Goal: Task Accomplishment & Management: Manage account settings

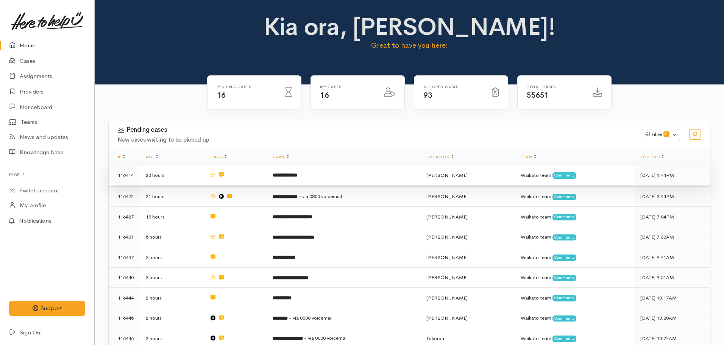
click at [315, 184] on td "**********" at bounding box center [343, 175] width 154 height 20
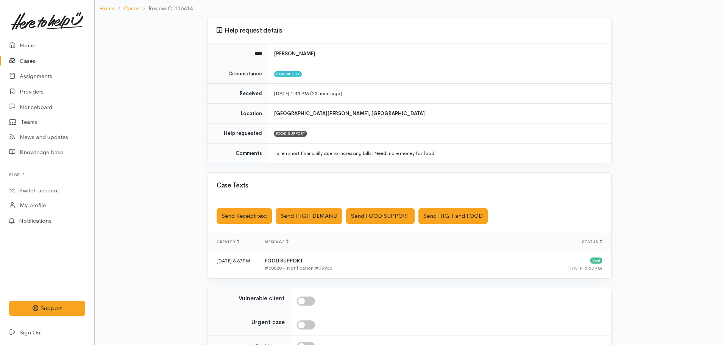
scroll to position [131, 0]
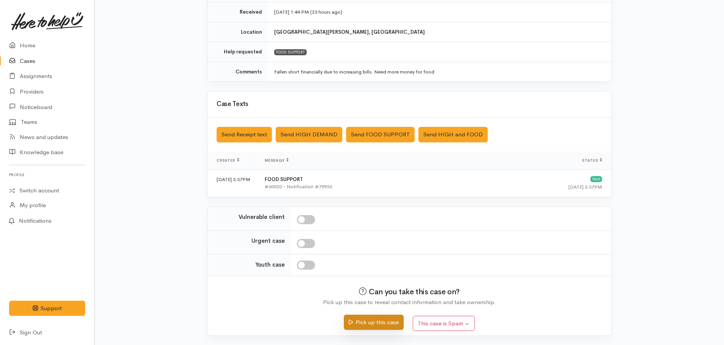
click at [385, 327] on button "Pick up this case" at bounding box center [373, 322] width 59 height 16
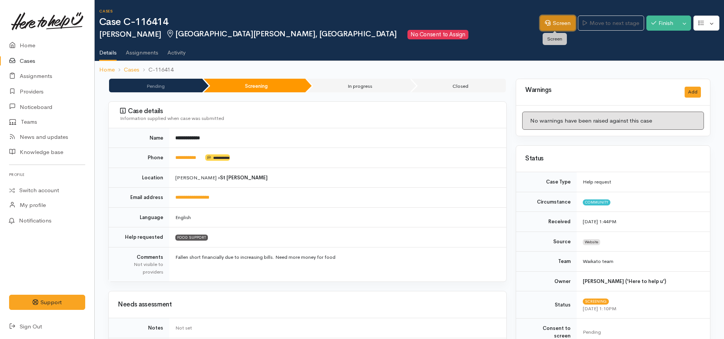
drag, startPoint x: 541, startPoint y: 26, endPoint x: 540, endPoint y: 30, distance: 4.2
click at [541, 26] on link "Screen" at bounding box center [558, 24] width 36 height 16
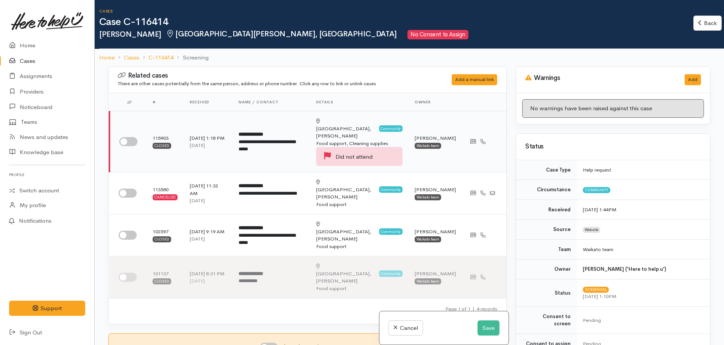
click at [127, 137] on input "checkbox" at bounding box center [128, 141] width 18 height 9
checkbox input "true"
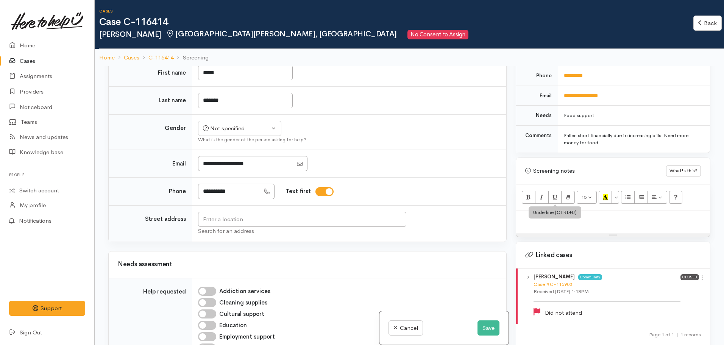
scroll to position [406, 0]
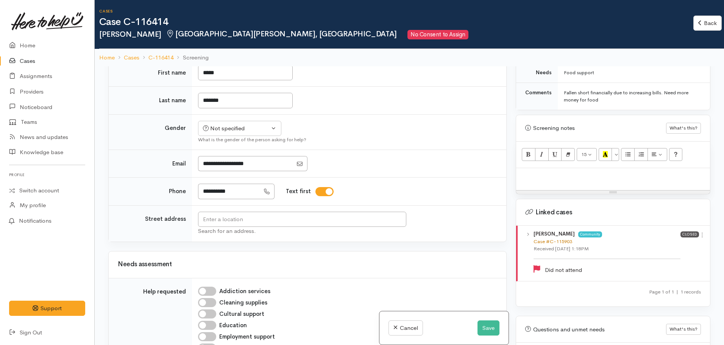
click at [561, 238] on link "Case #C-115903" at bounding box center [552, 241] width 39 height 6
click at [564, 172] on p at bounding box center [613, 176] width 186 height 9
paste div
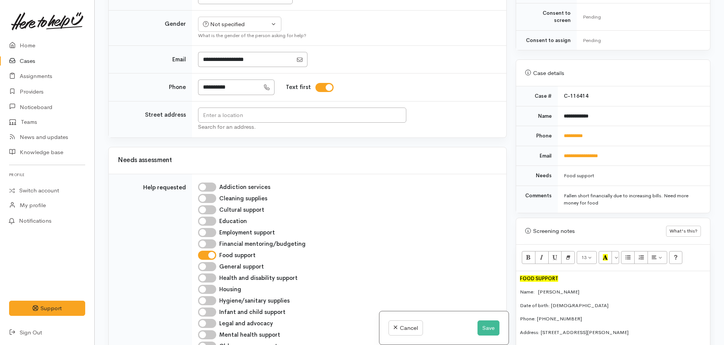
scroll to position [189, 0]
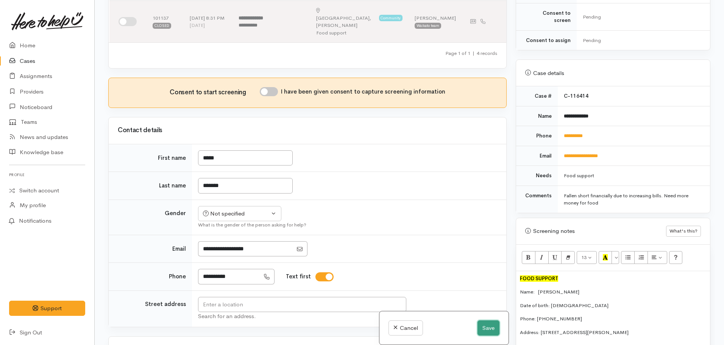
click at [481, 329] on button "Save" at bounding box center [488, 328] width 22 height 16
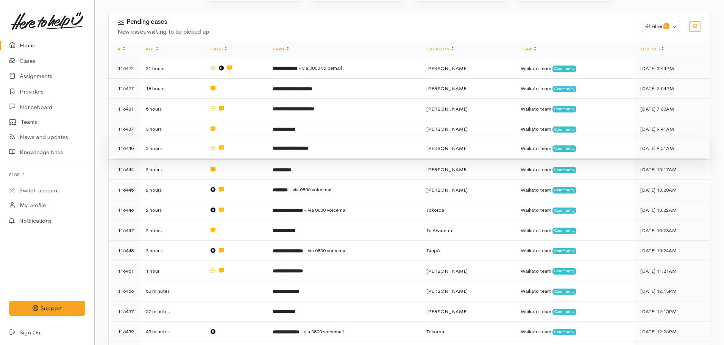
scroll to position [38, 0]
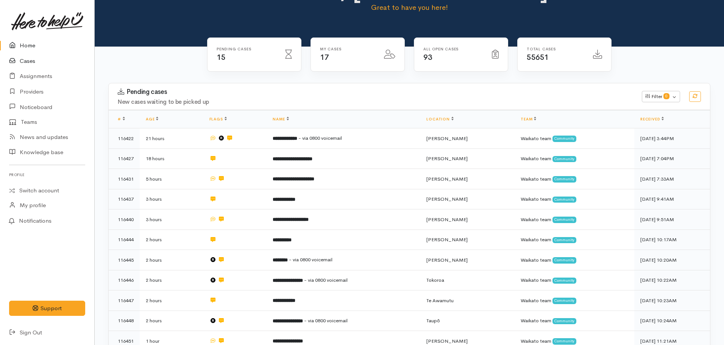
drag, startPoint x: 15, startPoint y: 61, endPoint x: 32, endPoint y: 55, distance: 18.4
click at [15, 61] on icon at bounding box center [14, 60] width 11 height 9
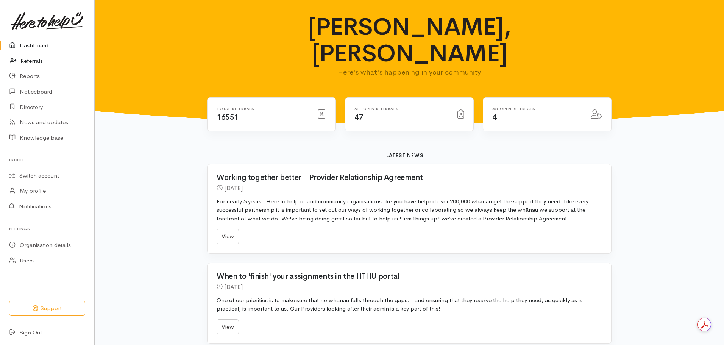
click at [20, 61] on icon at bounding box center [15, 60] width 11 height 9
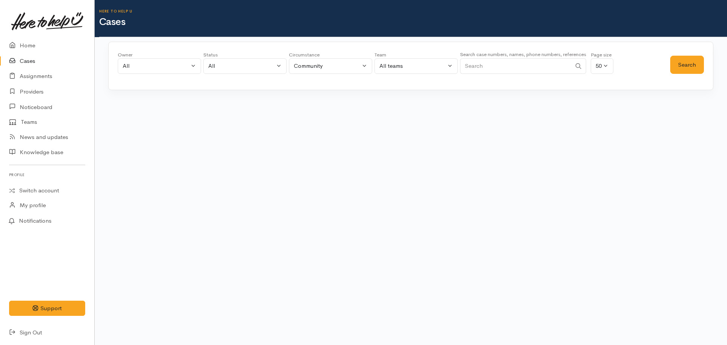
click at [541, 67] on input "Search" at bounding box center [515, 66] width 111 height 16
type input "petra hambleton"
click at [695, 68] on button "Search" at bounding box center [687, 65] width 34 height 19
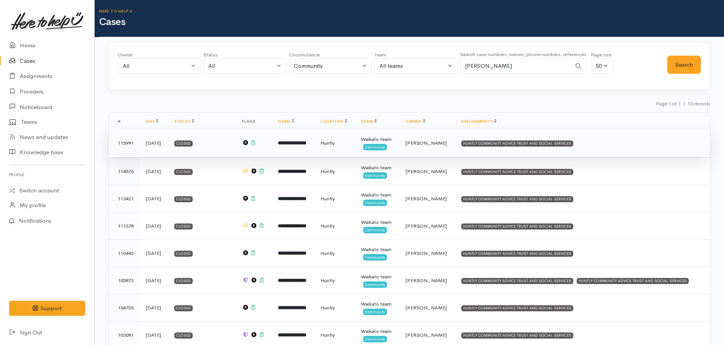
click at [311, 155] on td "**********" at bounding box center [293, 142] width 42 height 27
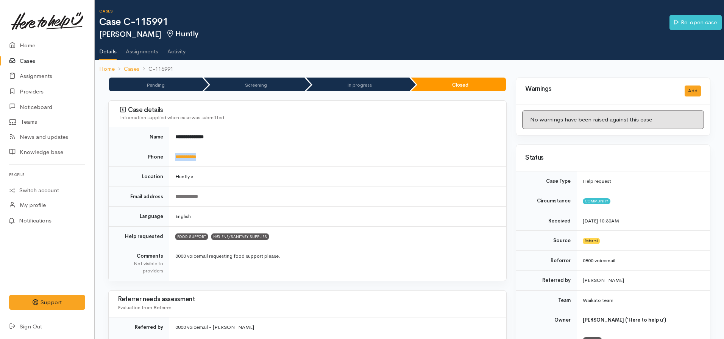
drag, startPoint x: 215, startPoint y: 157, endPoint x: 167, endPoint y: 156, distance: 47.7
click at [167, 156] on tr "**********" at bounding box center [307, 157] width 397 height 20
copy tr "**********"
click at [109, 71] on link "Home" at bounding box center [107, 69] width 16 height 9
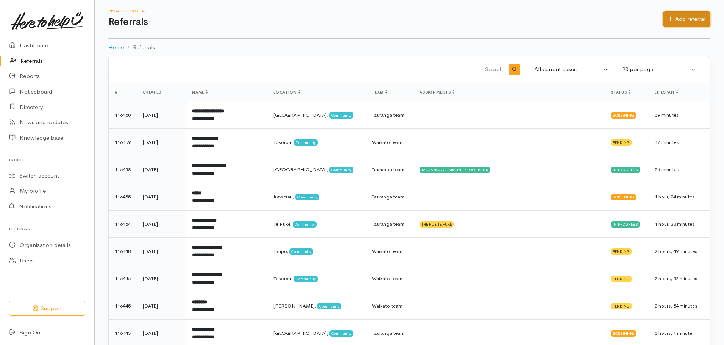
click at [675, 19] on link "Add referral" at bounding box center [686, 19] width 47 height 16
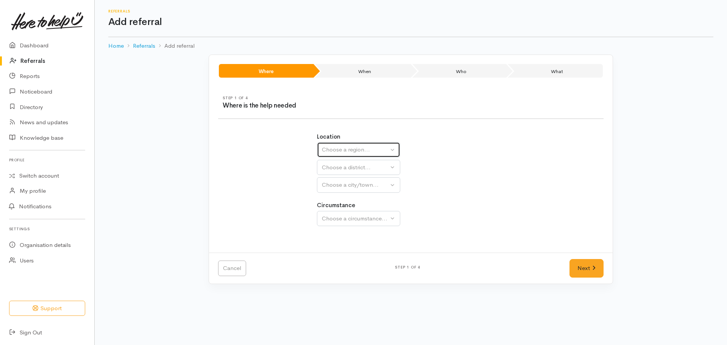
click at [337, 153] on div "Choose a region..." at bounding box center [355, 149] width 67 height 9
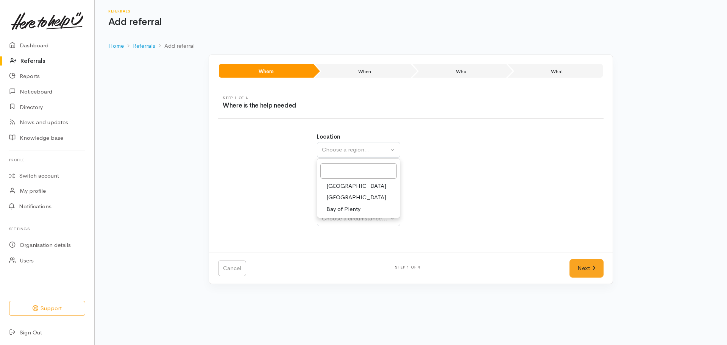
click at [344, 196] on span "[GEOGRAPHIC_DATA]" at bounding box center [356, 197] width 60 height 9
select select "3"
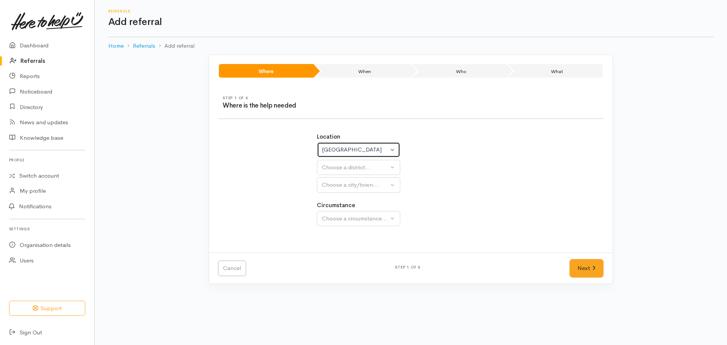
select select
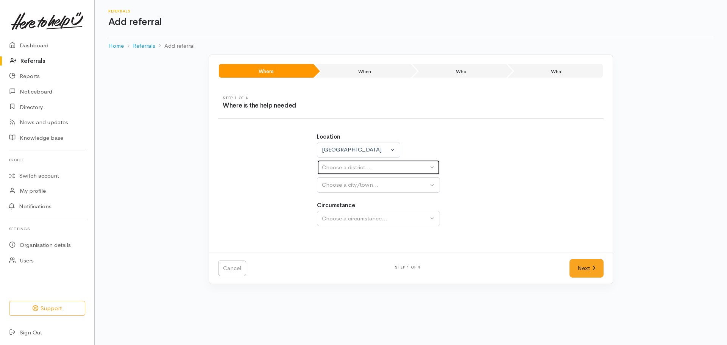
click at [342, 167] on div "Choose a district..." at bounding box center [375, 167] width 106 height 9
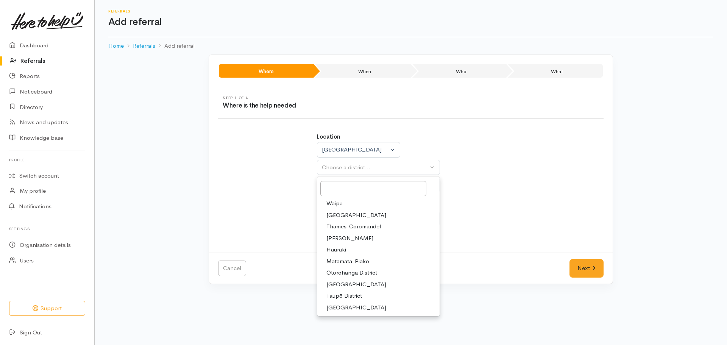
click at [339, 218] on span "[GEOGRAPHIC_DATA]" at bounding box center [356, 215] width 60 height 9
select select "2"
select select
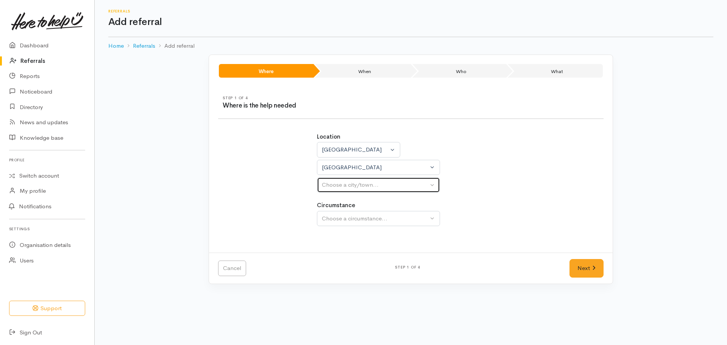
click at [351, 185] on div "Choose a city/town..." at bounding box center [375, 185] width 106 height 9
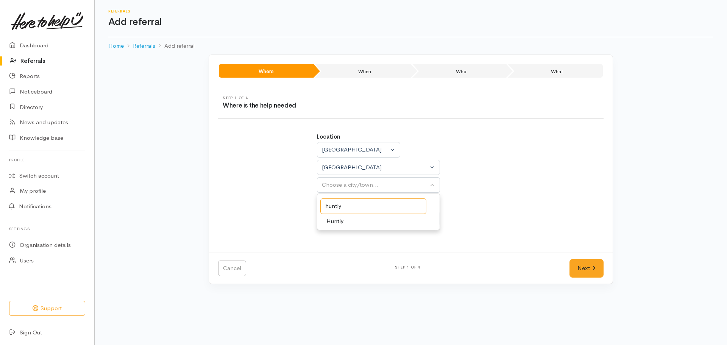
type input "huntly"
click at [333, 219] on span "Huntly" at bounding box center [334, 221] width 17 height 9
select select "110"
drag, startPoint x: 334, startPoint y: 256, endPoint x: 430, endPoint y: 240, distance: 97.4
click at [336, 256] on span "Community" at bounding box center [340, 254] width 29 height 9
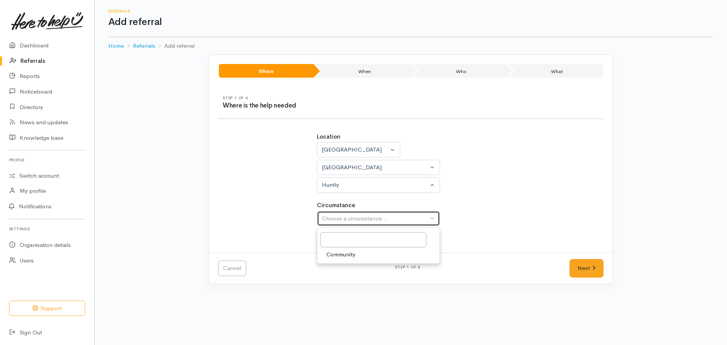
select select "2"
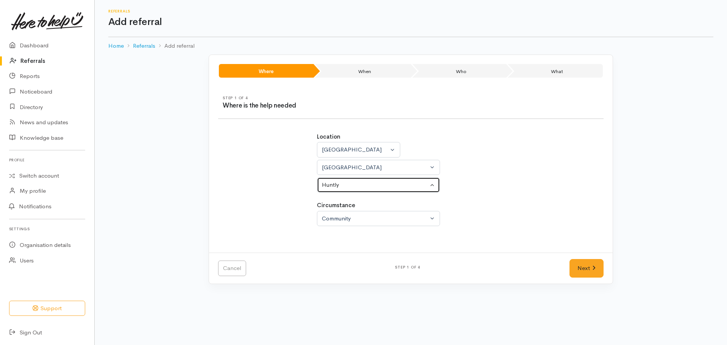
click at [354, 185] on div "Huntly" at bounding box center [375, 185] width 106 height 9
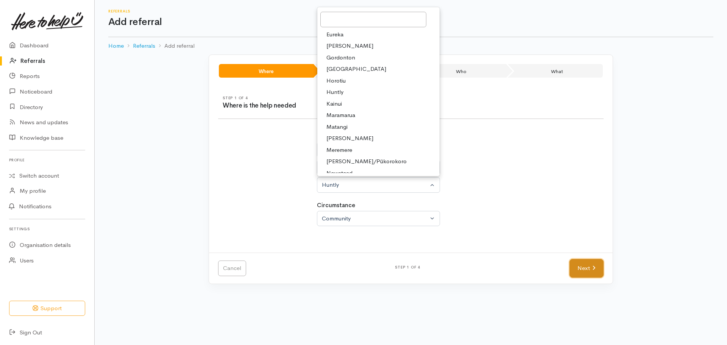
drag, startPoint x: 584, startPoint y: 269, endPoint x: 579, endPoint y: 265, distance: 7.0
click at [584, 269] on link "Next" at bounding box center [586, 268] width 34 height 19
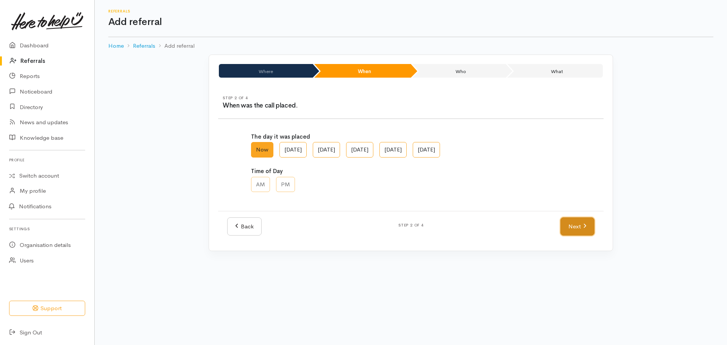
drag, startPoint x: 585, startPoint y: 228, endPoint x: 519, endPoint y: 209, distance: 68.8
click at [585, 228] on icon at bounding box center [584, 226] width 3 height 6
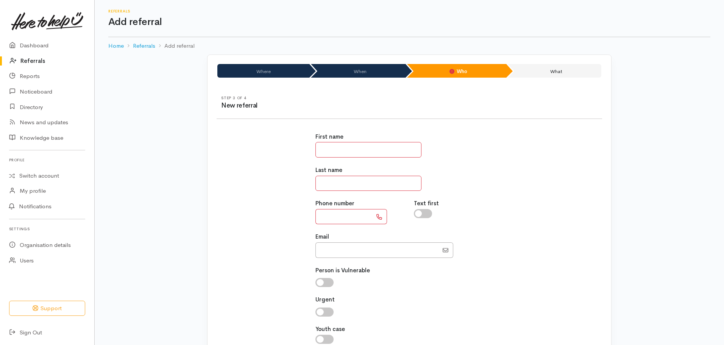
click at [366, 154] on input "text" at bounding box center [368, 150] width 106 height 16
type input "*****"
type input "*********"
click at [319, 214] on input "text" at bounding box center [343, 217] width 57 height 16
paste input "**********"
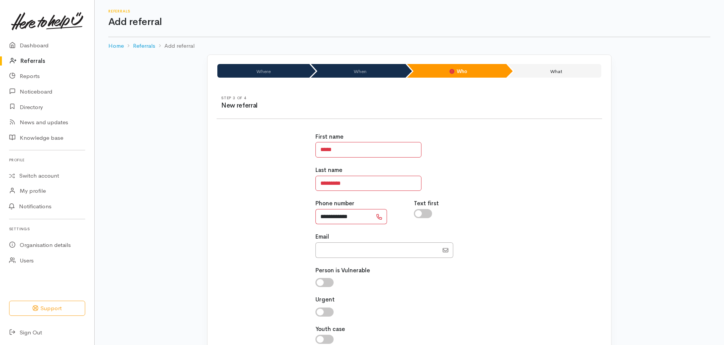
drag, startPoint x: 327, startPoint y: 217, endPoint x: 309, endPoint y: 216, distance: 18.2
click at [309, 216] on div "**********" at bounding box center [409, 242] width 394 height 238
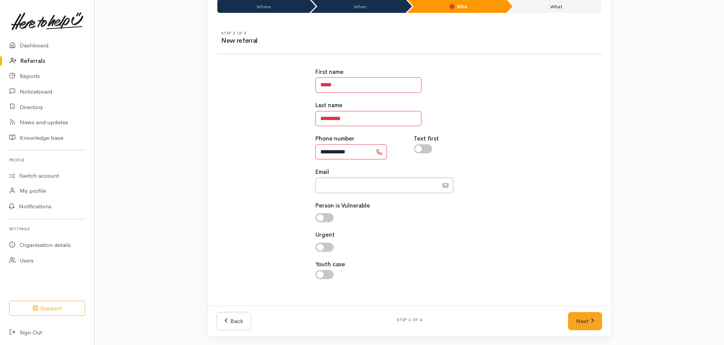
scroll to position [65, 0]
type input "**********"
click at [578, 318] on link "Next" at bounding box center [585, 320] width 34 height 19
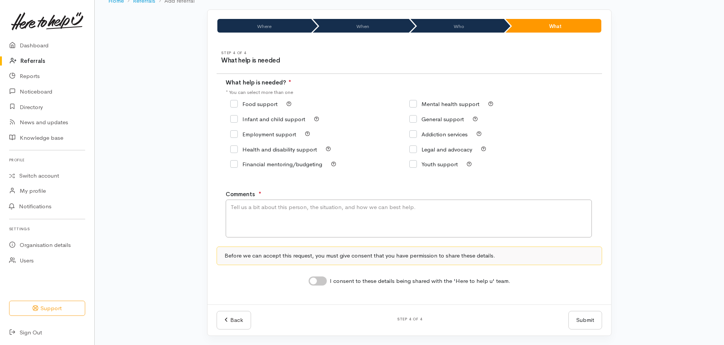
scroll to position [45, 0]
click at [232, 104] on input "Food support" at bounding box center [253, 104] width 47 height 6
checkbox input "true"
click at [266, 205] on textarea "Comments" at bounding box center [409, 218] width 366 height 38
type textarea "Located in Huntly. Requesting food assistance."
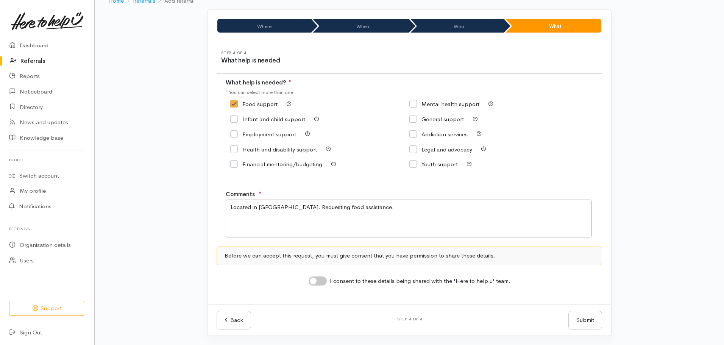
click at [321, 280] on input "I consent to these details being shared with the 'Here to help u' team." at bounding box center [317, 280] width 18 height 9
checkbox input "true"
click at [588, 319] on button "Submit" at bounding box center [585, 320] width 34 height 19
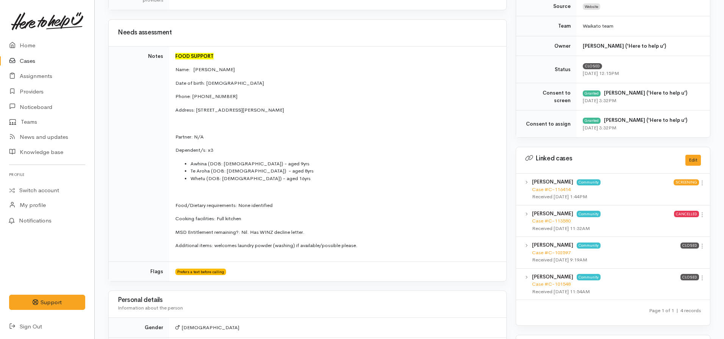
scroll to position [265, 0]
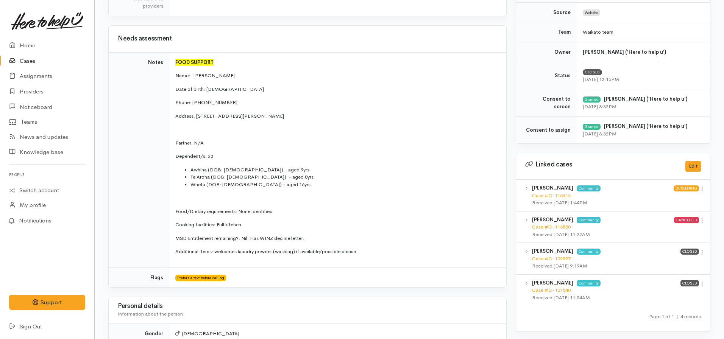
drag, startPoint x: 375, startPoint y: 176, endPoint x: 171, endPoint y: 61, distance: 234.4
click at [171, 61] on td "FOOD SUPPORT Name: Korey Kereopa Date of birth: 12.09.1987 Phone: 0220618441 Ad…" at bounding box center [337, 159] width 337 height 215
copy td "FOOD SUPPORT Name: Korey Kereopa Date of birth: 12.09.1987 Phone: 0220618441 Ad…"
click at [301, 134] on td "FOOD SUPPORT Name: Korey Kereopa Date of birth: 12.09.1987 Phone: 0220618441 Ad…" at bounding box center [337, 159] width 337 height 215
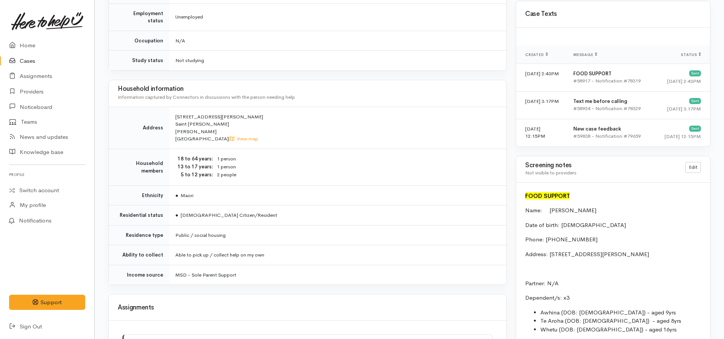
scroll to position [568, 0]
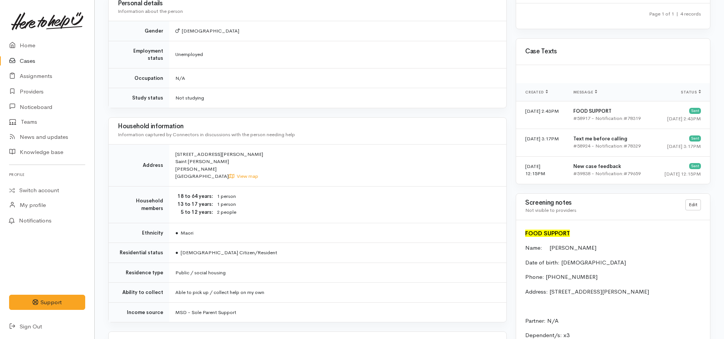
click at [33, 59] on link "Cases" at bounding box center [47, 61] width 94 height 16
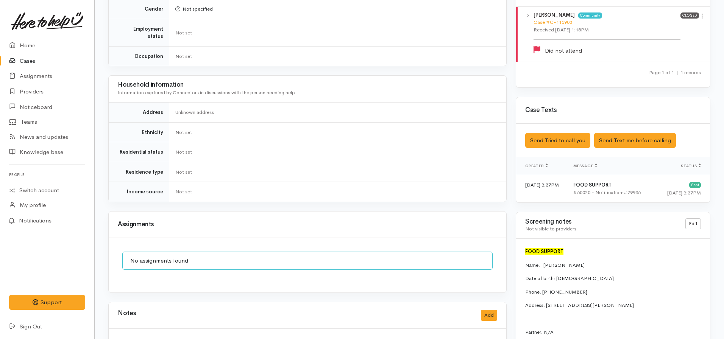
scroll to position [492, 0]
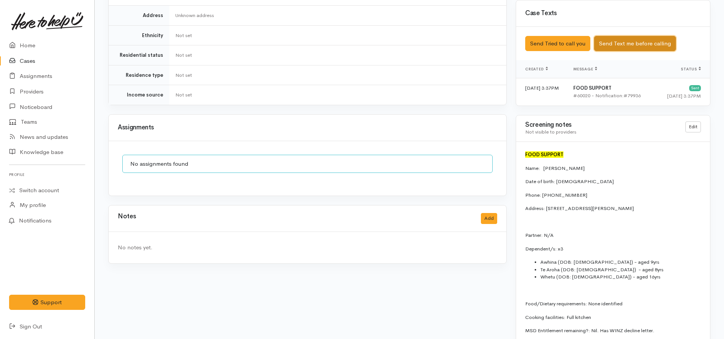
click at [635, 36] on button "Send Text me before calling" at bounding box center [635, 44] width 82 height 16
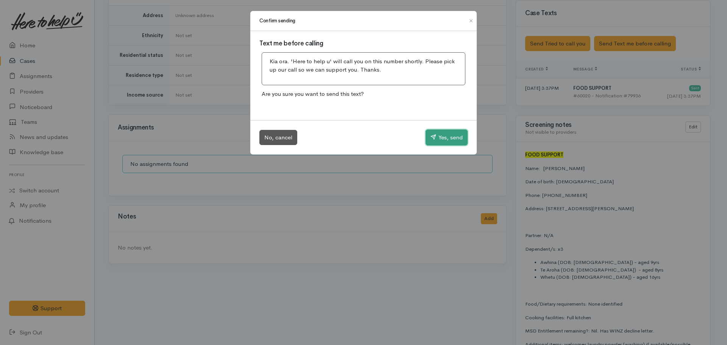
click at [434, 138] on icon "button" at bounding box center [433, 137] width 6 height 6
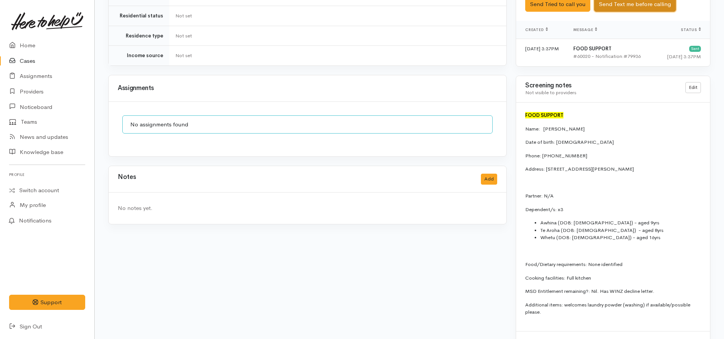
scroll to position [538, 0]
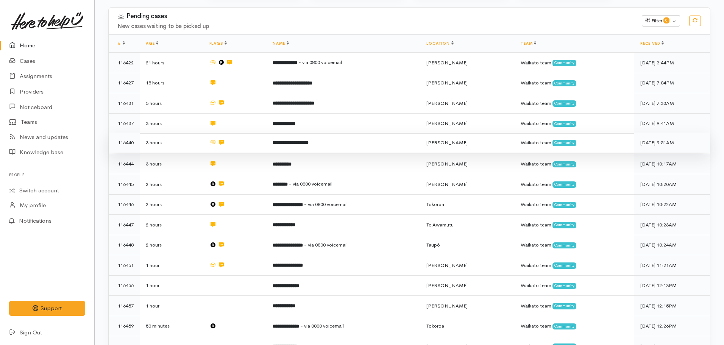
scroll to position [151, 0]
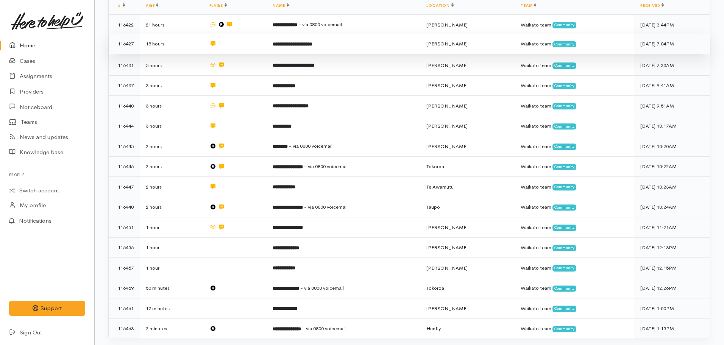
click at [311, 39] on td "**********" at bounding box center [343, 44] width 154 height 20
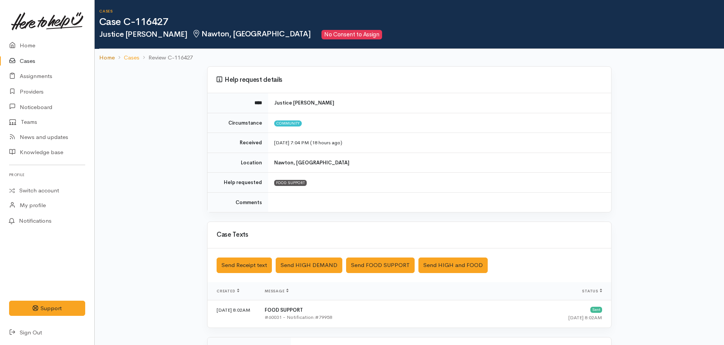
click at [103, 58] on link "Home" at bounding box center [107, 57] width 16 height 9
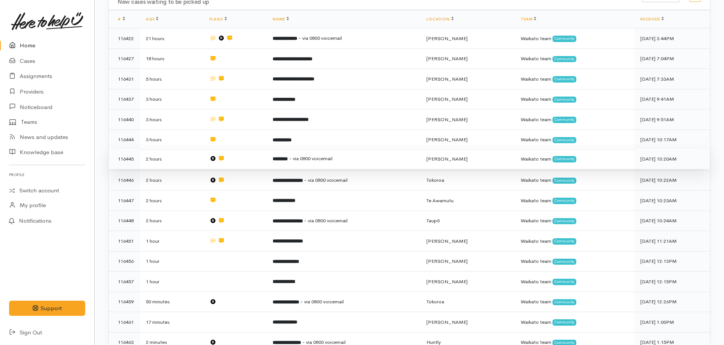
scroll to position [76, 0]
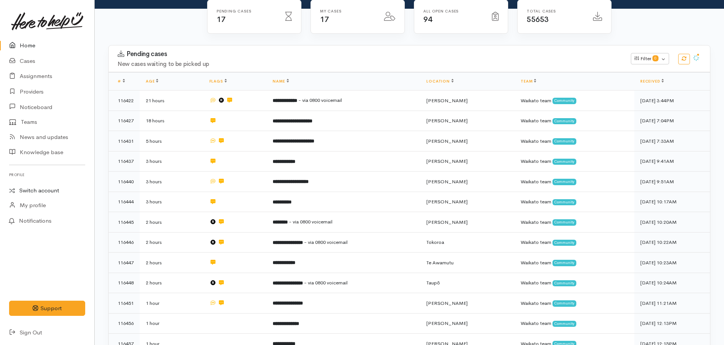
click at [39, 189] on link "Switch account" at bounding box center [47, 190] width 94 height 15
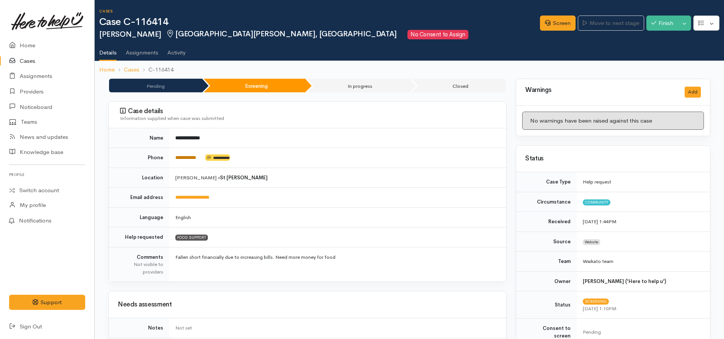
click at [187, 158] on link "**********" at bounding box center [185, 157] width 21 height 5
click at [552, 23] on link "Screen" at bounding box center [558, 24] width 36 height 16
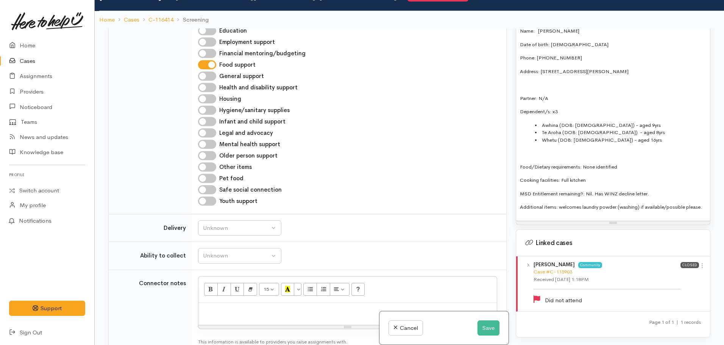
scroll to position [513, 0]
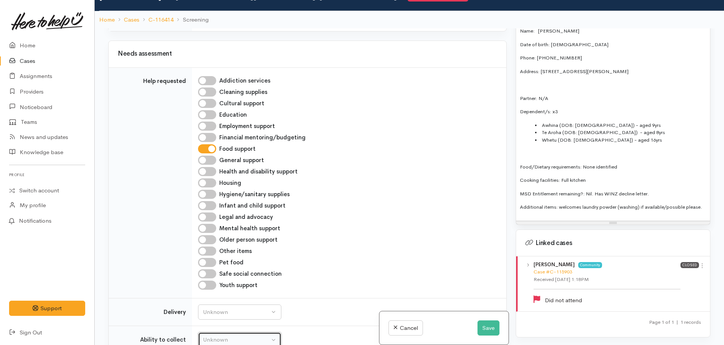
click at [241, 335] on div "Unknown" at bounding box center [236, 339] width 67 height 9
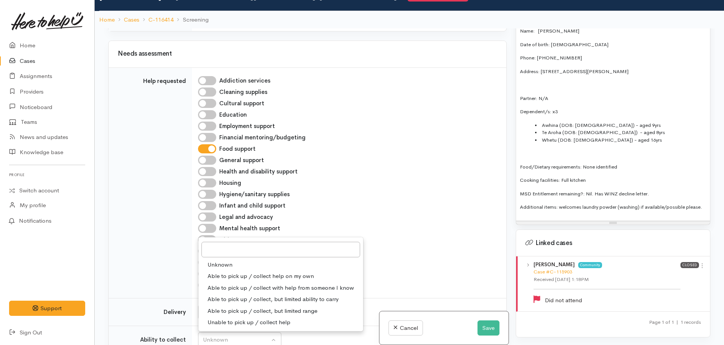
click at [246, 272] on span "Able to pick up / collect help on my own" at bounding box center [260, 276] width 106 height 9
select select "2"
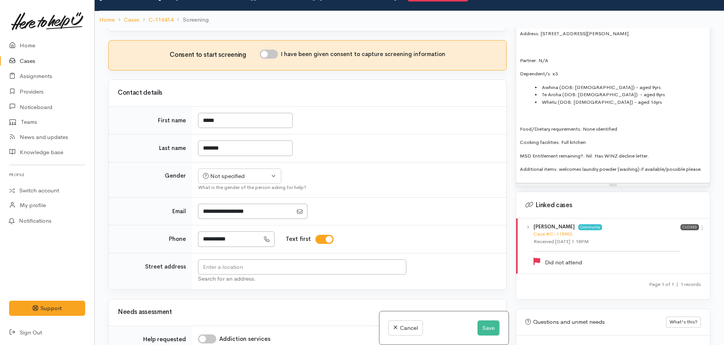
scroll to position [324, 0]
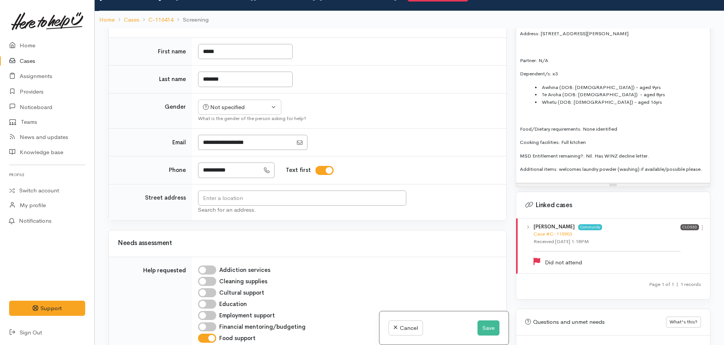
click at [657, 152] on p "MSD Entitlement remaining?: Nil. Has WINZ decline letter." at bounding box center [613, 156] width 186 height 8
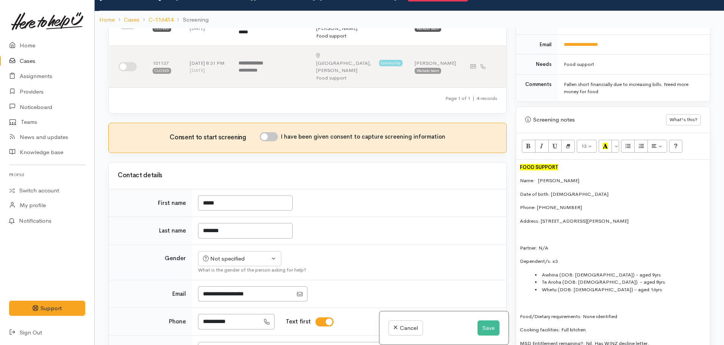
scroll to position [375, 0]
click at [226, 342] on input "text" at bounding box center [302, 350] width 208 height 16
click at [619, 232] on p at bounding box center [613, 236] width 186 height 8
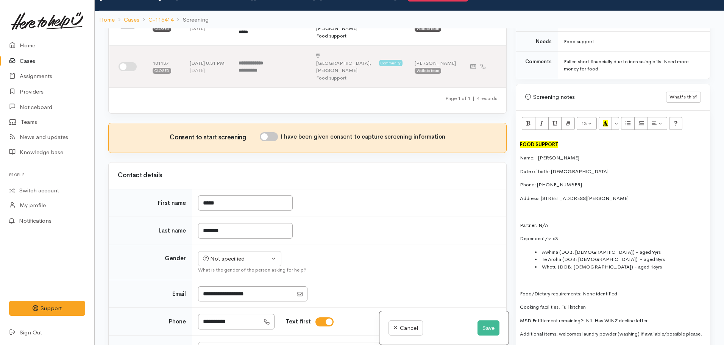
scroll to position [412, 0]
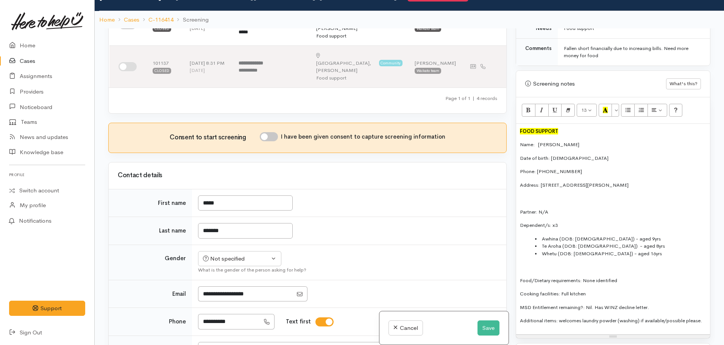
click at [636, 250] on li "Whetu (DOB: 15.04.2009) - aged 16yrs" at bounding box center [620, 254] width 171 height 8
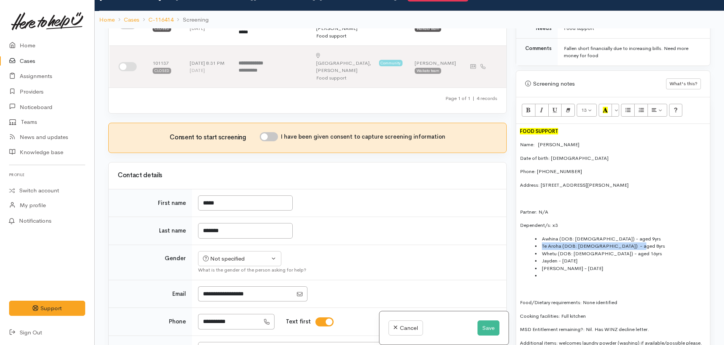
drag, startPoint x: 651, startPoint y: 238, endPoint x: 539, endPoint y: 237, distance: 111.6
click at [539, 242] on li "Te Aroha (DOB: 24.08.2016) - aged 8yrs" at bounding box center [620, 246] width 171 height 8
copy li "Te Aroha (DOB: 24.08.2016) - aged 8yrs"
click at [550, 272] on li at bounding box center [620, 276] width 171 height 8
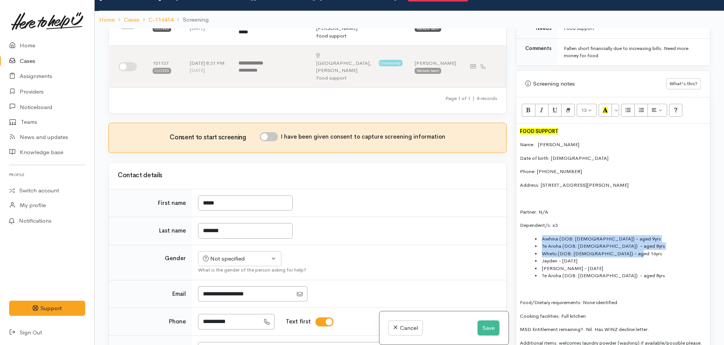
drag, startPoint x: 611, startPoint y: 240, endPoint x: 532, endPoint y: 229, distance: 79.2
click at [532, 235] on ul "Awhina (DOB: 31.08.2015) - aged 9yrs Te Aroha (DOB: 24.08.2016) - aged 8yrs Whe…" at bounding box center [613, 257] width 186 height 44
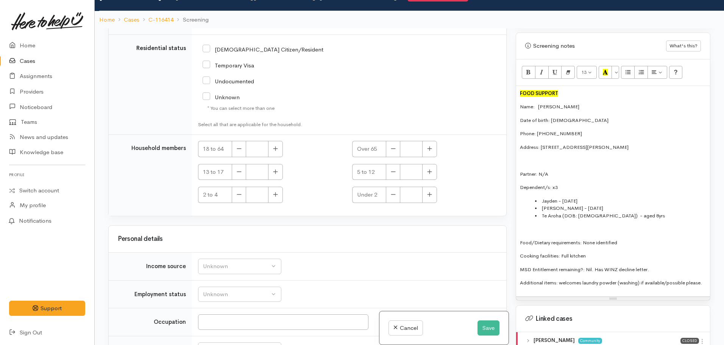
scroll to position [1421, 0]
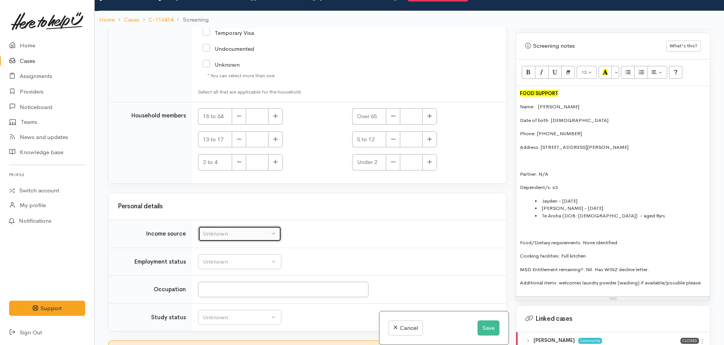
click at [216, 229] on div "Unknown" at bounding box center [236, 233] width 67 height 9
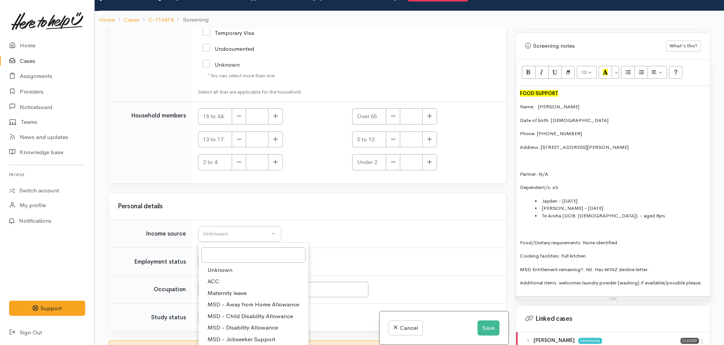
select select "7"
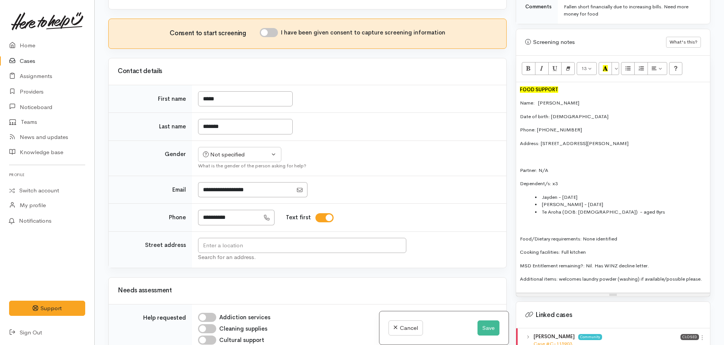
scroll to position [412, 0]
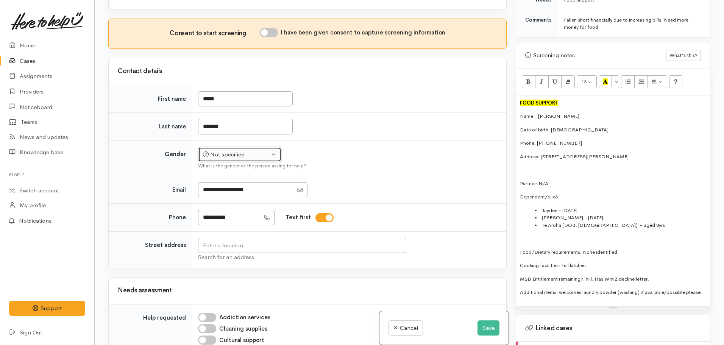
click at [221, 150] on div "Not specified" at bounding box center [236, 154] width 67 height 9
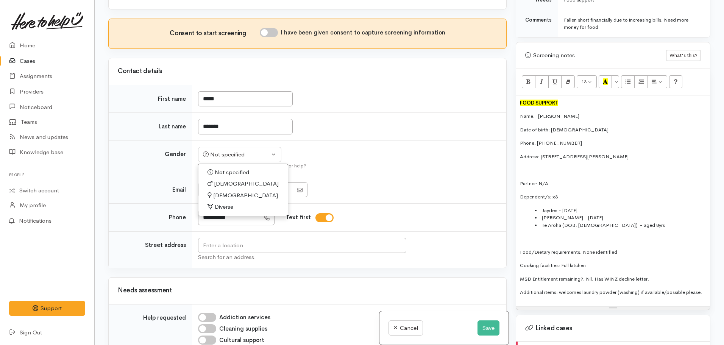
click at [226, 179] on span "Male" at bounding box center [246, 183] width 65 height 9
select select "Male"
click at [330, 238] on input "text" at bounding box center [302, 246] width 208 height 16
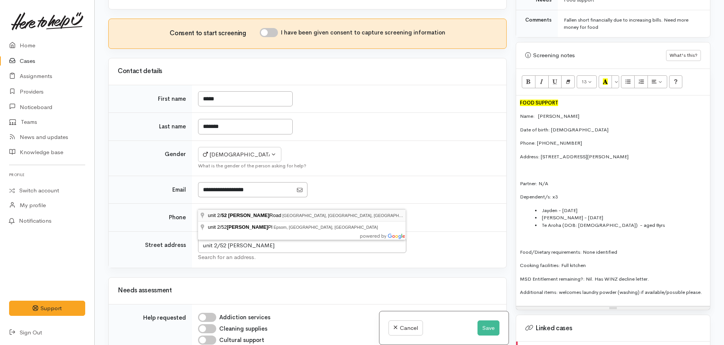
type input "unit 2/52 Mears Road, Saint Andrews, Hamilton, New Zealand"
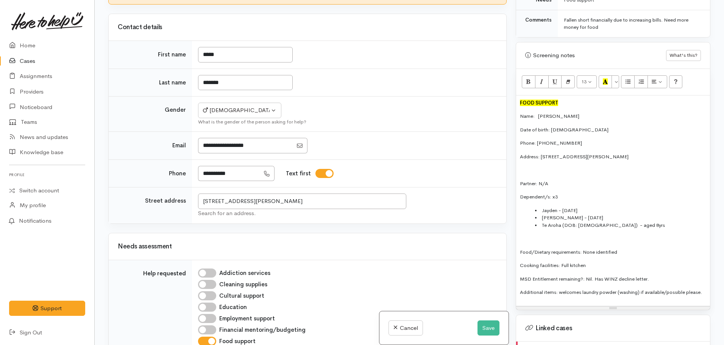
scroll to position [248, 0]
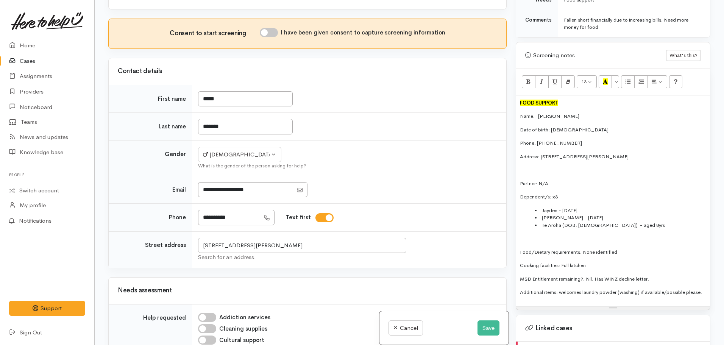
drag, startPoint x: 546, startPoint y: 296, endPoint x: 509, endPoint y: 284, distance: 38.5
click at [509, 284] on div "Related cases There are other cases potentially from the same person, address o…" at bounding box center [409, 172] width 611 height 345
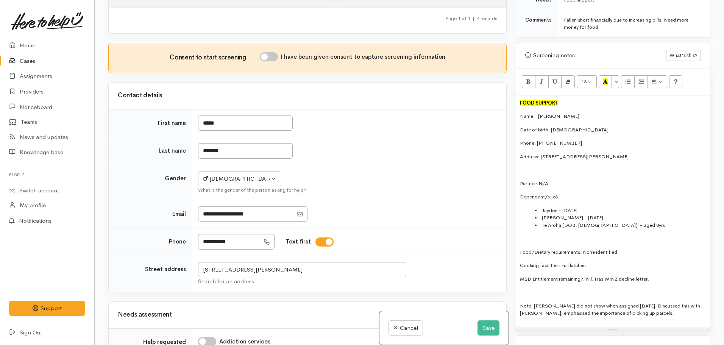
scroll to position [210, 0]
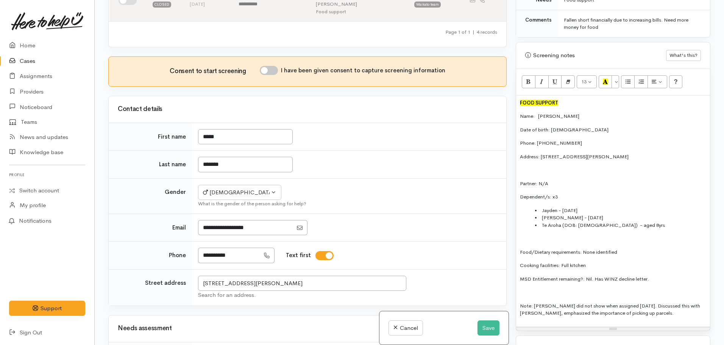
click at [266, 66] on input "I have been given consent to capture screening information" at bounding box center [269, 70] width 18 height 9
checkbox input "true"
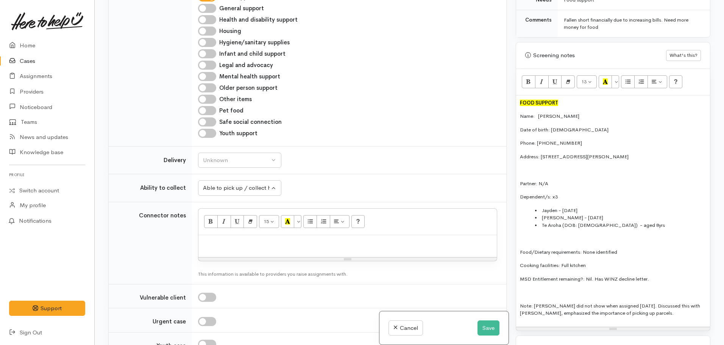
scroll to position [665, 0]
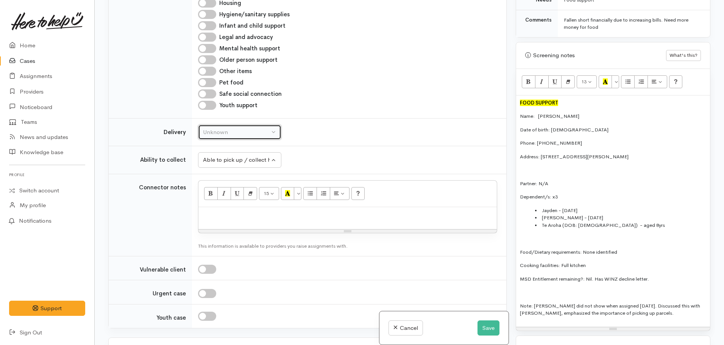
click at [263, 128] on div "Unknown" at bounding box center [236, 132] width 67 height 9
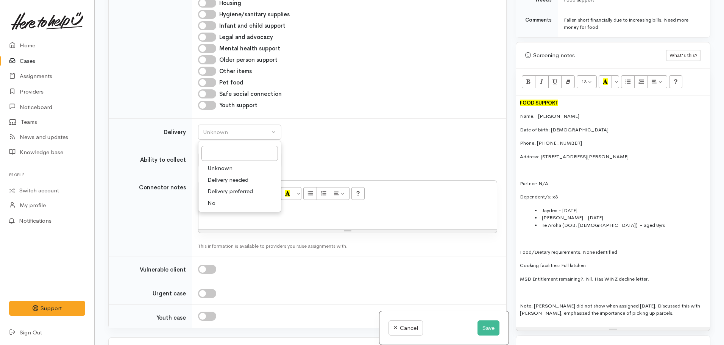
click at [223, 197] on link "No" at bounding box center [239, 203] width 82 height 12
select select "1"
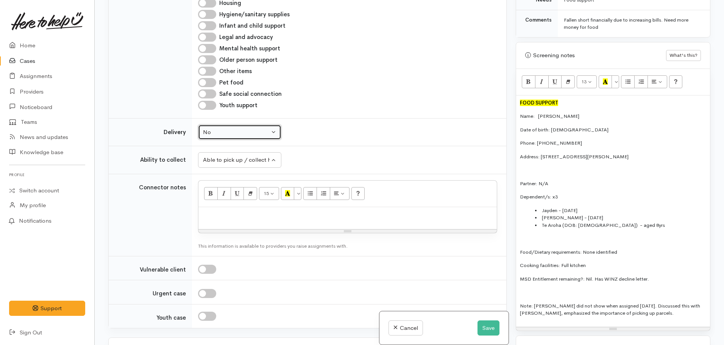
scroll to position [854, 0]
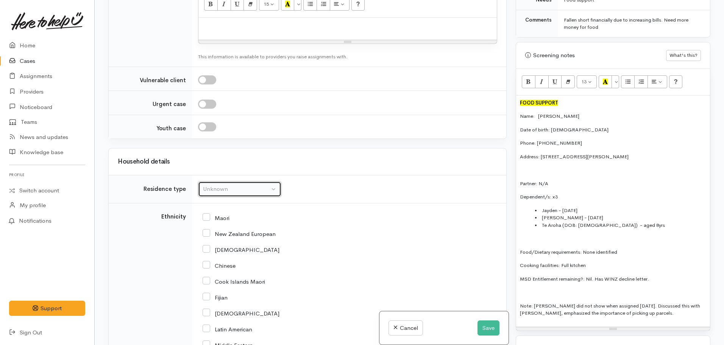
click at [228, 185] on div "Unknown" at bounding box center [236, 189] width 67 height 9
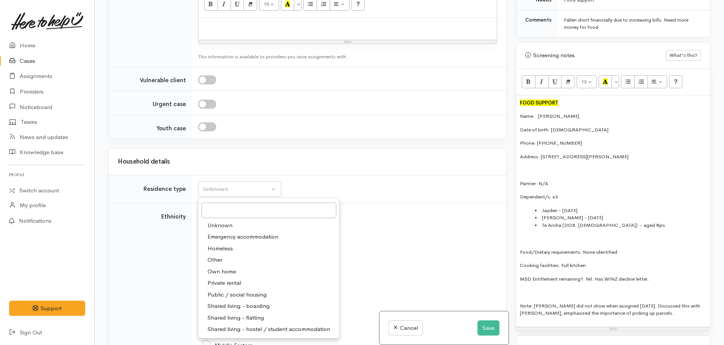
click at [243, 290] on span "Public / social housing" at bounding box center [236, 294] width 59 height 9
select select "3"
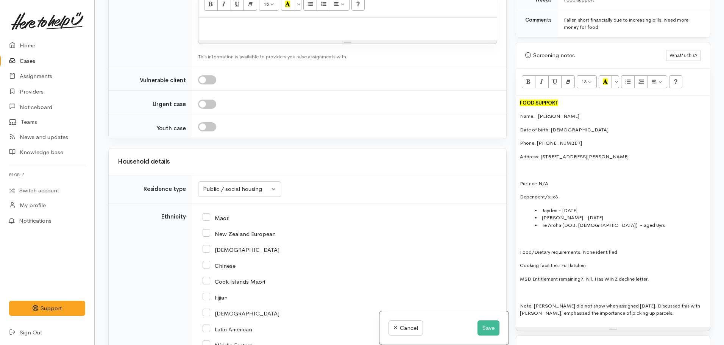
click at [213, 214] on input "Maori" at bounding box center [215, 217] width 27 height 7
checkbox input "true"
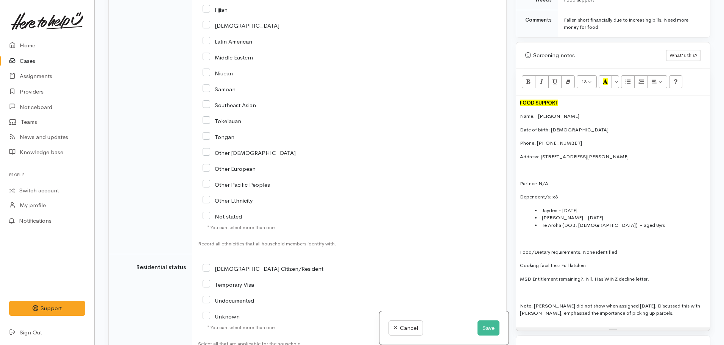
scroll to position [1232, 0]
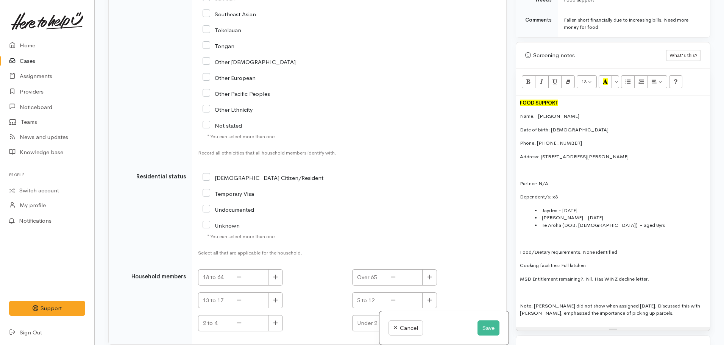
click at [206, 174] on input "NZ Citizen/Resident" at bounding box center [262, 177] width 121 height 7
checkbox input "true"
click at [272, 269] on button "button" at bounding box center [275, 277] width 15 height 16
type input "1"
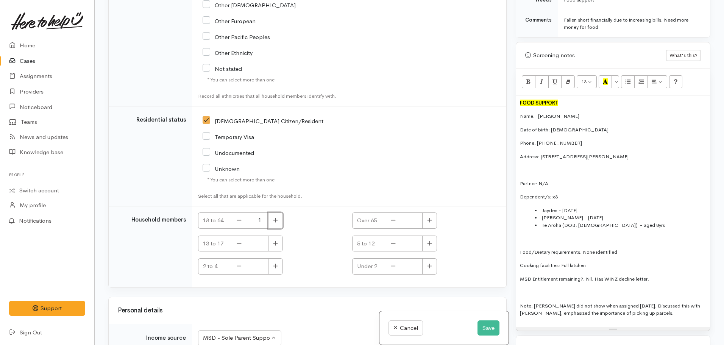
scroll to position [1421, 0]
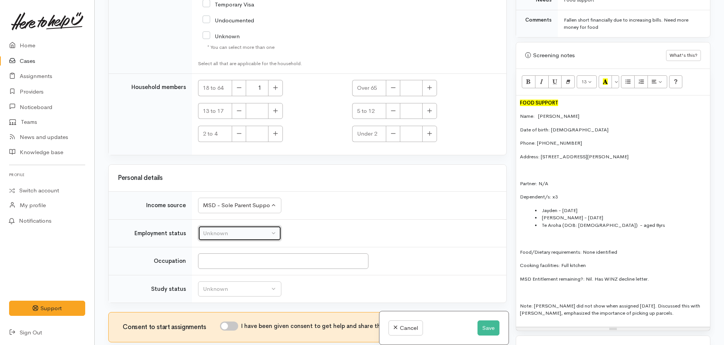
click at [215, 229] on div "Unknown" at bounding box center [236, 233] width 67 height 9
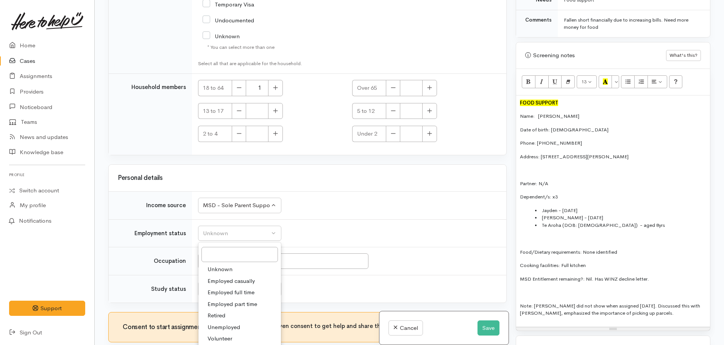
drag, startPoint x: 224, startPoint y: 280, endPoint x: 223, endPoint y: 273, distance: 7.3
click at [224, 323] on span "Unemployed" at bounding box center [223, 327] width 33 height 9
select select "1"
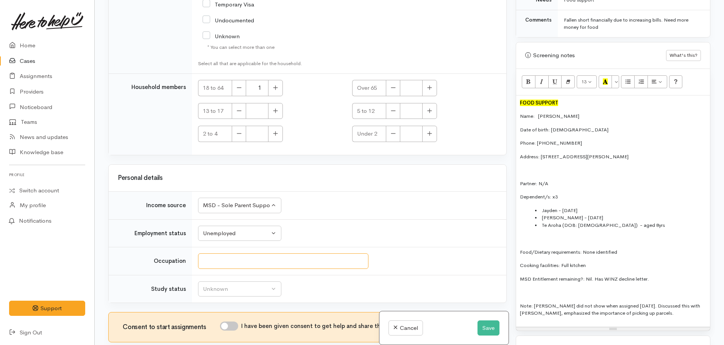
click at [225, 253] on input "Occupation" at bounding box center [283, 261] width 170 height 16
type input "N/A"
click at [246, 285] on div "Unknown" at bounding box center [236, 289] width 67 height 9
click at [225, 332] on span "Not studying" at bounding box center [223, 336] width 33 height 9
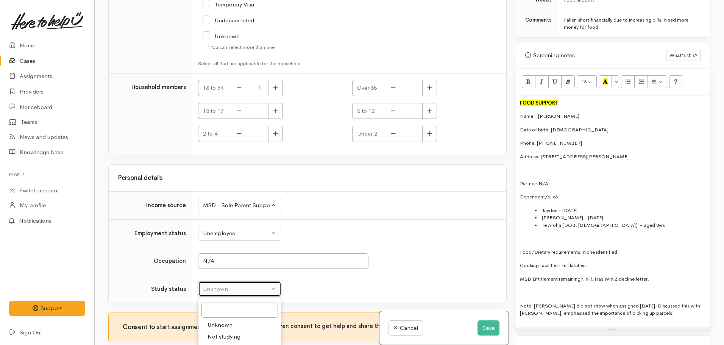
select select "1"
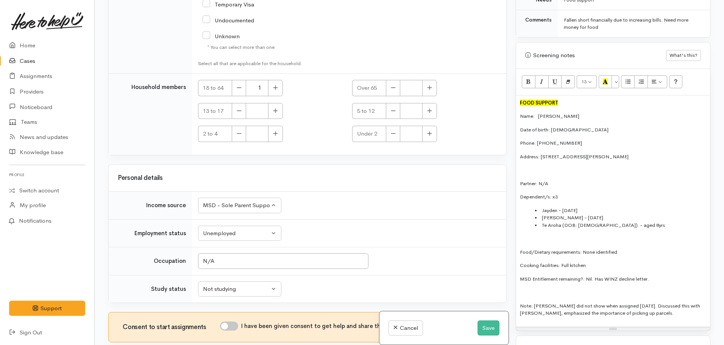
click at [236, 321] on div "I have been given consent to get help and share this information with appropria…" at bounding box center [356, 326] width 272 height 11
click at [232, 312] on div "Consent to start assignments I have been given consent to get help and share th…" at bounding box center [307, 327] width 397 height 30
click at [231, 321] on input "I have been given consent to get help and share this information with appropria…" at bounding box center [229, 325] width 18 height 9
checkbox input "true"
click at [649, 308] on p "Note: Korey did not show when assigned 2 weeks ago. Discussed this with Korey, …" at bounding box center [613, 309] width 186 height 15
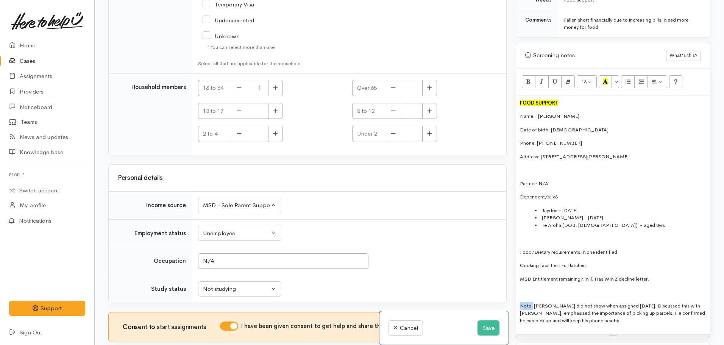
drag, startPoint x: 531, startPoint y: 297, endPoint x: 512, endPoint y: 296, distance: 19.7
click at [512, 296] on div "Warnings Add No warnings have been raised against this case Add Warning Title ●…" at bounding box center [613, 172] width 204 height 345
click at [603, 312] on p "Note: Korey did not show when assigned 2 weeks ago. Discussed this with Korey, …" at bounding box center [613, 313] width 186 height 22
click at [611, 302] on p "Note: Korey did not show when assigned 2 weeks ago. Discussed this with Korey, …" at bounding box center [613, 313] width 186 height 22
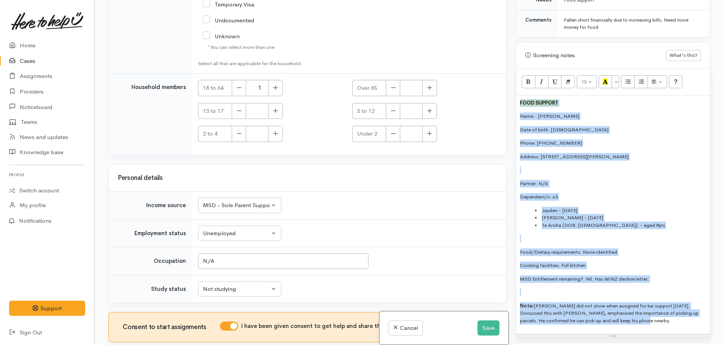
drag, startPoint x: 638, startPoint y: 317, endPoint x: 510, endPoint y: 84, distance: 266.0
click at [510, 84] on div "Related cases There are other cases potentially from the same person, address o…" at bounding box center [409, 172] width 611 height 345
drag, startPoint x: 565, startPoint y: 207, endPoint x: 604, endPoint y: 201, distance: 39.0
click at [604, 207] on li "Jayden - 15.04.2009" at bounding box center [620, 211] width 171 height 8
drag, startPoint x: 619, startPoint y: 213, endPoint x: 572, endPoint y: 212, distance: 47.3
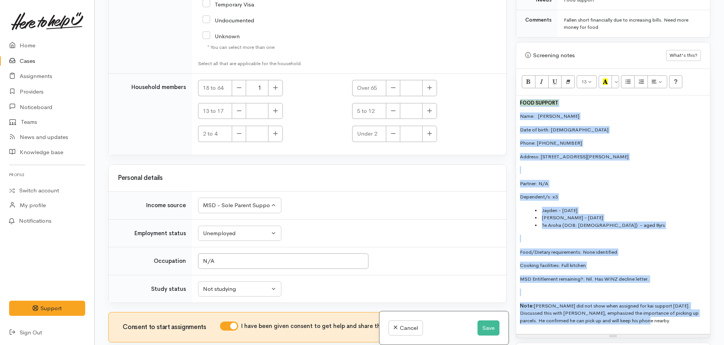
click at [619, 214] on li "selina jay keraopa - 31.08.2015" at bounding box center [620, 218] width 171 height 8
click at [570, 214] on li "selina jay keraopa - 31.08.2015" at bounding box center [620, 218] width 171 height 8
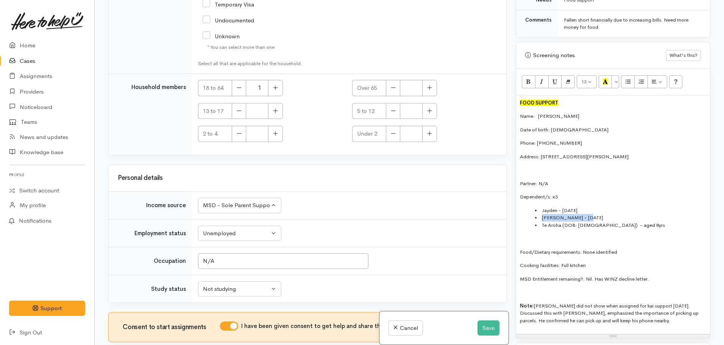
drag, startPoint x: 580, startPoint y: 210, endPoint x: 541, endPoint y: 211, distance: 39.4
click at [541, 214] on li "selina jay keraopa - 31.08.2015" at bounding box center [620, 218] width 171 height 8
click at [570, 214] on li "Selina Jay - 31.08.2015" at bounding box center [620, 218] width 171 height 8
click at [610, 214] on li "Selina Jay (DOB: 31.08.2015" at bounding box center [620, 218] width 171 height 8
click at [562, 207] on li "Jayden - 15.04.2009" at bounding box center [620, 211] width 171 height 8
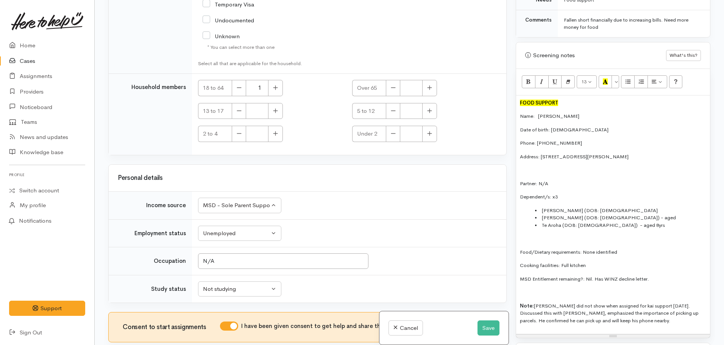
click at [604, 207] on li "Jayden (DOB: 15.04.2009" at bounding box center [620, 211] width 171 height 8
click at [629, 214] on li "Selina Jay (DOB: 31.08.2015) - aged" at bounding box center [620, 218] width 171 height 8
click at [629, 193] on p "Dependent/s: x3" at bounding box center [613, 197] width 186 height 8
click at [627, 207] on li "Jayden (DOB: 15.04.2009) - aged" at bounding box center [620, 211] width 171 height 8
drag, startPoint x: 598, startPoint y: 203, endPoint x: 574, endPoint y: 205, distance: 23.5
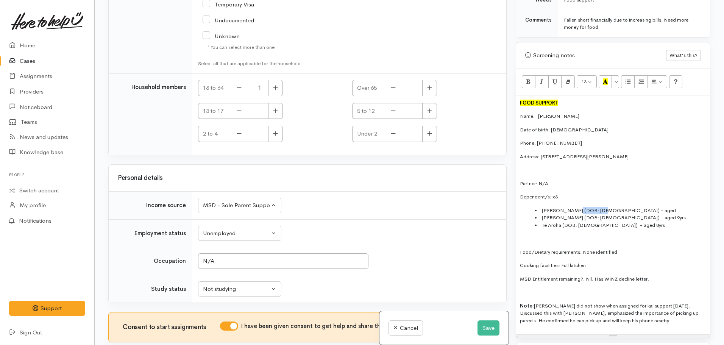
click at [574, 207] on li "Jayden (DOB: 15.04.2009) - aged" at bounding box center [620, 211] width 171 height 8
copy li "15.04.2009"
click at [625, 198] on div "FOOD SUPPORT Name: Korey Kereopa Date of birth: 12.09.1987 Phone: 0220618441 Ad…" at bounding box center [613, 214] width 194 height 239
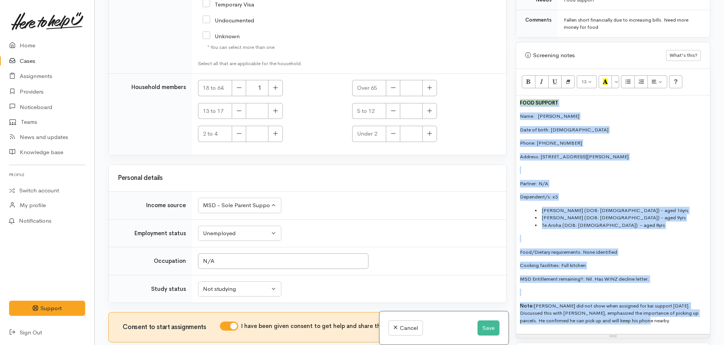
drag, startPoint x: 634, startPoint y: 321, endPoint x: 512, endPoint y: 89, distance: 261.5
click at [512, 89] on div "Warnings Add No warnings have been raised against this case Add Warning Title ●…" at bounding box center [613, 172] width 204 height 345
copy div "FOOD SUPPORT Name: Korey Kereopa Date of birth: 12.09.1987 Phone: 0220618441 Ad…"
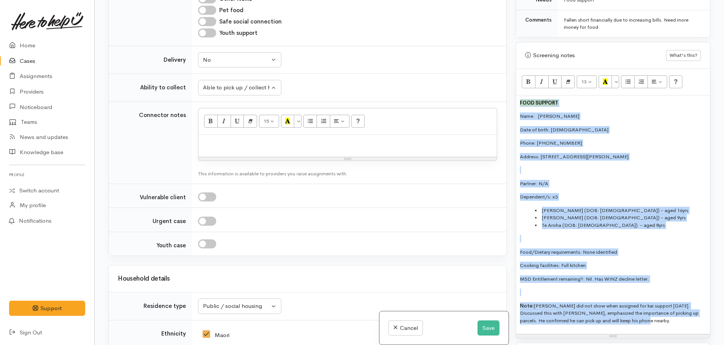
scroll to position [627, 0]
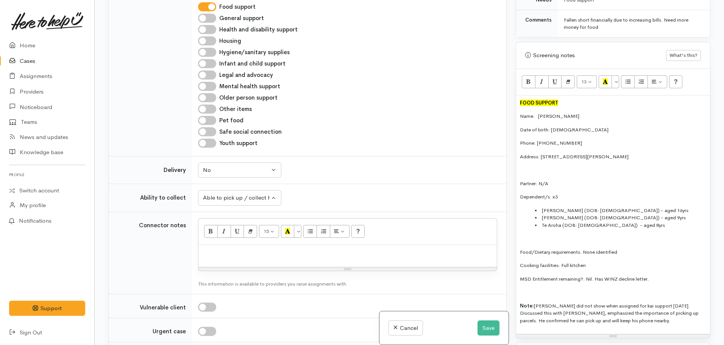
click at [216, 249] on p at bounding box center [347, 253] width 291 height 9
paste div
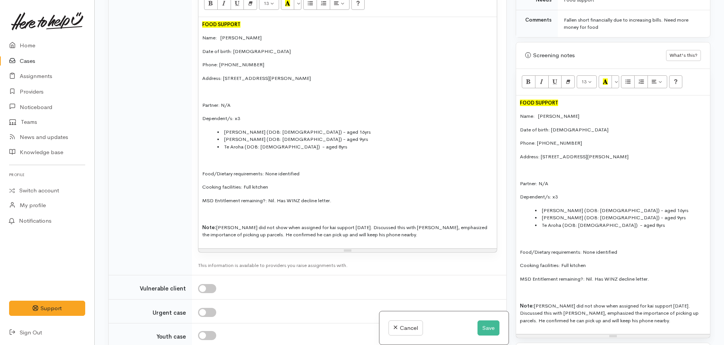
scroll to position [855, 0]
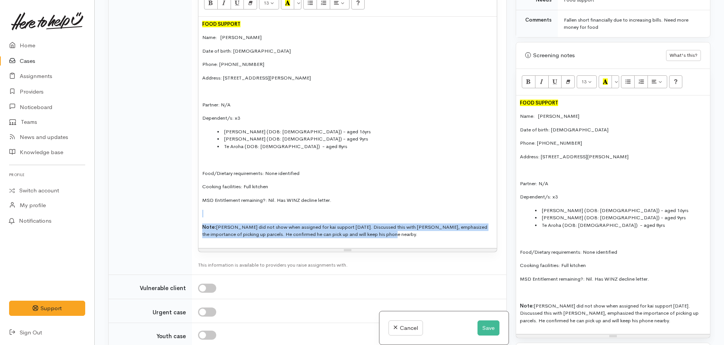
drag, startPoint x: 396, startPoint y: 193, endPoint x: 202, endPoint y: 167, distance: 196.0
click at [202, 167] on div "FOOD SUPPORT Name: Korey Kereopa Date of birth: 12.09.1987 Phone: 0220618441 Ad…" at bounding box center [347, 132] width 298 height 231
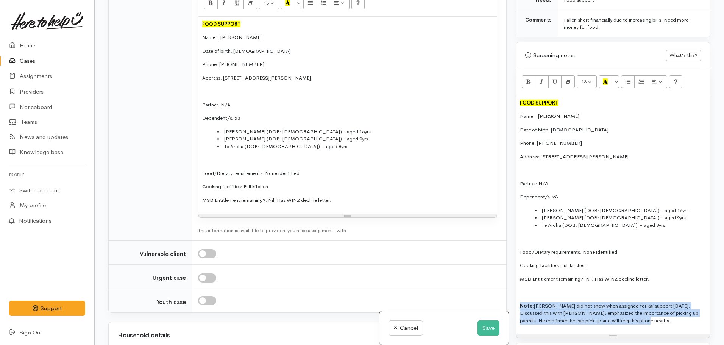
drag, startPoint x: 600, startPoint y: 306, endPoint x: 518, endPoint y: 294, distance: 83.4
click at [518, 294] on div "FOOD SUPPORT Name: Korey Kereopa Date of birth: 12.09.1987 Phone: 0220618441 Ad…" at bounding box center [613, 214] width 194 height 239
copy p "Note: Korey did not show when assigned for kai support 2 weeks ago. Discussed t…"
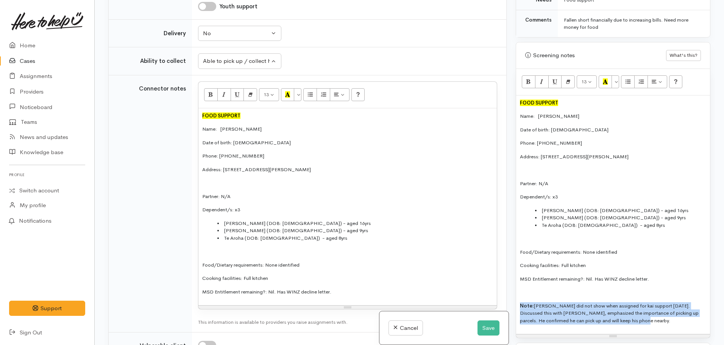
scroll to position [666, 0]
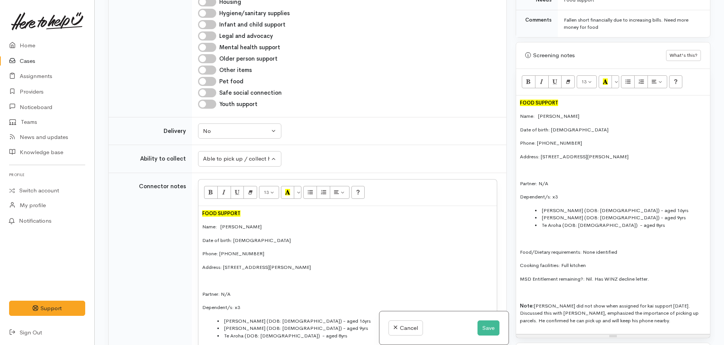
click at [199, 206] on div "FOOD SUPPORT Name: Korey Kereopa Date of birth: 12.09.1987 Phone: 0220618441 Ad…" at bounding box center [347, 304] width 298 height 197
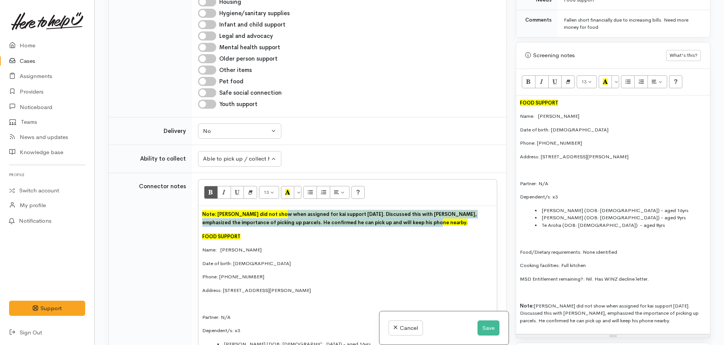
drag, startPoint x: 430, startPoint y: 179, endPoint x: 280, endPoint y: 170, distance: 150.9
click at [280, 210] on p "Note: Korey did not show when assigned for kai support 2 weeks ago. Discussed t…" at bounding box center [347, 218] width 291 height 17
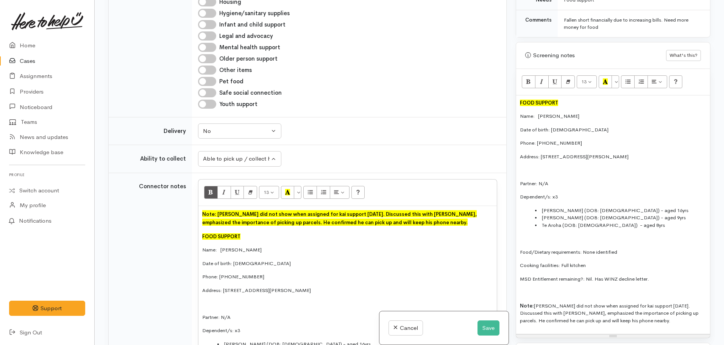
click at [258, 206] on div "Note: Korey did not show when assigned for kai support 2 weeks ago. Discussed t…" at bounding box center [347, 316] width 298 height 220
drag, startPoint x: 238, startPoint y: 192, endPoint x: 205, endPoint y: 194, distance: 33.0
click at [205, 233] on font "FOOD SUPPORT" at bounding box center [221, 236] width 38 height 6
drag, startPoint x: 291, startPoint y: 191, endPoint x: 328, endPoint y: 190, distance: 36.7
click at [291, 233] on p "FOOD SUPPORT" at bounding box center [347, 237] width 291 height 8
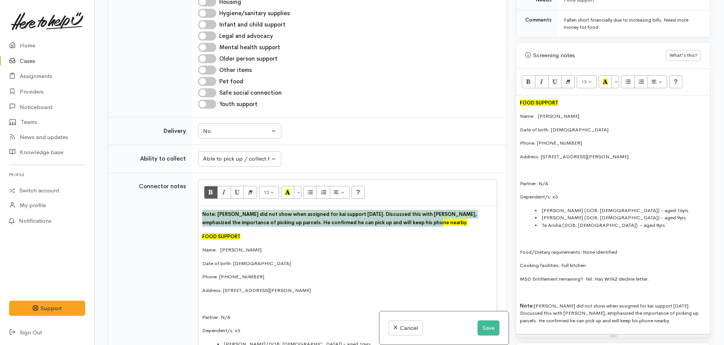
drag, startPoint x: 435, startPoint y: 181, endPoint x: 230, endPoint y: 159, distance: 206.4
click at [200, 206] on div "Note: Korey did not show when assigned for kai support 2 weeks ago. Discussed t…" at bounding box center [347, 316] width 298 height 220
click at [224, 189] on icon "Italic (CTRL+I)" at bounding box center [223, 192] width 5 height 6
click at [295, 186] on button "More Color" at bounding box center [298, 192] width 8 height 13
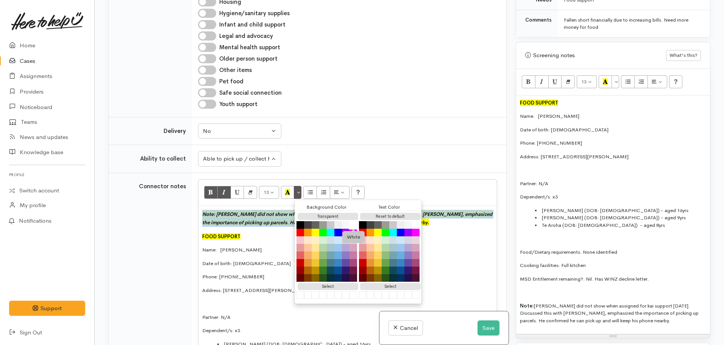
click at [353, 220] on button "White" at bounding box center [353, 224] width 9 height 9
click at [267, 211] on icon "Note: Korey did not show when assigned for kai support 2 weeks ago. Discussed t…" at bounding box center [347, 218] width 290 height 15
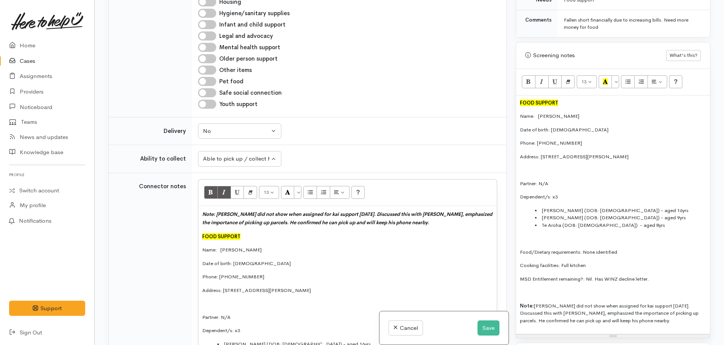
click at [437, 210] on p "Note: Korey did not show when assigned for kai support 2 weeks ago. Discussed t…" at bounding box center [347, 218] width 291 height 17
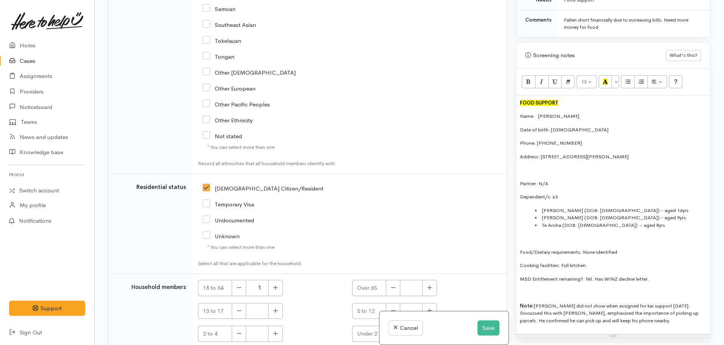
scroll to position [1612, 0]
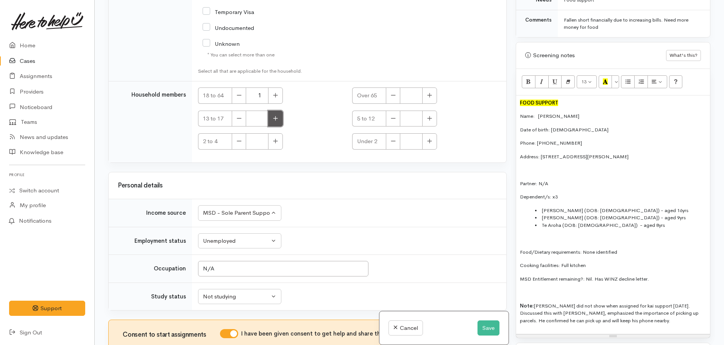
click at [280, 110] on button "button" at bounding box center [275, 118] width 15 height 16
type input "1"
click at [432, 110] on button "button" at bounding box center [429, 118] width 15 height 16
type input "2"
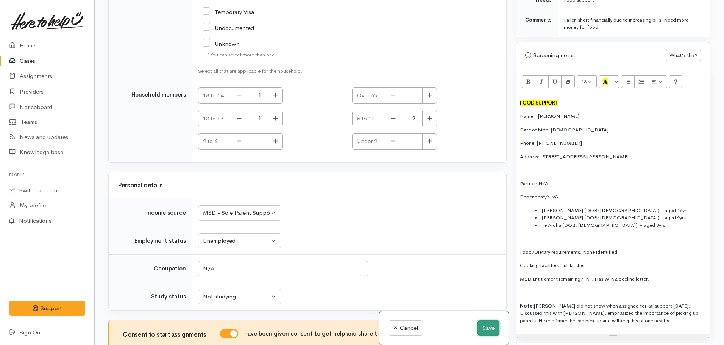
click at [484, 329] on button "Save" at bounding box center [488, 328] width 22 height 16
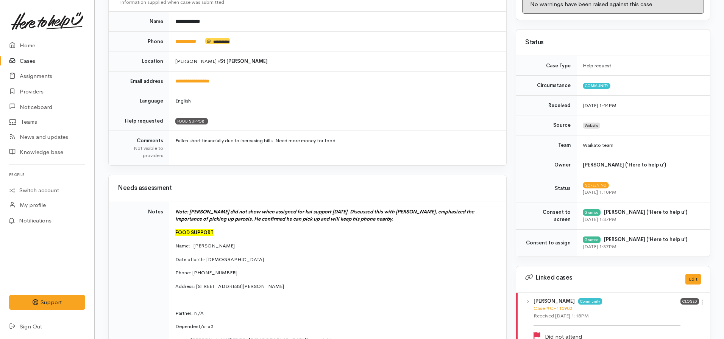
scroll to position [113, 0]
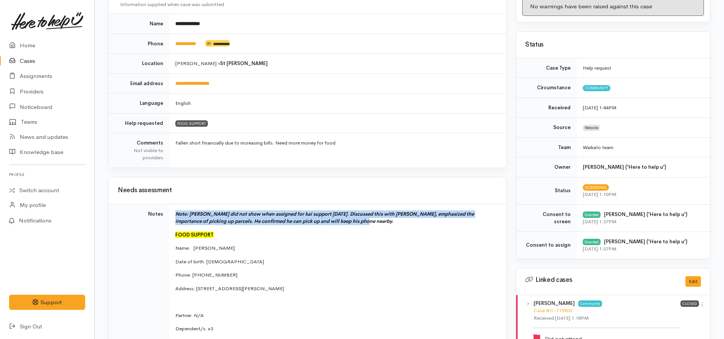
drag, startPoint x: 352, startPoint y: 223, endPoint x: 174, endPoint y: 215, distance: 178.1
click at [174, 215] on td "Note: [PERSON_NAME] did not show when assigned for kai support [DATE]. Discusse…" at bounding box center [337, 315] width 337 height 223
copy icon "Note: [PERSON_NAME] did not show when assigned for kai support [DATE]. Discusse…"
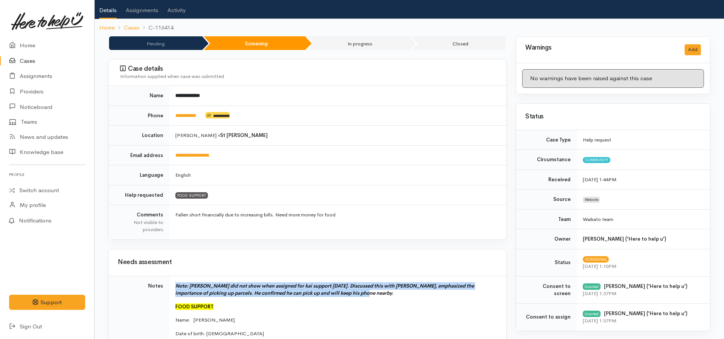
scroll to position [0, 0]
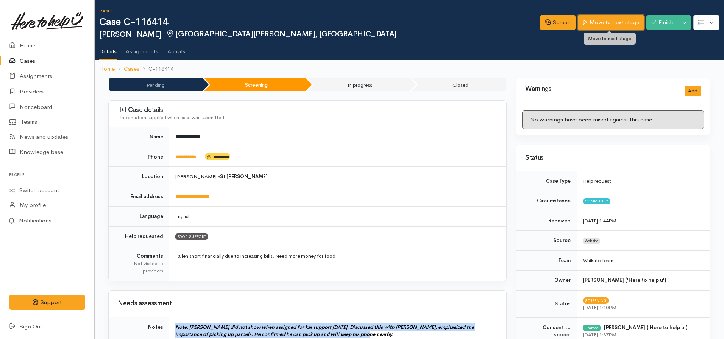
click at [589, 22] on link "Move to next stage" at bounding box center [610, 23] width 66 height 16
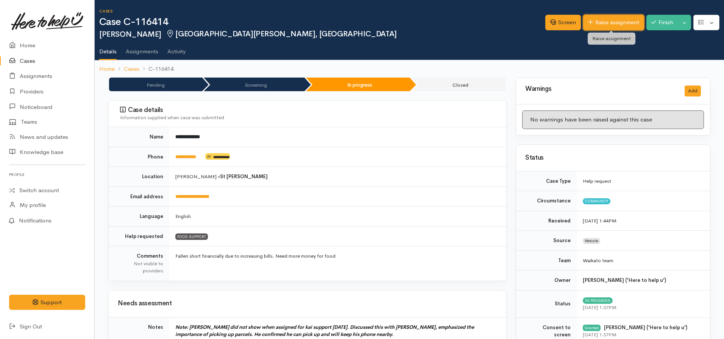
click at [614, 27] on link "Raise assignment" at bounding box center [613, 23] width 61 height 16
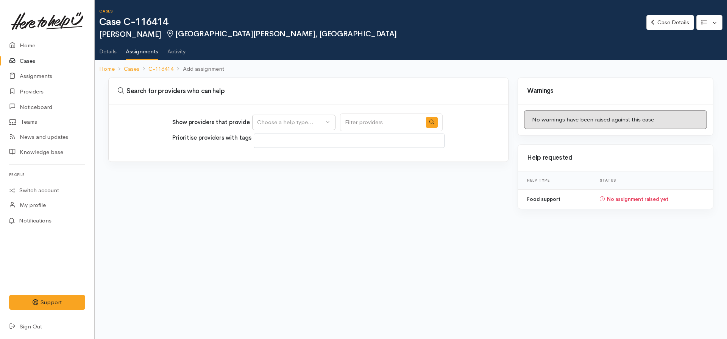
select select
click at [288, 126] on div "Choose a help type..." at bounding box center [290, 122] width 67 height 9
click at [287, 157] on span "Food support" at bounding box center [278, 158] width 35 height 9
select select "3"
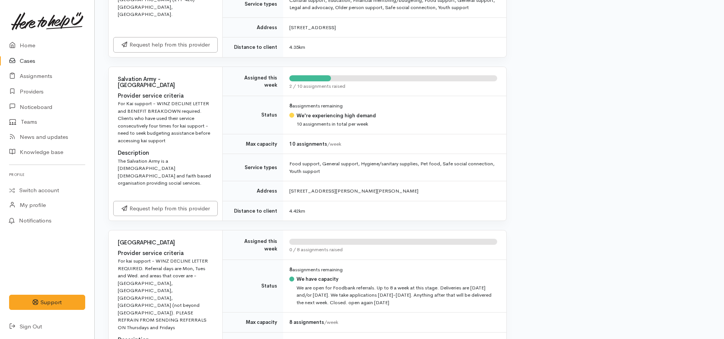
scroll to position [757, 0]
click at [139, 215] on link "Request help from this provider" at bounding box center [165, 207] width 104 height 16
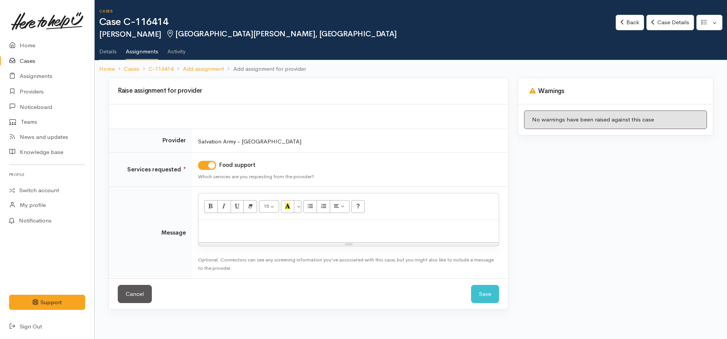
click at [214, 224] on p at bounding box center [348, 228] width 293 height 9
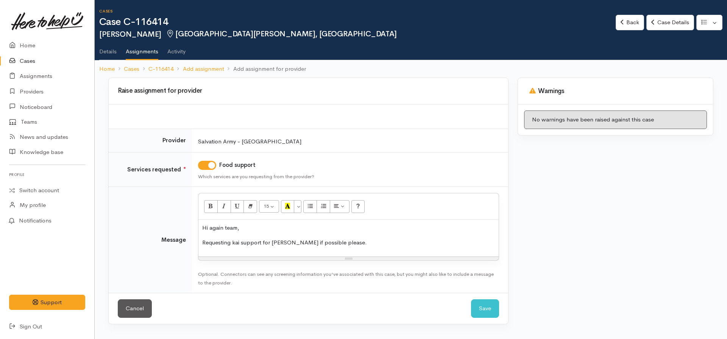
click at [201, 227] on div "Hi again team, Requesting kai support for Korey if possible please." at bounding box center [348, 238] width 300 height 37
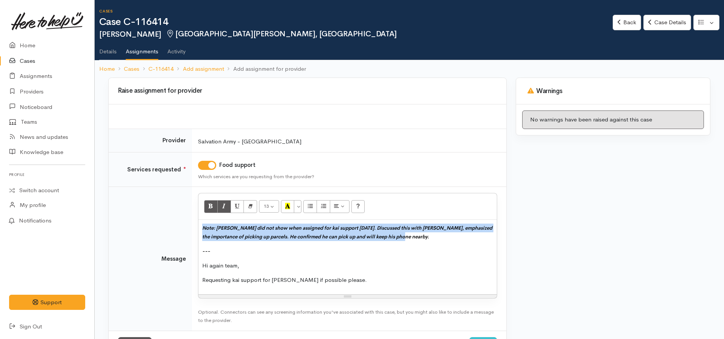
drag, startPoint x: 399, startPoint y: 237, endPoint x: 187, endPoint y: 225, distance: 212.6
click at [187, 226] on tr "Message <p><span style="font-weight: 600; color: rgb(0, 0, 0); font-size: 13px;…" at bounding box center [307, 259] width 397 height 144
click at [284, 203] on button "Recent Color" at bounding box center [288, 206] width 14 height 13
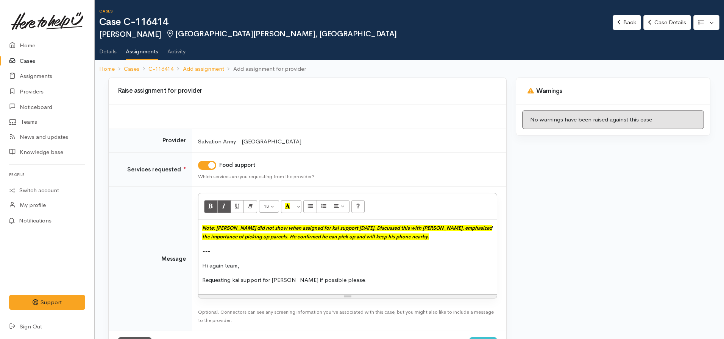
click at [283, 242] on div "Note: Korey did not show when assigned for kai support 2 weeks ago. Discussed t…" at bounding box center [347, 257] width 298 height 75
click at [361, 286] on div "Note: Korey did not show when assigned for kai support 2 weeks ago. Discussed t…" at bounding box center [347, 257] width 298 height 75
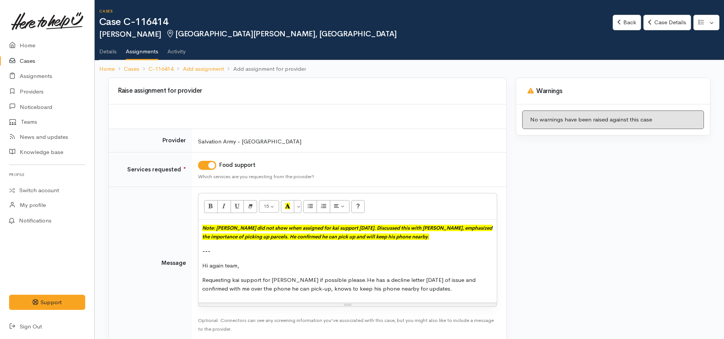
click at [334, 281] on p "Requesting kai support for Korey if possible please.He has a decline letter wit…" at bounding box center [347, 284] width 291 height 17
click at [428, 288] on p "Requesting kai support for Korey if possible please. He has a decline letter wi…" at bounding box center [347, 284] width 291 height 17
click at [406, 238] on p "Note: Korey did not show when assigned for kai support 2 weeks ago. Discussed t…" at bounding box center [347, 232] width 291 height 17
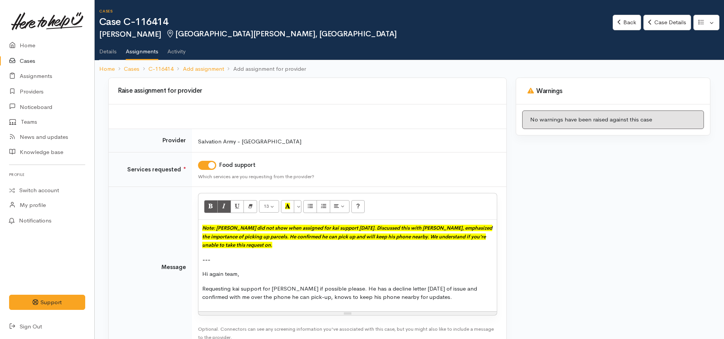
click at [439, 295] on p "Requesting kai support for Korey if possible please. He has a decline letter wi…" at bounding box center [347, 293] width 291 height 17
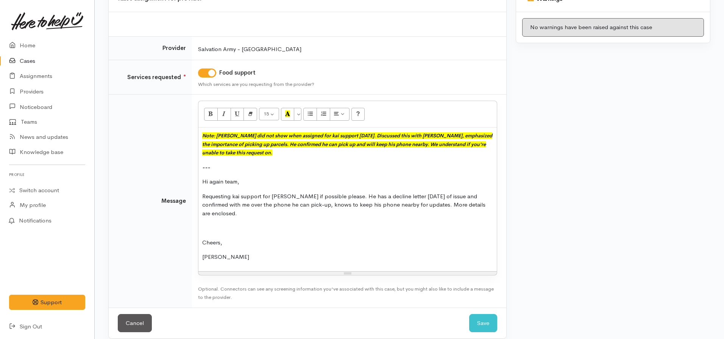
scroll to position [93, 0]
click at [486, 314] on button "Save" at bounding box center [483, 323] width 28 height 19
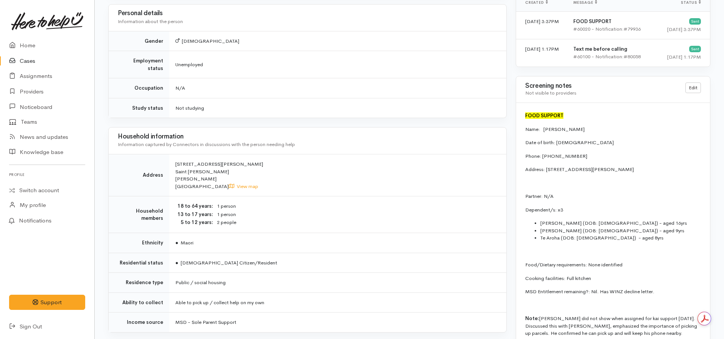
scroll to position [488, 0]
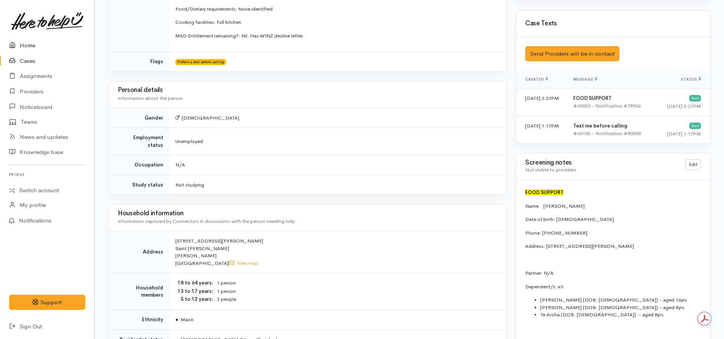
click at [37, 48] on link "Home" at bounding box center [47, 46] width 94 height 16
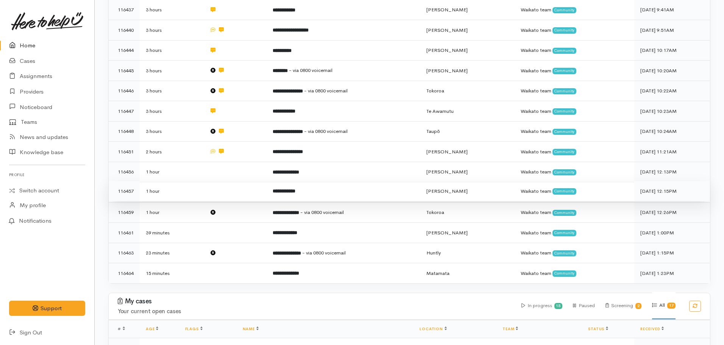
scroll to position [416, 0]
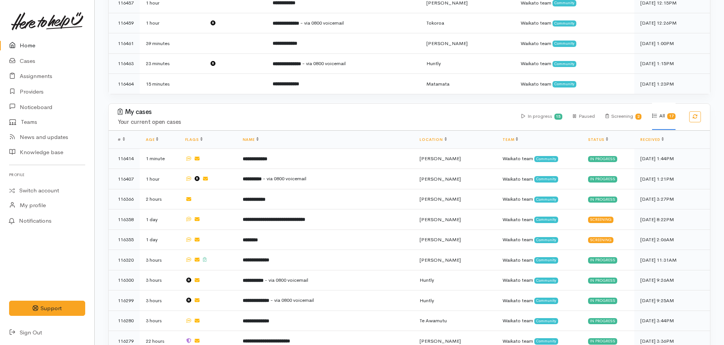
click at [32, 46] on link "Home" at bounding box center [47, 46] width 94 height 16
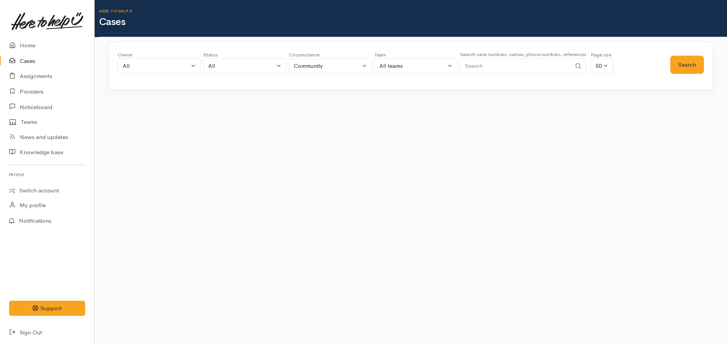
click at [486, 69] on input "Search" at bounding box center [515, 66] width 111 height 16
paste input "64 21 118 4121."
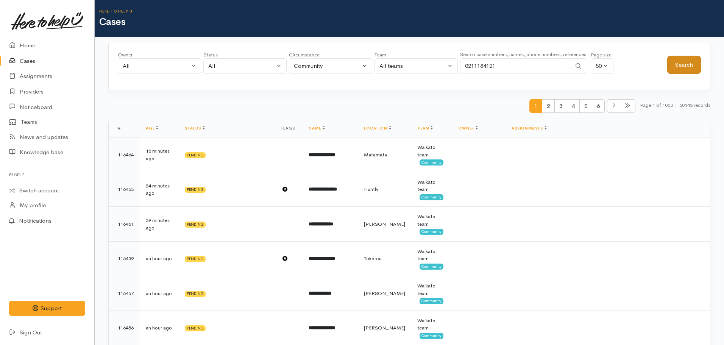
type input "0211184121"
click at [683, 61] on button "Search" at bounding box center [684, 65] width 34 height 19
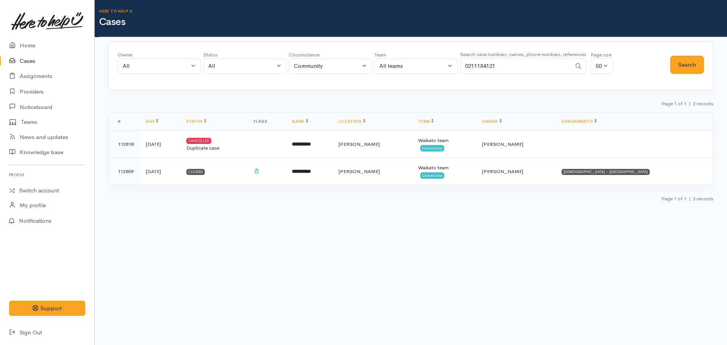
drag, startPoint x: 502, startPoint y: 65, endPoint x: 465, endPoint y: 67, distance: 36.7
click at [465, 67] on input "0211184121" at bounding box center [515, 66] width 111 height 16
click at [492, 63] on input "0211184121" at bounding box center [515, 66] width 111 height 16
click at [513, 67] on input "0211184121" at bounding box center [515, 66] width 111 height 16
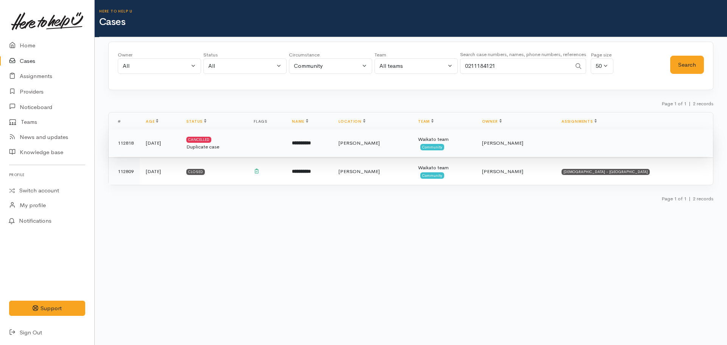
click at [332, 149] on td "**********" at bounding box center [309, 142] width 46 height 27
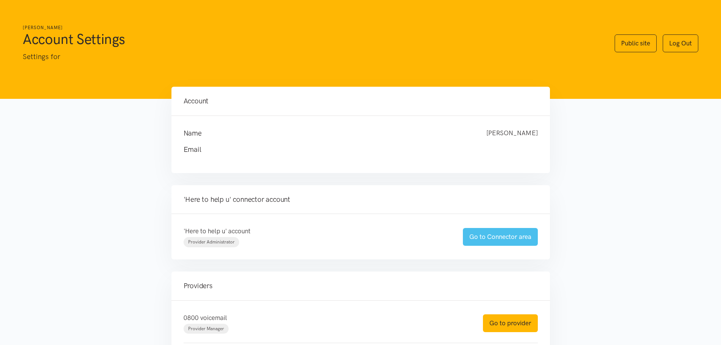
click at [500, 241] on link "Go to Connector area" at bounding box center [500, 237] width 75 height 18
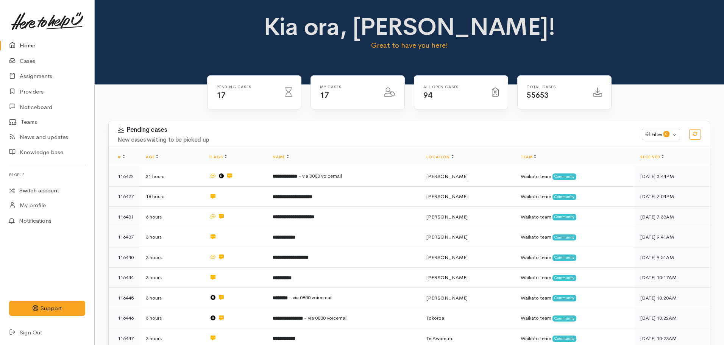
click at [35, 190] on link "Switch account" at bounding box center [47, 190] width 94 height 15
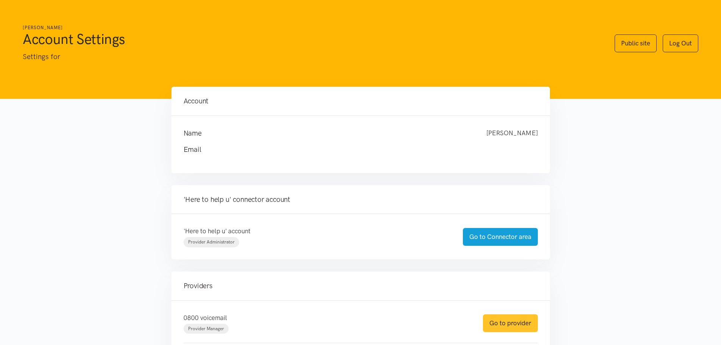
click at [512, 322] on link "Go to provider" at bounding box center [510, 323] width 55 height 18
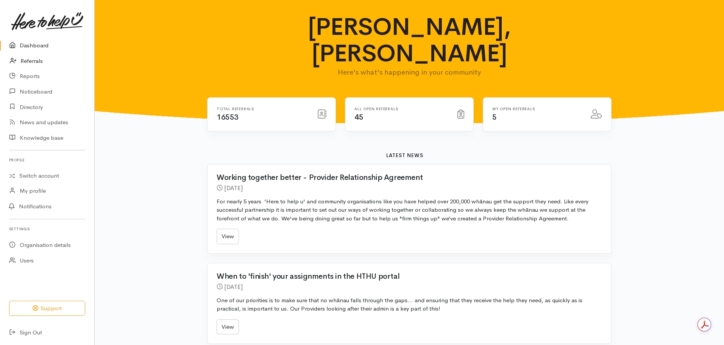
click at [35, 63] on link "Referrals" at bounding box center [47, 61] width 94 height 16
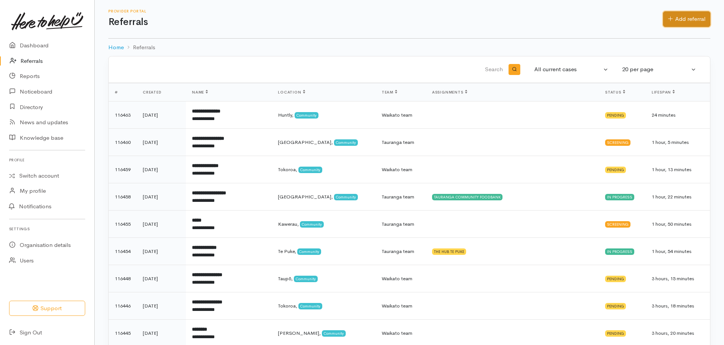
click at [682, 14] on link "Add referral" at bounding box center [686, 19] width 47 height 16
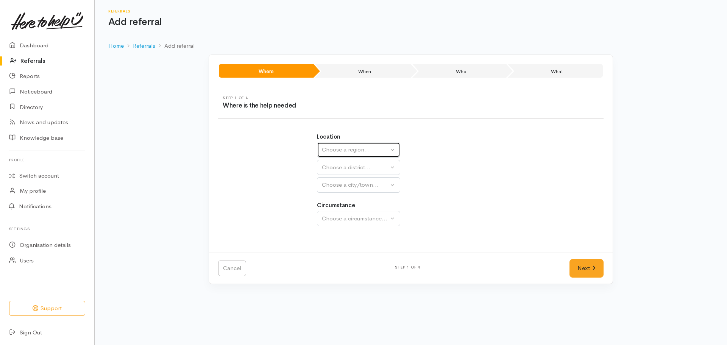
click at [330, 147] on div "Choose a region..." at bounding box center [355, 149] width 67 height 9
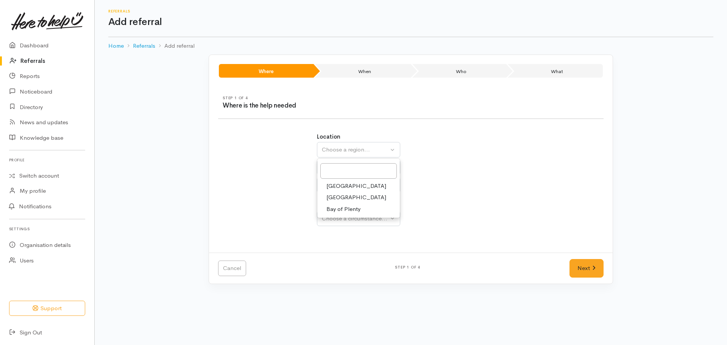
click at [347, 194] on link "[GEOGRAPHIC_DATA]" at bounding box center [358, 197] width 82 height 12
select select "3"
select select
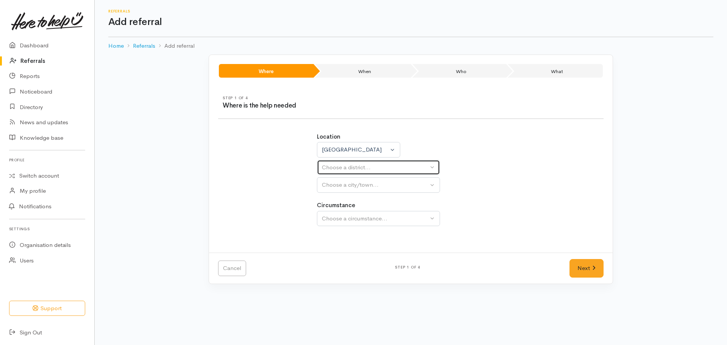
click at [343, 167] on div "Choose a district..." at bounding box center [375, 167] width 106 height 9
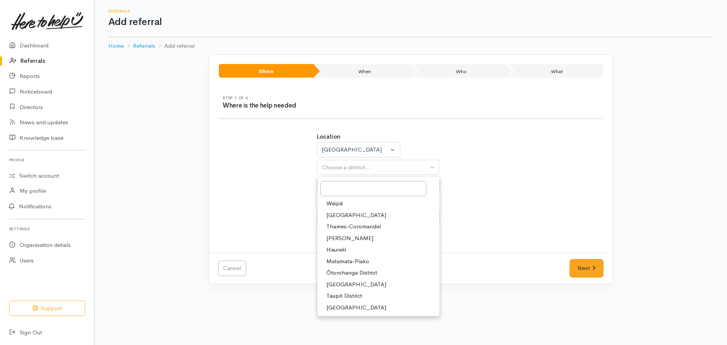
drag, startPoint x: 334, startPoint y: 211, endPoint x: 362, endPoint y: 203, distance: 28.6
click at [335, 211] on span "Waikato District" at bounding box center [356, 215] width 60 height 9
select select "2"
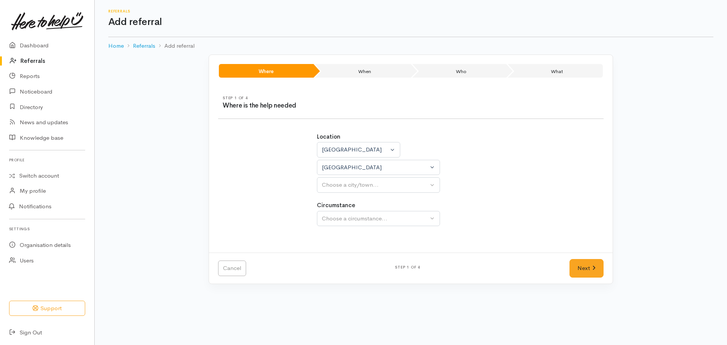
select select
click at [320, 184] on button "Choose a city/town..." at bounding box center [378, 185] width 123 height 16
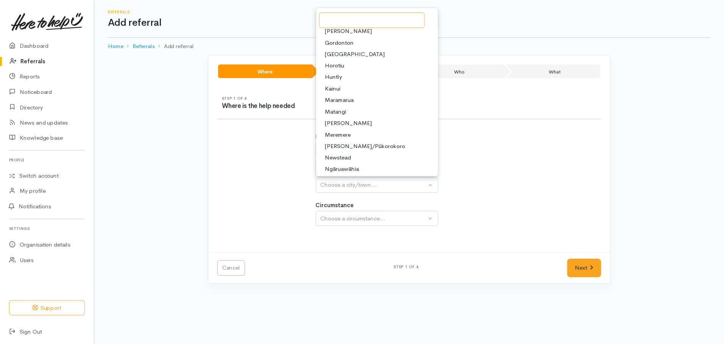
scroll to position [15, 0]
click at [347, 76] on link "Huntly" at bounding box center [378, 78] width 122 height 12
select select "110"
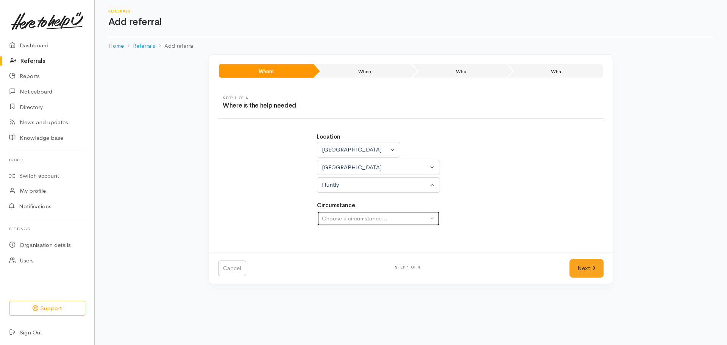
click at [382, 218] on div "Choose a circumstance..." at bounding box center [375, 218] width 106 height 9
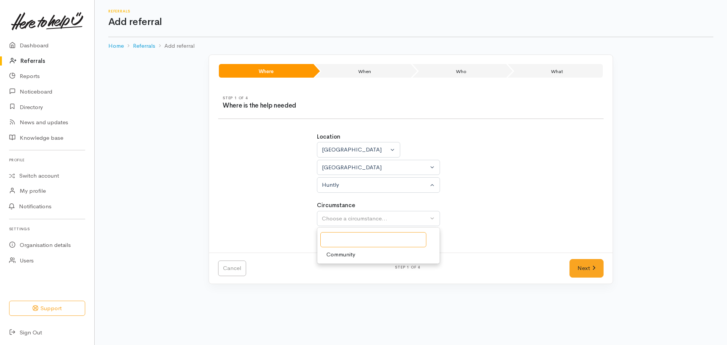
click at [363, 247] on input "Search" at bounding box center [373, 240] width 106 height 16
click at [360, 252] on link "Community" at bounding box center [378, 255] width 122 height 12
select select "2"
click at [593, 268] on icon at bounding box center [593, 268] width 3 height 6
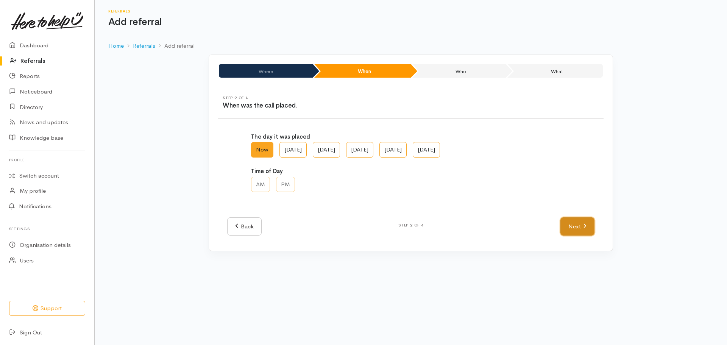
click at [577, 227] on link "Next" at bounding box center [577, 226] width 34 height 19
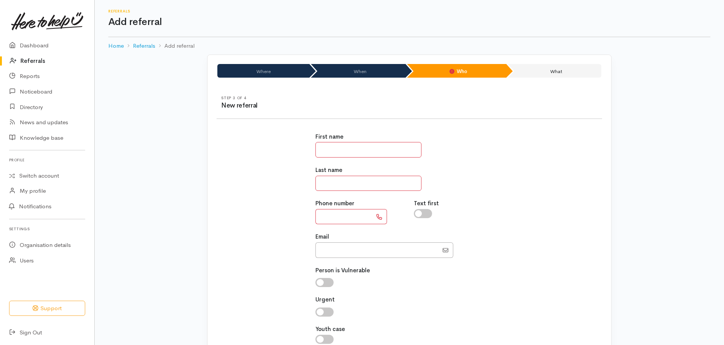
click at [326, 136] on label "First name" at bounding box center [329, 136] width 28 height 9
click at [334, 148] on input "text" at bounding box center [368, 150] width 106 height 16
click at [341, 181] on input "text" at bounding box center [368, 184] width 106 height 16
type input "*****"
click at [336, 145] on input "text" at bounding box center [368, 150] width 106 height 16
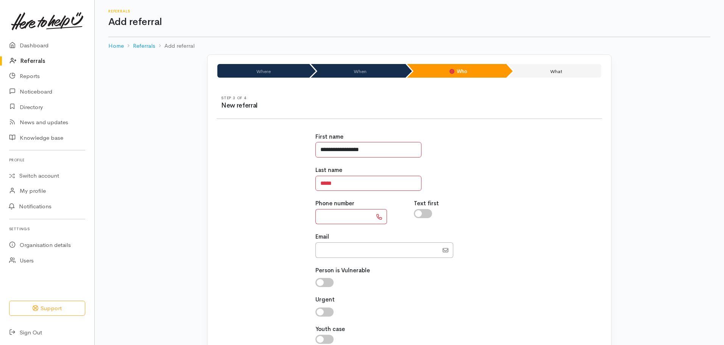
click at [327, 148] on input "**********" at bounding box center [368, 150] width 106 height 16
click at [344, 150] on input "**********" at bounding box center [368, 150] width 106 height 16
click at [359, 149] on input "**********" at bounding box center [368, 150] width 106 height 16
click at [331, 150] on input "**********" at bounding box center [368, 150] width 106 height 16
click at [380, 147] on input "**********" at bounding box center [368, 150] width 106 height 16
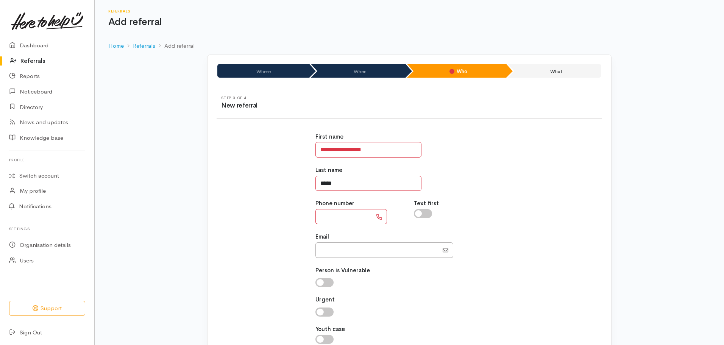
click at [345, 180] on input "*****" at bounding box center [368, 184] width 106 height 16
click at [353, 148] on input "**********" at bounding box center [368, 150] width 106 height 16
click at [360, 148] on input "**********" at bounding box center [368, 150] width 106 height 16
click at [353, 150] on input "**********" at bounding box center [368, 150] width 106 height 16
type input "**********"
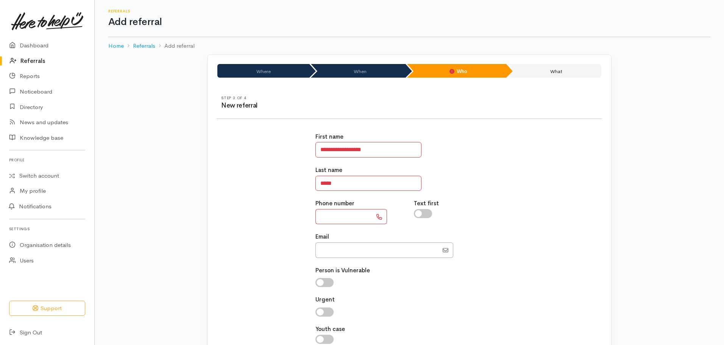
click at [332, 216] on input "text" at bounding box center [343, 217] width 57 height 16
click at [348, 224] on input "text" at bounding box center [343, 217] width 57 height 16
paste input "**********"
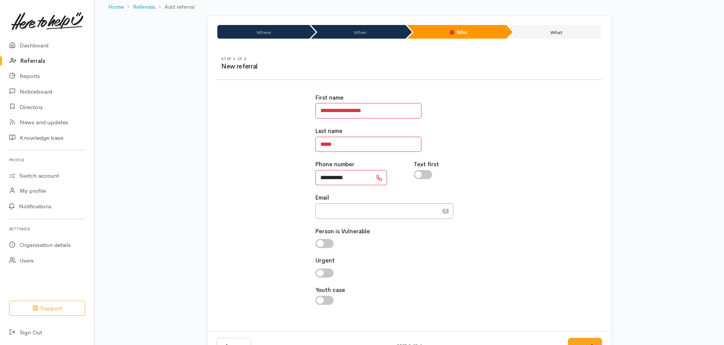
scroll to position [65, 0]
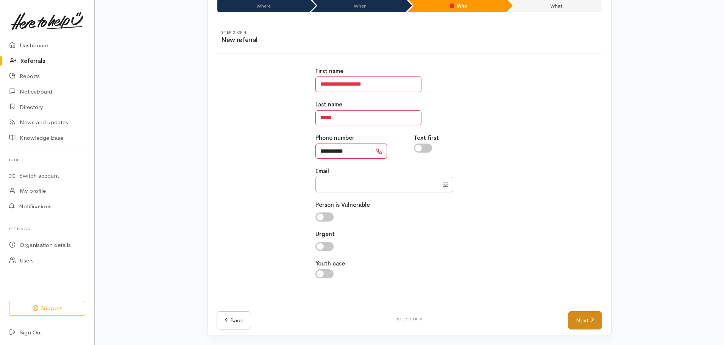
type input "**********"
click at [584, 319] on link "Next" at bounding box center [585, 320] width 34 height 19
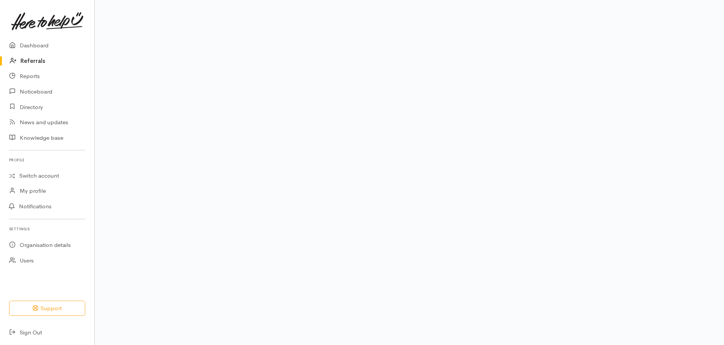
scroll to position [45, 0]
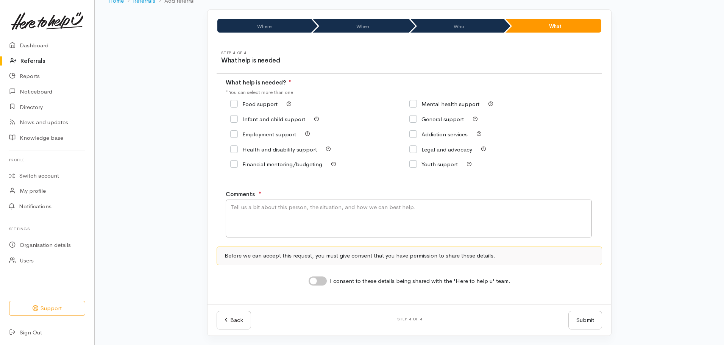
click at [237, 104] on input "Food support" at bounding box center [253, 104] width 47 height 6
checkbox input "true"
click at [263, 209] on textarea "Comments" at bounding box center [409, 218] width 366 height 38
drag, startPoint x: 462, startPoint y: 211, endPoint x: 440, endPoint y: 202, distance: 23.8
click at [440, 202] on textarea "Previous linked cases (under 'Kiwa Ellis') are based in Hamilton, has now moved…" at bounding box center [409, 218] width 366 height 38
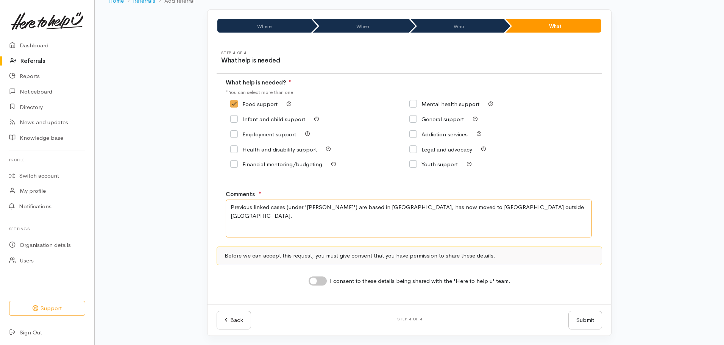
click at [456, 208] on textarea "Previous linked cases (under 'Kiwa Ellis') are based in Hamilton, has now moved…" at bounding box center [409, 218] width 366 height 38
type textarea "Previous linked cases (under 'Kiwa Ellis') are based in Hamilton, has now moved…"
drag, startPoint x: 463, startPoint y: 212, endPoint x: 433, endPoint y: 154, distance: 64.3
click at [433, 154] on div "Legal and advocacy" at bounding box center [498, 149] width 179 height 15
click at [460, 209] on textarea "Previous linked cases (under 'Kiwa Ellis') are based in Hamilton, has now moved…" at bounding box center [409, 218] width 366 height 38
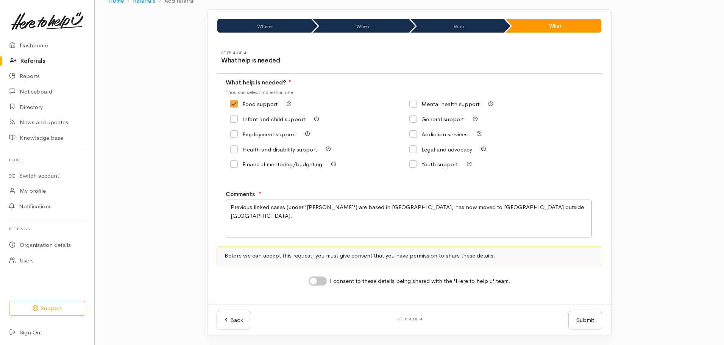
click at [331, 282] on label "I consent to these details being shared with the 'Here to help u' team." at bounding box center [420, 281] width 181 height 9
click at [327, 282] on input "I consent to these details being shared with the 'Here to help u' team." at bounding box center [317, 280] width 18 height 9
checkbox input "true"
click at [533, 207] on textarea "Previous linked cases (under 'Kiwa Ellis') are based in Hamilton, has now moved…" at bounding box center [409, 218] width 366 height 38
type textarea "Previous linked cases (under 'Kiwa Ellis') are based in Hamilton, has now moved…"
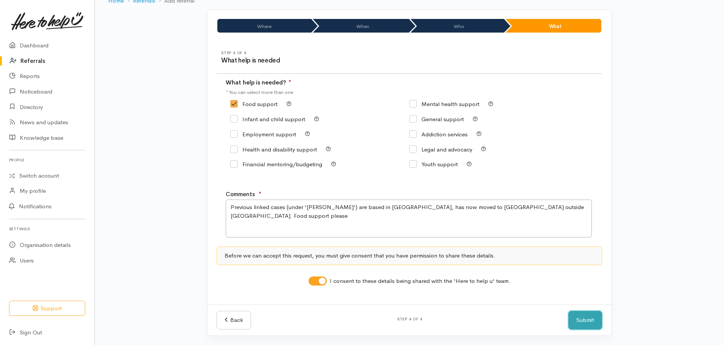
click button "Submit" at bounding box center [585, 320] width 34 height 19
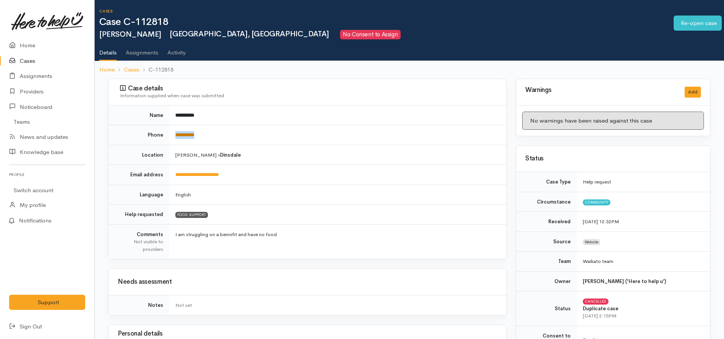
drag, startPoint x: 218, startPoint y: 137, endPoint x: 176, endPoint y: 137, distance: 41.6
click at [176, 137] on td "**********" at bounding box center [337, 135] width 337 height 20
copy link "**********"
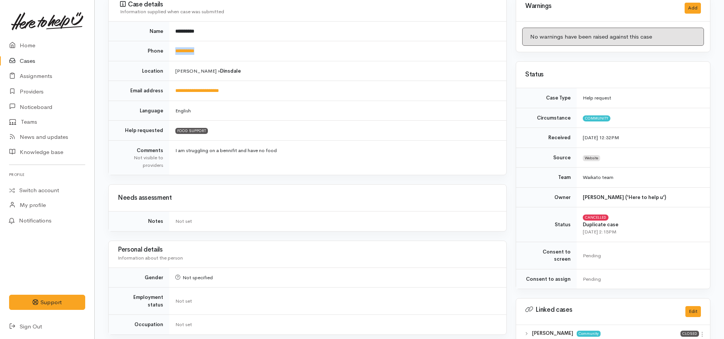
scroll to position [114, 0]
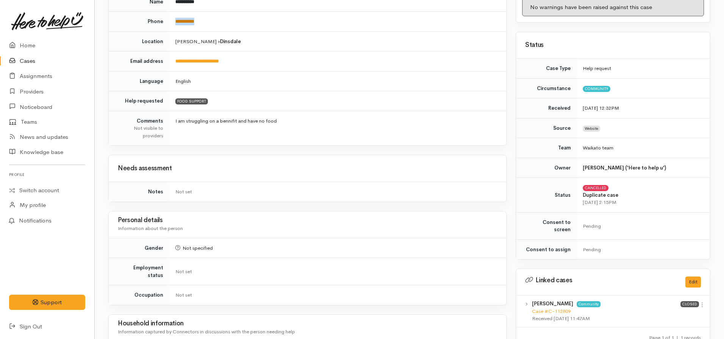
copy link "**********"
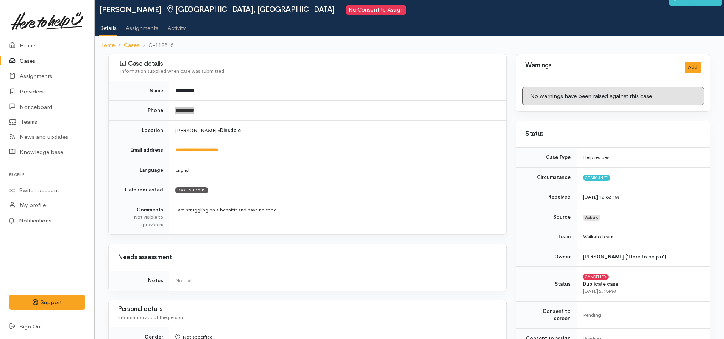
scroll to position [0, 0]
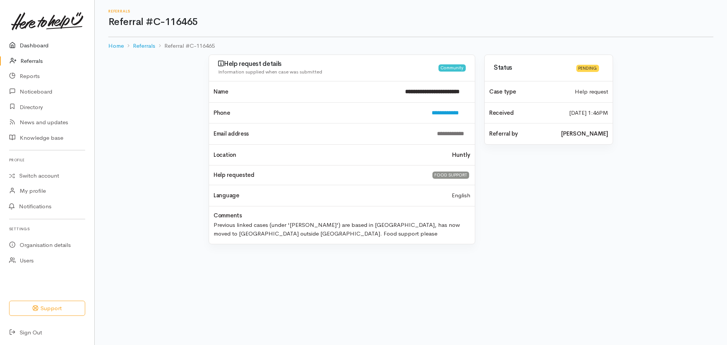
drag, startPoint x: 46, startPoint y: 47, endPoint x: 120, endPoint y: 58, distance: 74.7
click at [46, 47] on link "Dashboard" at bounding box center [47, 46] width 94 height 16
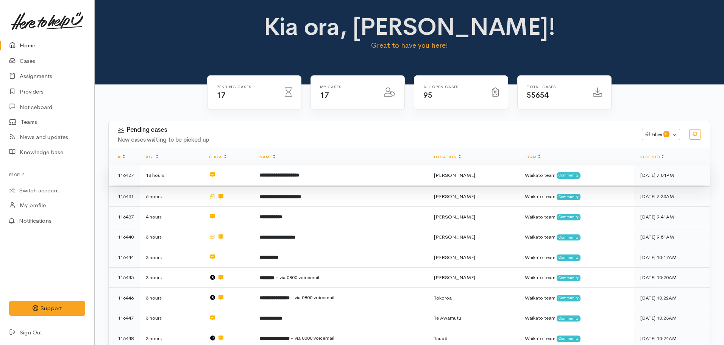
click at [299, 177] on b "**********" at bounding box center [279, 175] width 40 height 5
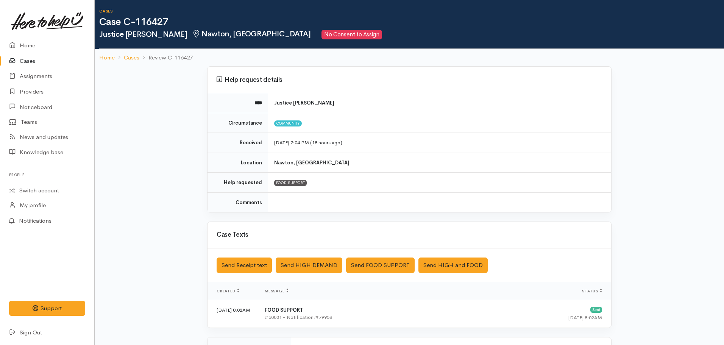
scroll to position [131, 0]
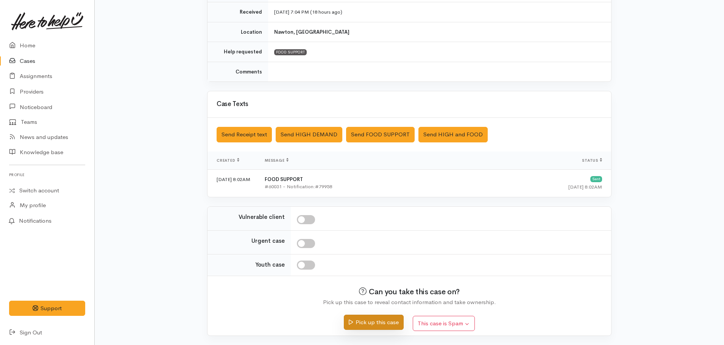
click at [379, 320] on button "Pick up this case" at bounding box center [373, 322] width 59 height 16
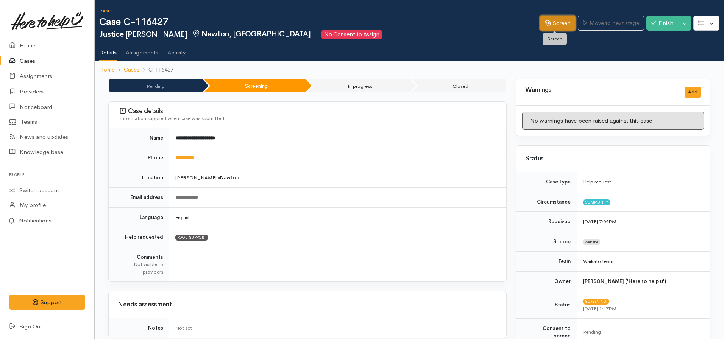
click at [552, 22] on link "Screen" at bounding box center [558, 24] width 36 height 16
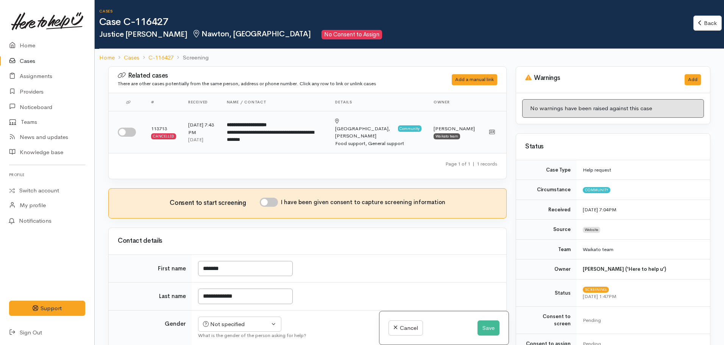
click at [138, 128] on div at bounding box center [128, 132] width 21 height 9
click at [129, 128] on input "checkbox" at bounding box center [127, 132] width 18 height 9
checkbox input "true"
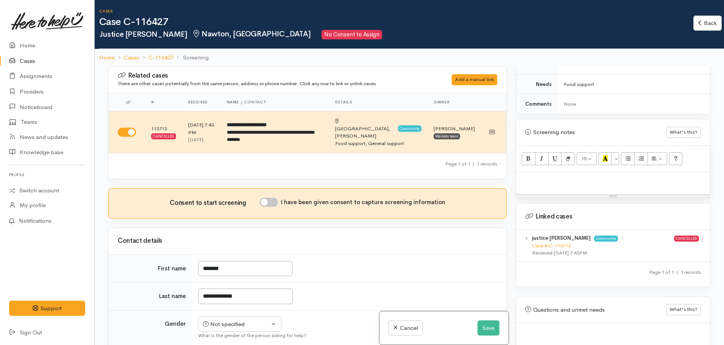
scroll to position [378, 0]
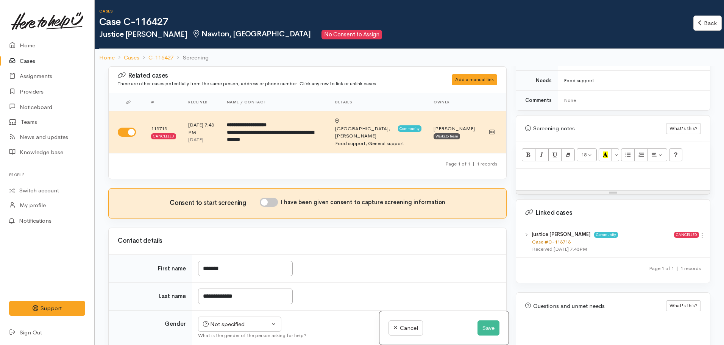
click at [548, 238] on link "Case #C-113713" at bounding box center [551, 241] width 39 height 6
click at [577, 172] on p at bounding box center [613, 176] width 186 height 9
click at [544, 172] on p at bounding box center [613, 176] width 186 height 9
paste div
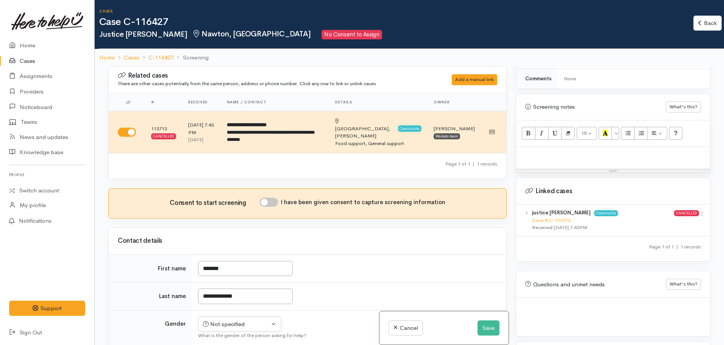
scroll to position [66, 0]
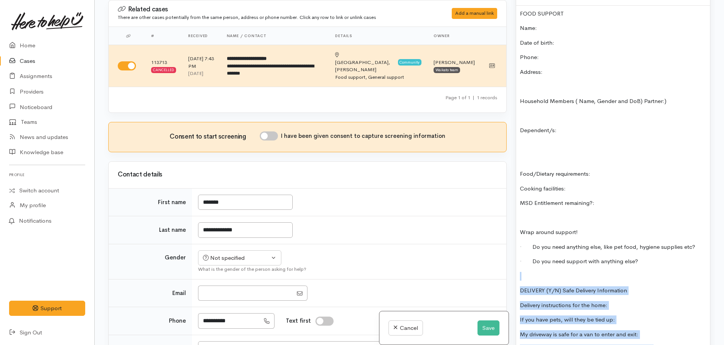
drag, startPoint x: 654, startPoint y: 338, endPoint x: 479, endPoint y: 262, distance: 190.3
click at [479, 262] on div "Related cases There are other cases potentially from the same person, address o…" at bounding box center [409, 172] width 611 height 345
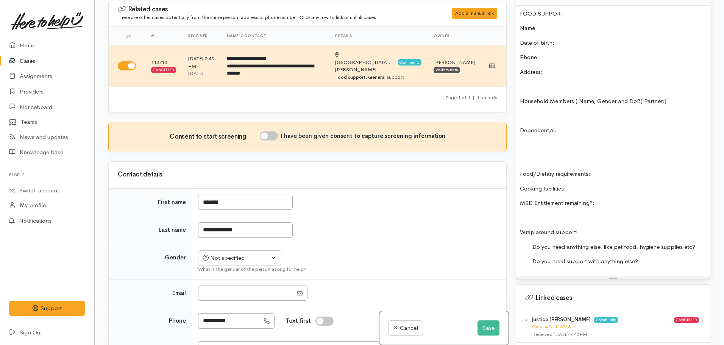
click at [523, 213] on p at bounding box center [613, 217] width 186 height 9
click at [618, 199] on p "MSD Entitlement remaining?:" at bounding box center [613, 203] width 186 height 9
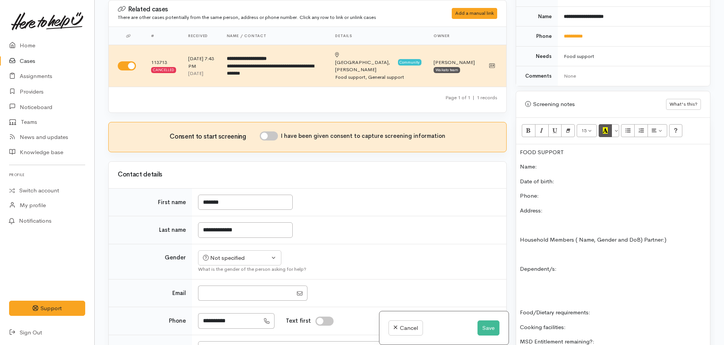
scroll to position [324, 0]
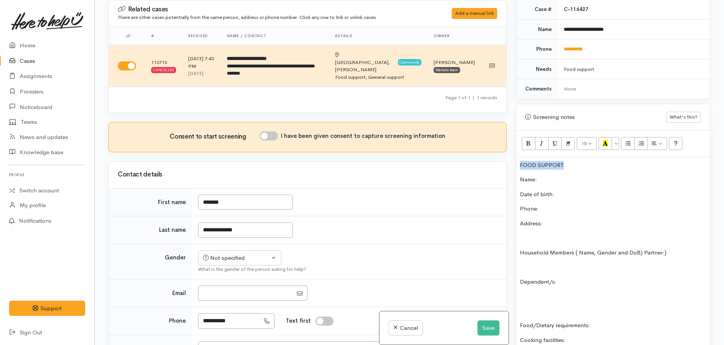
drag, startPoint x: 574, startPoint y: 152, endPoint x: 511, endPoint y: 145, distance: 63.2
click at [511, 145] on div "Warnings Add No warnings have been raised against this case Add Warning Title ●…" at bounding box center [613, 172] width 204 height 345
click at [531, 137] on button "Bold (CTRL+B)" at bounding box center [528, 143] width 14 height 13
click at [602, 137] on button "Recent Color" at bounding box center [605, 143] width 14 height 13
click at [552, 175] on p "Name:" at bounding box center [613, 179] width 186 height 9
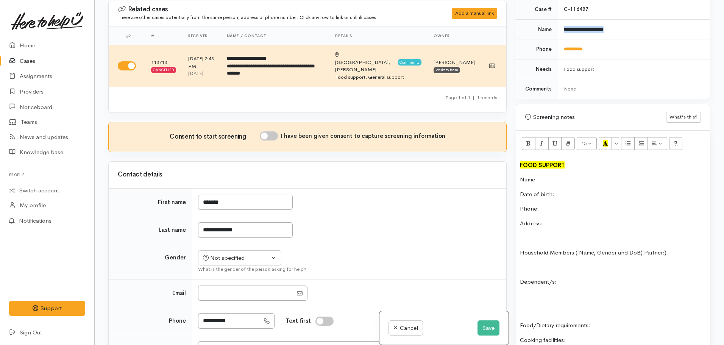
drag, startPoint x: 627, startPoint y: 23, endPoint x: 577, endPoint y: 20, distance: 50.4
click at [560, 24] on td "**********" at bounding box center [633, 29] width 152 height 20
copy b "**********"
click at [556, 175] on p "Name:" at bounding box center [613, 179] width 186 height 9
click at [564, 196] on div "FOOD SUPPORT Name: Justice Matekohihenry Date of birth: Phone: Address: Househo…" at bounding box center [613, 314] width 194 height 314
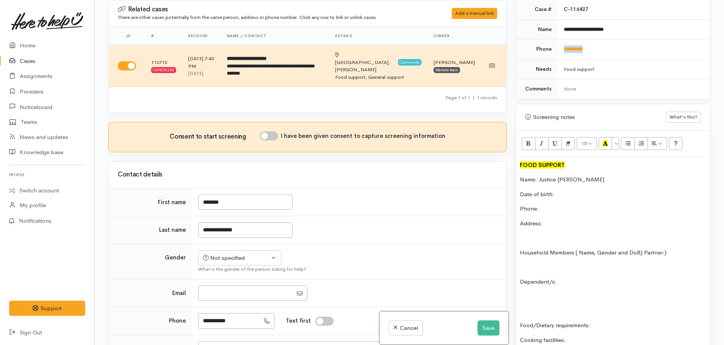
drag, startPoint x: 612, startPoint y: 36, endPoint x: 559, endPoint y: 41, distance: 52.9
click at [559, 41] on td "**********" at bounding box center [633, 49] width 152 height 20
copy link "**********"
click at [559, 204] on p "Phone:" at bounding box center [613, 208] width 186 height 9
click at [493, 329] on button "Save" at bounding box center [488, 328] width 22 height 16
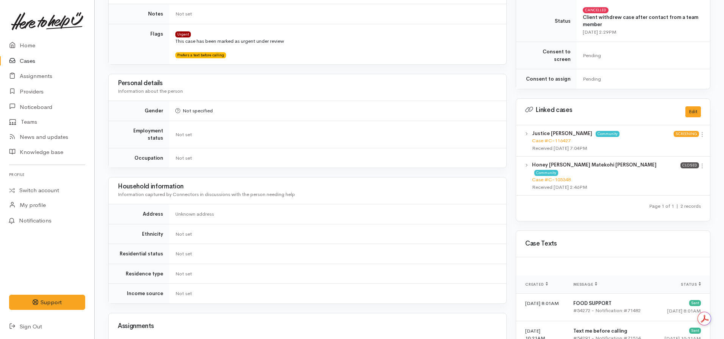
scroll to position [303, 0]
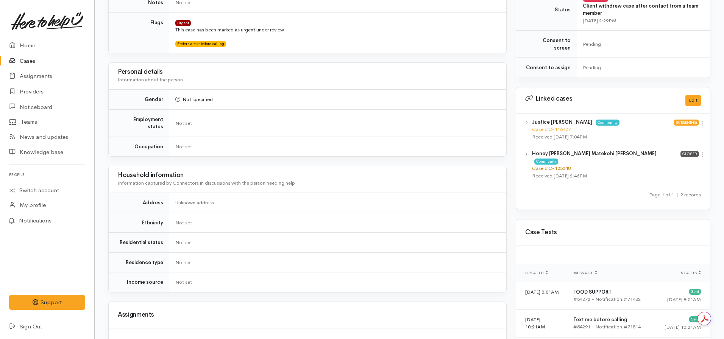
click at [562, 165] on link "Case #C-105348" at bounding box center [551, 168] width 39 height 6
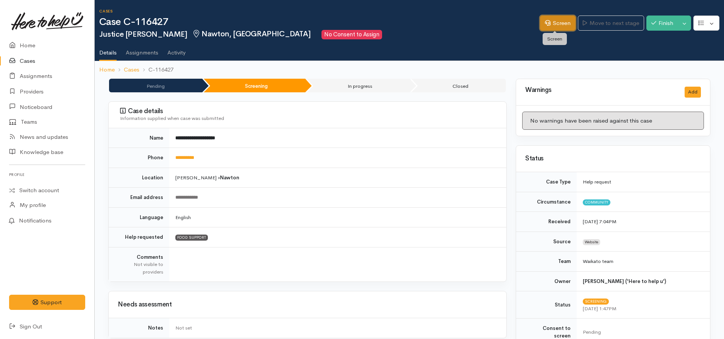
click at [555, 23] on link "Screen" at bounding box center [558, 24] width 36 height 16
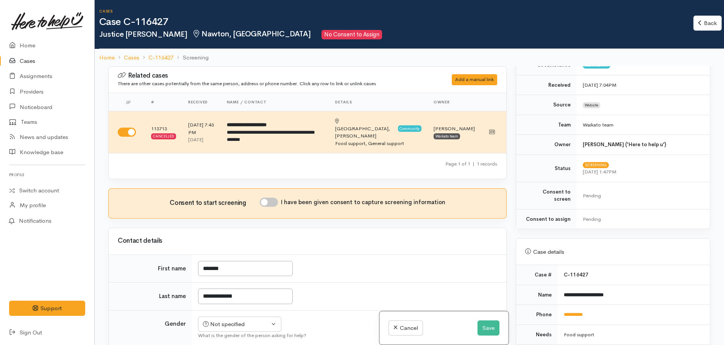
scroll to position [265, 0]
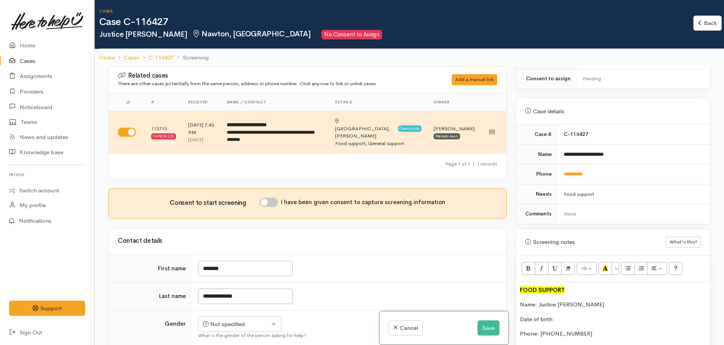
click at [580, 164] on td "**********" at bounding box center [633, 174] width 152 height 20
click at [579, 171] on link "**********" at bounding box center [572, 173] width 19 height 5
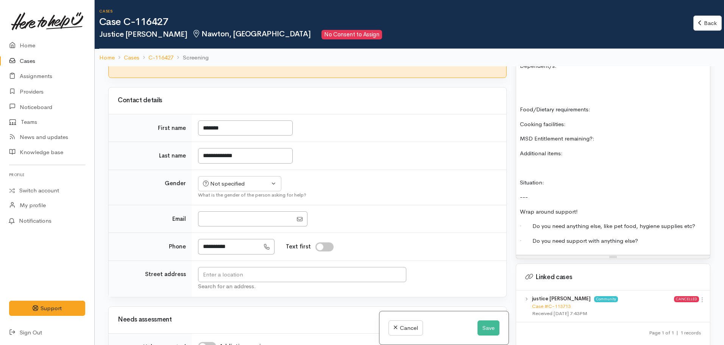
scroll to position [151, 0]
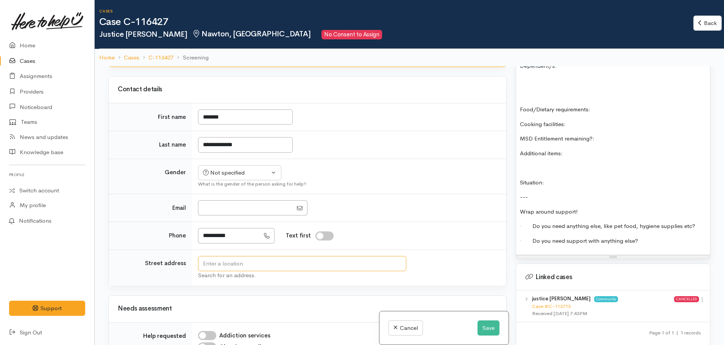
click at [250, 258] on input "text" at bounding box center [302, 264] width 208 height 16
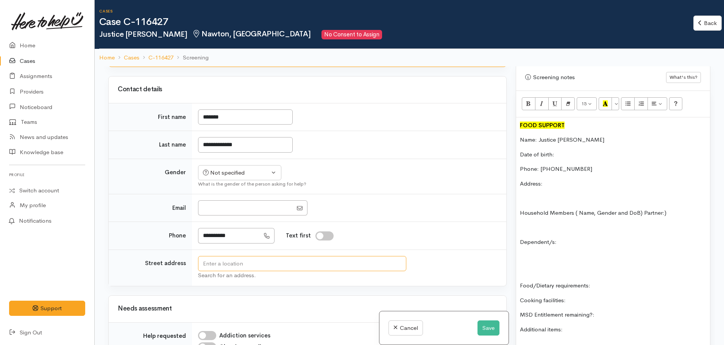
scroll to position [416, 0]
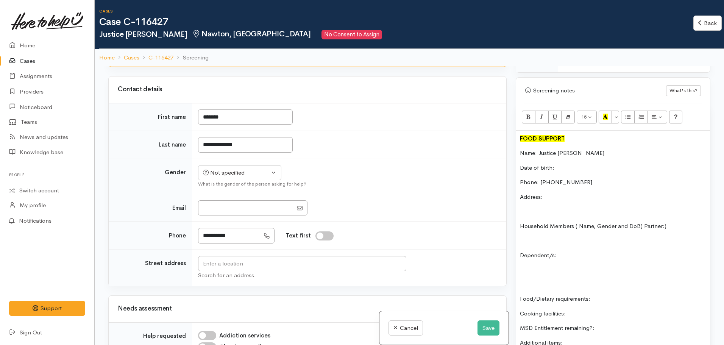
click at [558, 193] on p "Address:" at bounding box center [613, 197] width 186 height 9
drag, startPoint x: 583, startPoint y: 184, endPoint x: 564, endPoint y: 193, distance: 20.8
click at [544, 189] on div "FOOD SUPPORT Name: Justice Matekohihenry Date of birth: Phone: 0224745012 Addre…" at bounding box center [613, 288] width 194 height 314
copy p "17 Odlin"
click at [224, 256] on input "text" at bounding box center [302, 264] width 208 height 16
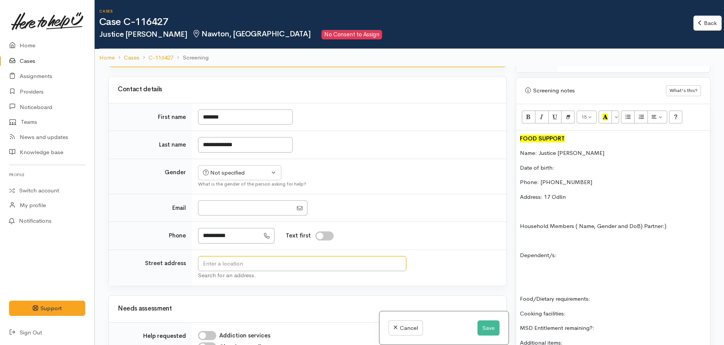
paste input "17 Odlin"
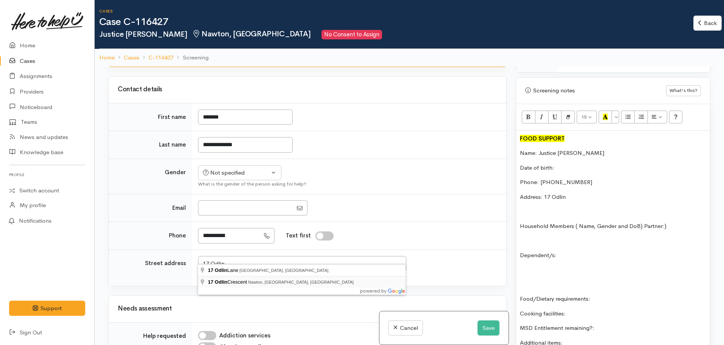
type input "17 Odlin Crescent, Nawton, Hamilton, New Zealand"
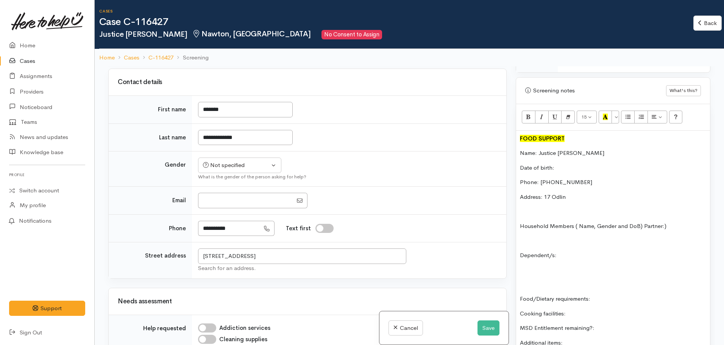
scroll to position [470, 0]
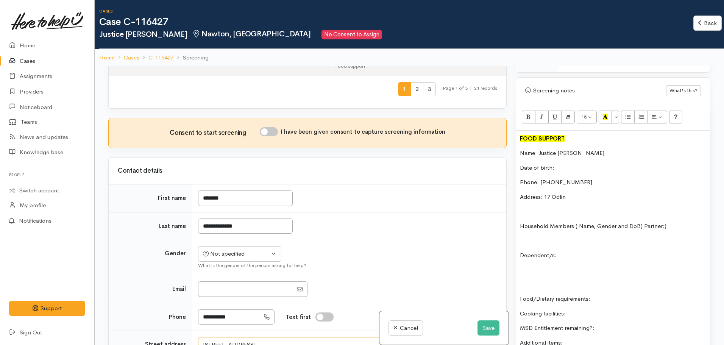
click at [304, 337] on input "17 Odlin Crescent, Nawton, Hamilton, New Zealand" at bounding box center [302, 345] width 208 height 16
click at [589, 194] on div "FOOD SUPPORT Name: Justice Matekohihenry Date of birth: Phone: 0224745012 Addre…" at bounding box center [613, 288] width 194 height 314
click at [582, 193] on p "Address: 17 Odlin" at bounding box center [613, 197] width 186 height 9
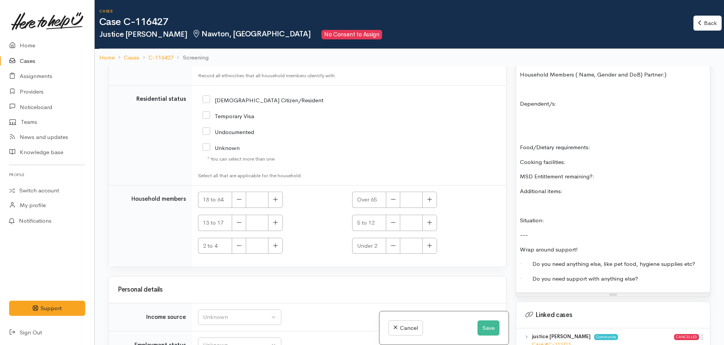
scroll to position [1632, 0]
click at [230, 308] on button "Unknown" at bounding box center [239, 316] width 83 height 16
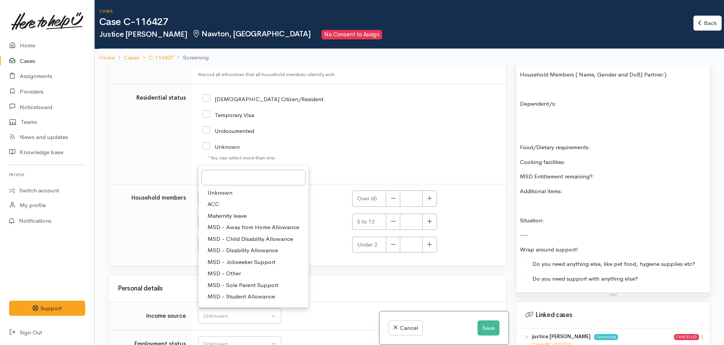
click at [607, 163] on div "FOOD SUPPORT Name: Justice Matekohihenry Date of birth: Phone: 0224745012 Addre…" at bounding box center [613, 136] width 194 height 314
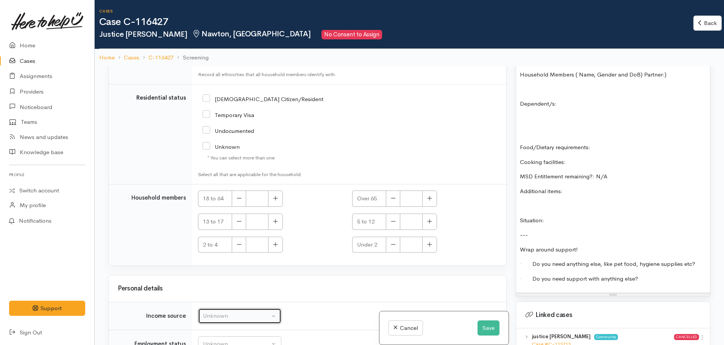
click at [233, 308] on button "Unknown" at bounding box center [239, 316] width 83 height 16
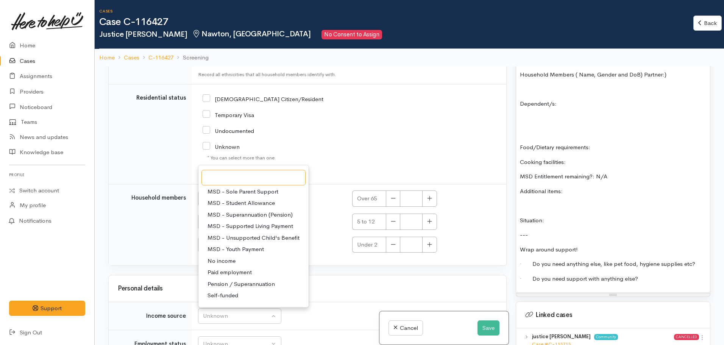
scroll to position [114, 0]
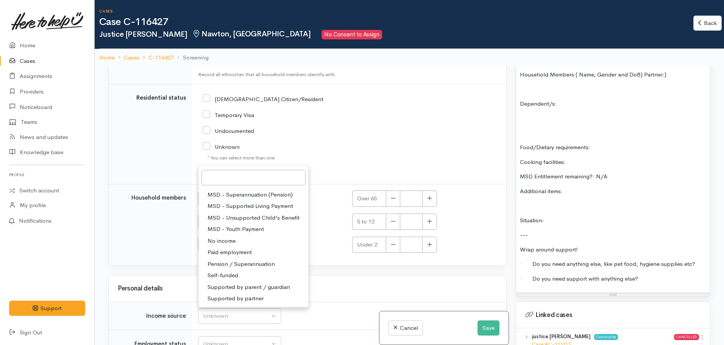
click at [229, 236] on span "No income" at bounding box center [221, 240] width 28 height 9
select select "5"
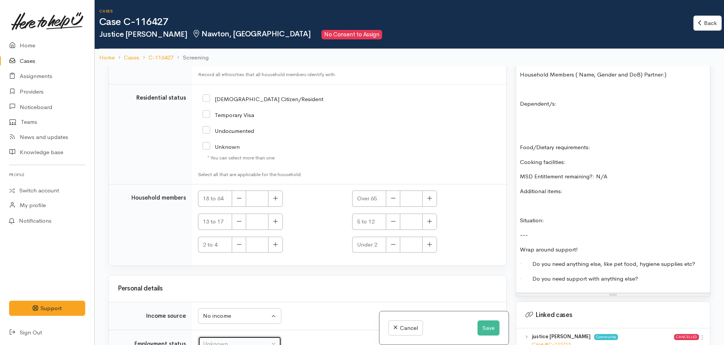
click at [217, 339] on div "Unknown" at bounding box center [236, 343] width 67 height 9
type input "N"
click at [220, 310] on span "Unemployed" at bounding box center [223, 314] width 33 height 9
select select "1"
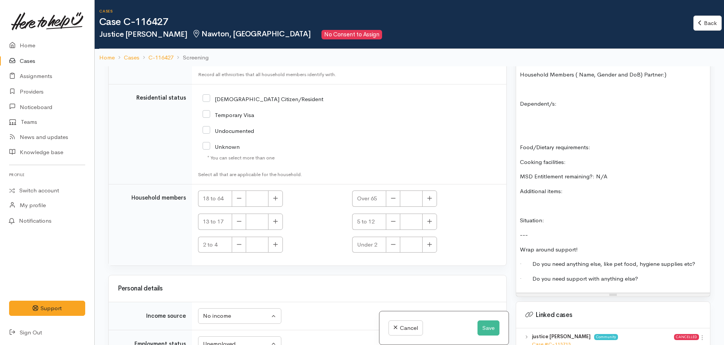
type input "N/A"
drag, startPoint x: 221, startPoint y: 270, endPoint x: 247, endPoint y: 270, distance: 26.9
select select "1"
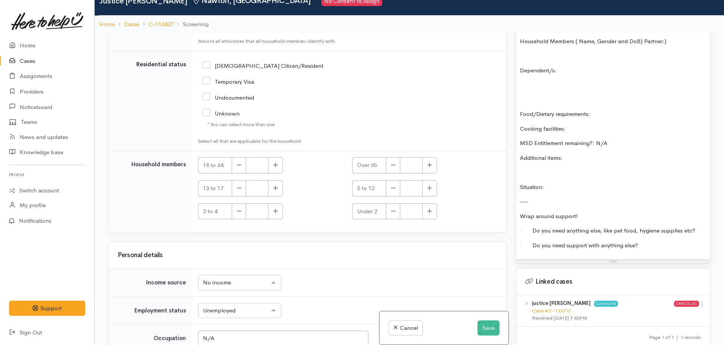
scroll to position [66, 0]
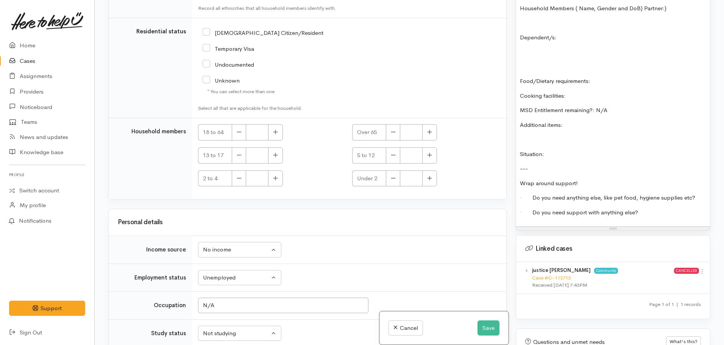
checkbox input "true"
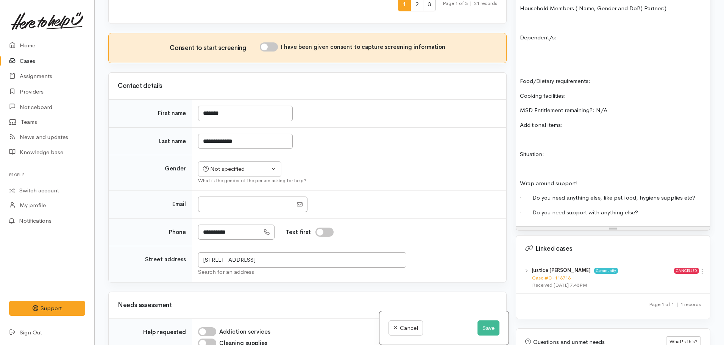
scroll to position [421, 0]
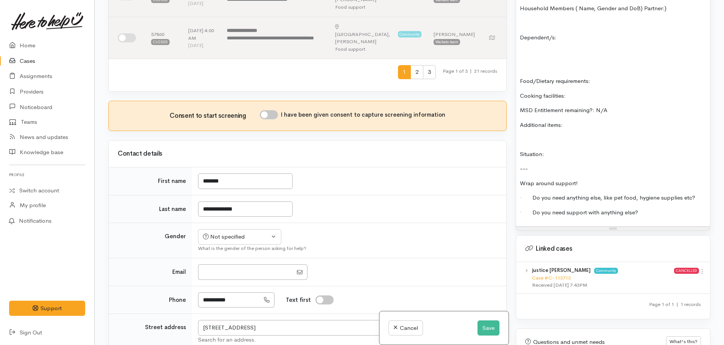
click at [266, 110] on input "I have been given consent to capture screening information" at bounding box center [269, 114] width 18 height 9
checkbox input "true"
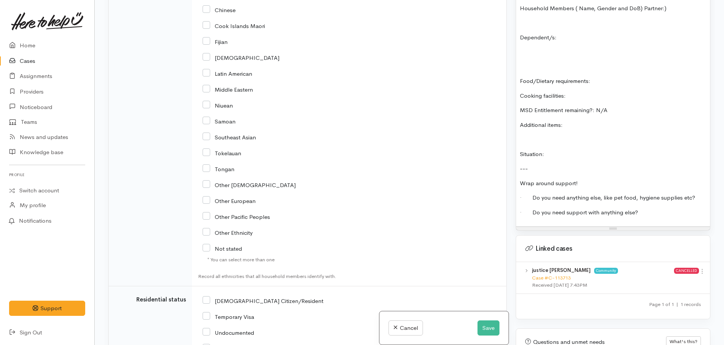
scroll to position [1367, 0]
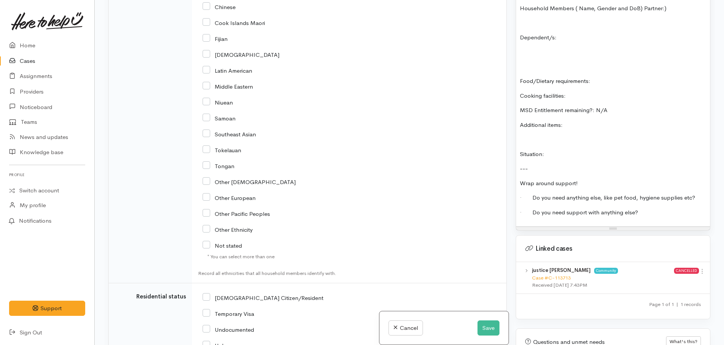
click at [205, 294] on input "NZ Citizen/Resident" at bounding box center [262, 297] width 121 height 7
checkbox input "true"
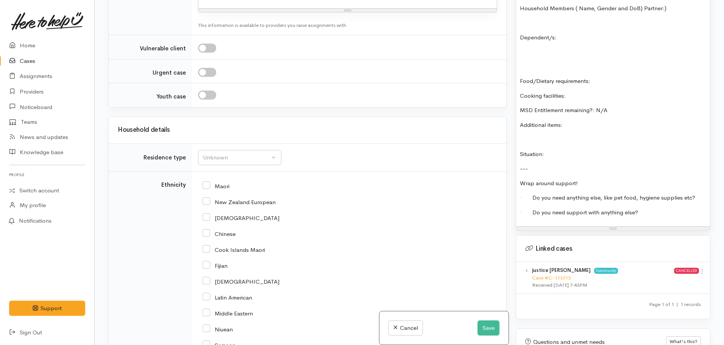
scroll to position [1140, 0]
click at [205, 182] on input "Maori" at bounding box center [215, 185] width 27 height 7
checkbox input "true"
drag, startPoint x: 204, startPoint y: 144, endPoint x: 214, endPoint y: 148, distance: 11.4
click at [204, 230] on input "Chinese" at bounding box center [218, 233] width 33 height 7
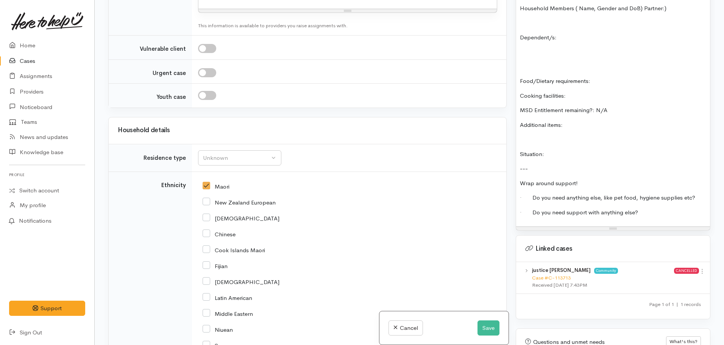
checkbox input "true"
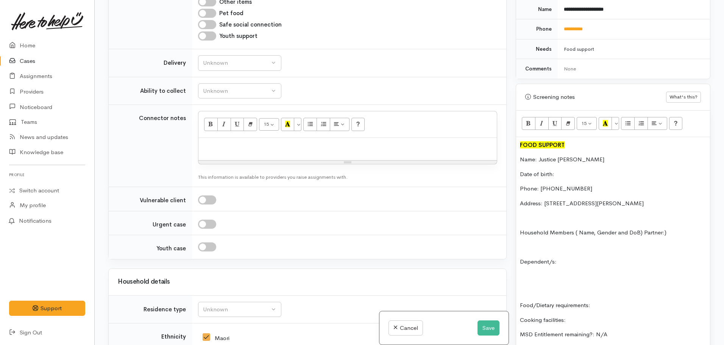
scroll to position [341, 0]
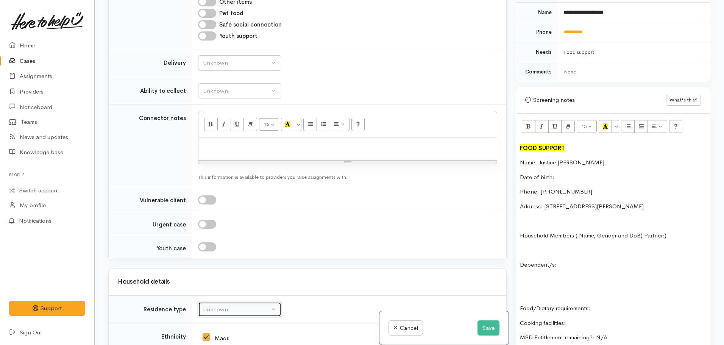
click at [243, 305] on div "Unknown" at bounding box center [236, 309] width 67 height 9
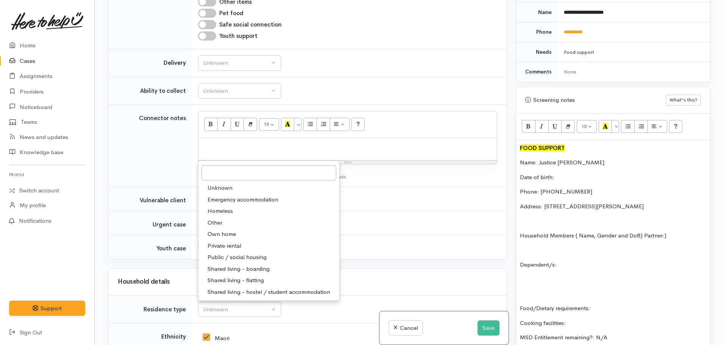
click at [235, 253] on span "Public / social housing" at bounding box center [236, 257] width 59 height 9
select select "3"
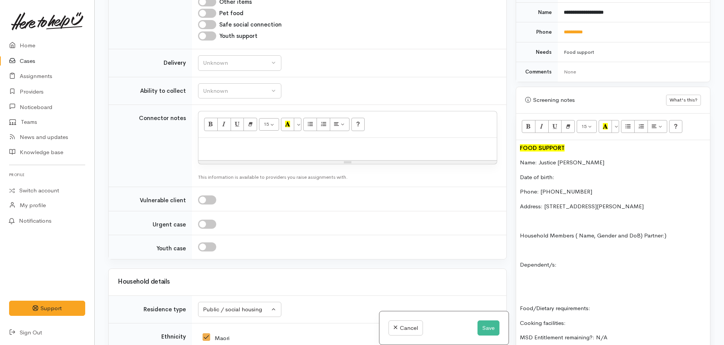
click at [573, 173] on p "Date of birth:" at bounding box center [613, 177] width 186 height 9
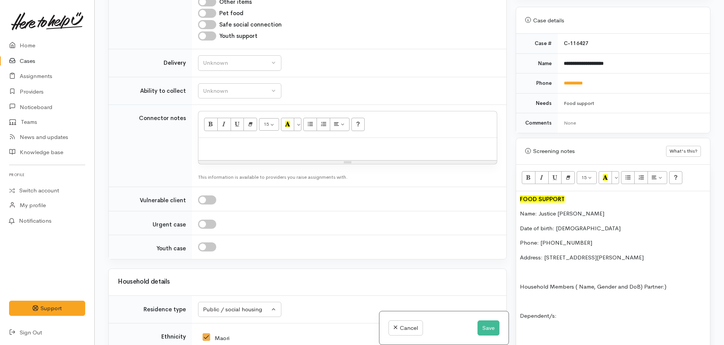
scroll to position [303, 0]
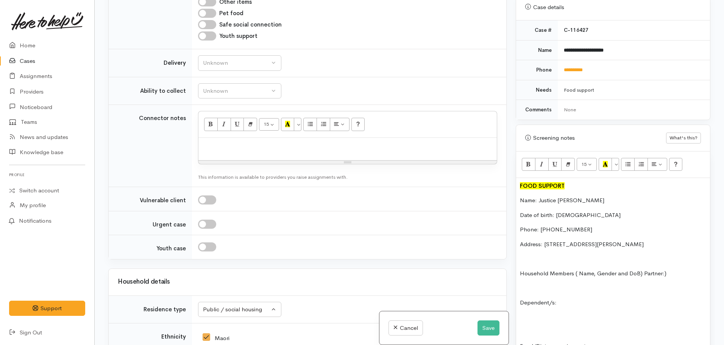
click at [566, 298] on p "Dependent/s:" at bounding box center [613, 302] width 186 height 9
click at [629, 161] on icon "Unordered list (CTRL+SHIFT+NUM7)" at bounding box center [627, 164] width 5 height 6
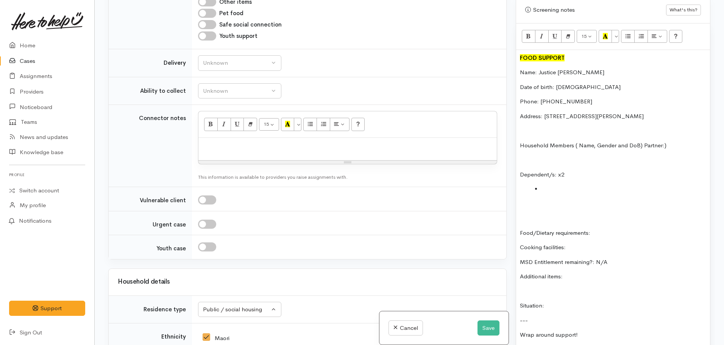
scroll to position [454, 0]
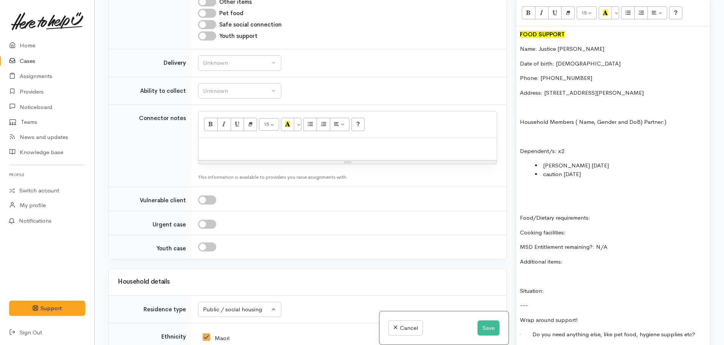
drag, startPoint x: 587, startPoint y: 158, endPoint x: 594, endPoint y: 158, distance: 7.6
click at [588, 161] on li "wally 17.04.11" at bounding box center [620, 165] width 171 height 9
click at [544, 161] on li "wally 17.04.11" at bounding box center [620, 165] width 171 height 9
click at [541, 170] on li "caution 28.09.2013" at bounding box center [620, 174] width 171 height 9
click at [618, 170] on li "m - caution 28.09.2013" at bounding box center [620, 174] width 171 height 9
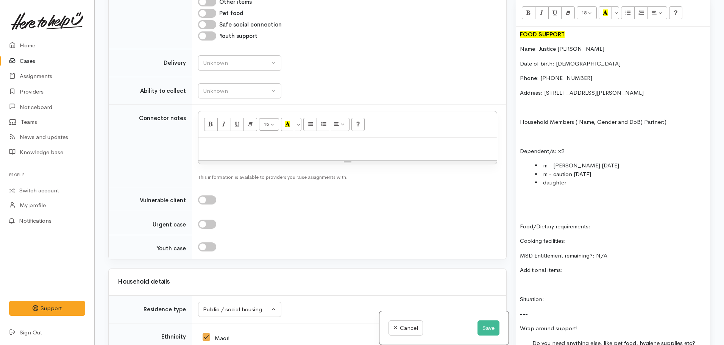
drag, startPoint x: 573, startPoint y: 177, endPoint x: 528, endPoint y: 177, distance: 45.4
click at [528, 177] on ul "m - wally 17.04.11 m - caution 28.09.2013 daughter." at bounding box center [613, 174] width 186 height 26
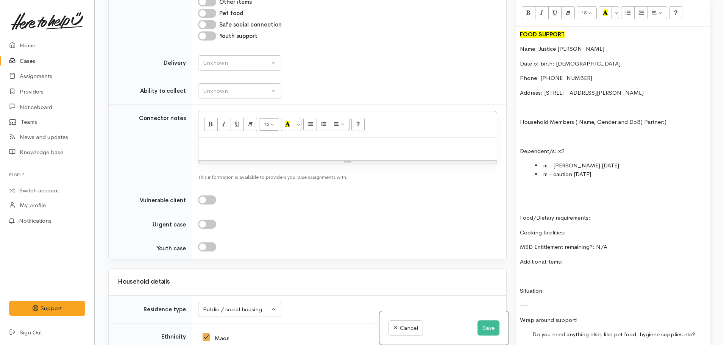
click at [608, 204] on div "FOOD SUPPORT Name: Justice Matekohihenry Date of birth: 15.12.1994 Phone: 02247…" at bounding box center [613, 194] width 194 height 337
click at [576, 219] on div "FOOD SUPPORT Name: Justice Matekohihenry Date of birth: 15.12.1994 Phone: 02247…" at bounding box center [613, 194] width 194 height 337
click at [579, 257] on p "Additional items:" at bounding box center [613, 261] width 186 height 9
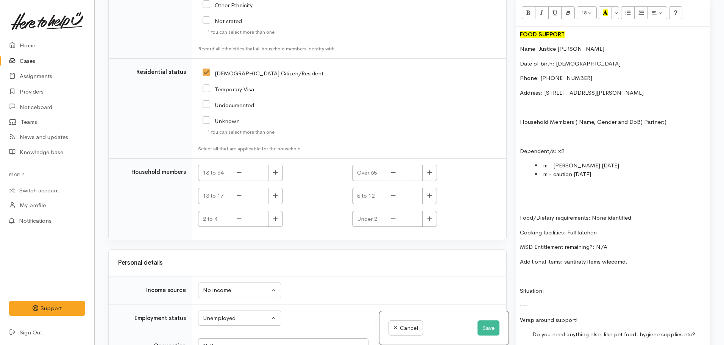
scroll to position [1594, 0]
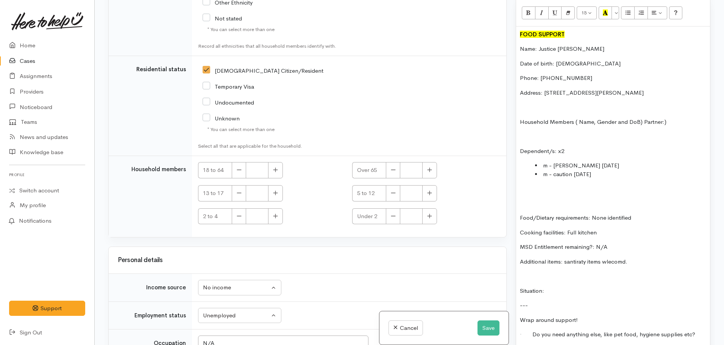
drag, startPoint x: 578, startPoint y: 258, endPoint x: 561, endPoint y: 237, distance: 27.5
click at [561, 243] on p "MSD Entitlement remaining?: N/A" at bounding box center [613, 247] width 186 height 9
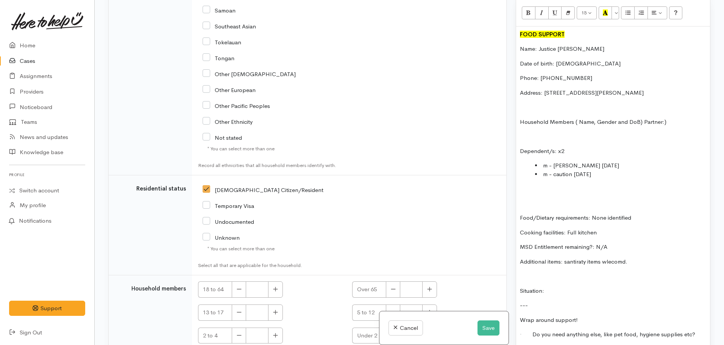
scroll to position [1405, 0]
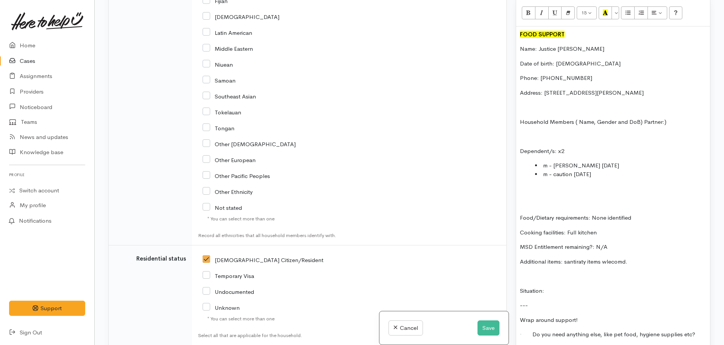
type input "1"
click at [556, 161] on li "m - wally 17.04.11" at bounding box center [620, 165] width 171 height 9
click at [566, 161] on li "m - Wally 17.04.11" at bounding box center [620, 165] width 171 height 9
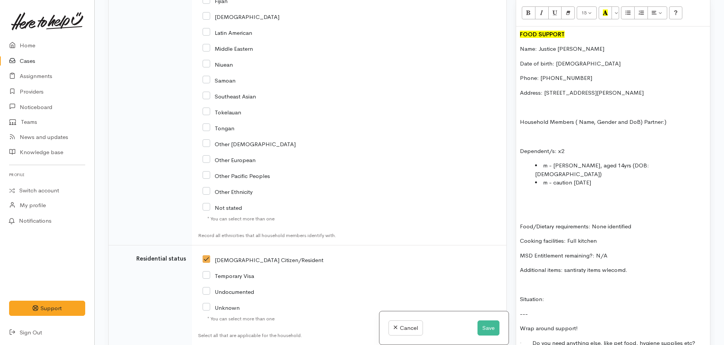
click at [557, 178] on li "m - caution 28.09.2013" at bounding box center [620, 182] width 171 height 9
click at [573, 178] on li "m - Caution 28.09.2013" at bounding box center [620, 182] width 171 height 9
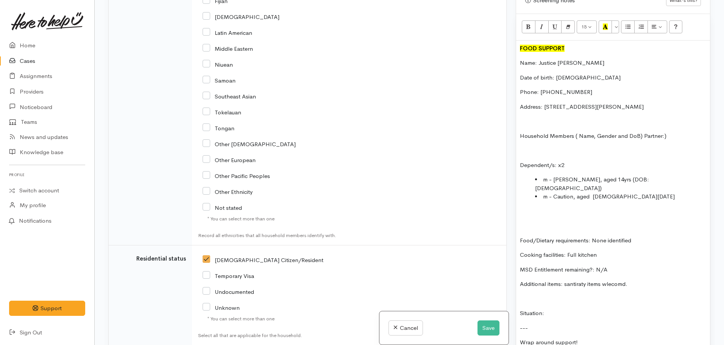
scroll to position [416, 0]
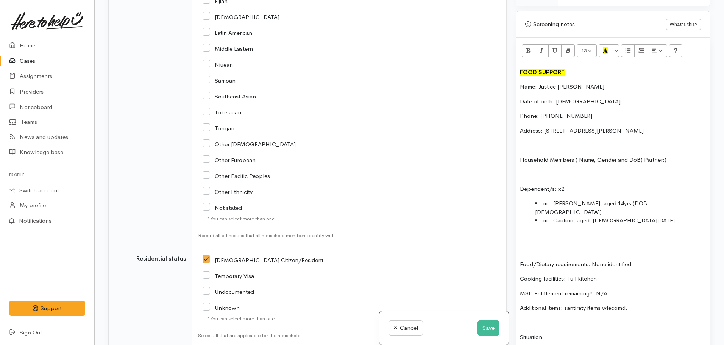
click at [591, 216] on li "m - Caution, aged 28.09.2013" at bounding box center [620, 220] width 171 height 9
click at [678, 216] on li "m - Caution, aged 11yrs (DOB: 28.09.2013" at bounding box center [620, 220] width 171 height 9
click at [539, 245] on p at bounding box center [613, 249] width 186 height 9
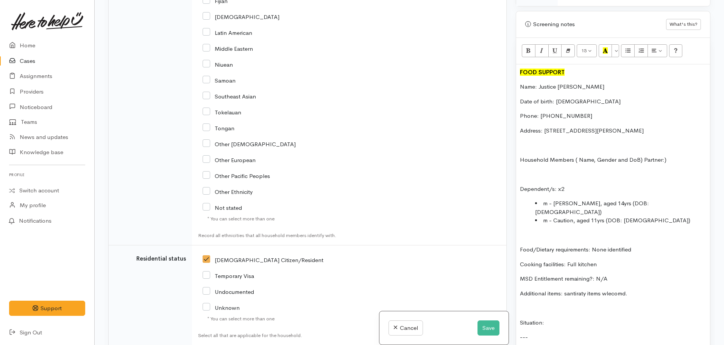
drag, startPoint x: 633, startPoint y: 277, endPoint x: 563, endPoint y: 274, distance: 70.0
click at [563, 289] on p "Additional items: santiraty items wlecomd." at bounding box center [613, 293] width 186 height 9
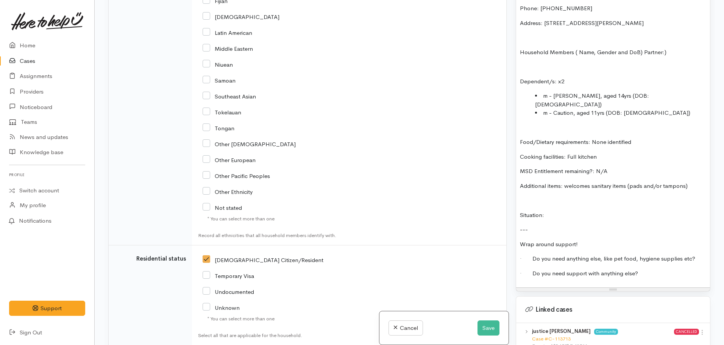
scroll to position [530, 0]
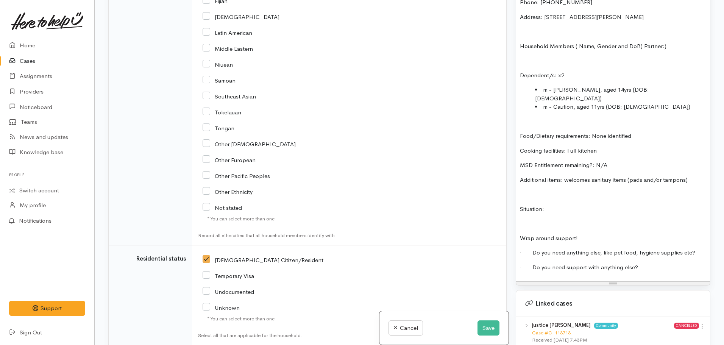
click at [556, 205] on p "Situation:" at bounding box center [613, 209] width 186 height 9
click at [616, 161] on p "MSD Entitlement remaining?: N/A" at bounding box center [613, 165] width 186 height 9
click at [563, 205] on p "Situation:" at bounding box center [613, 209] width 186 height 9
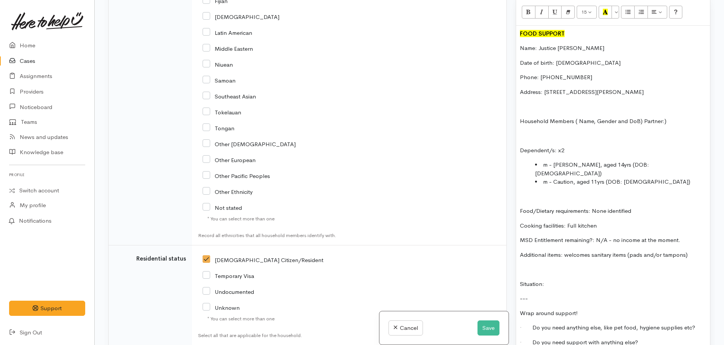
scroll to position [454, 0]
drag, startPoint x: 592, startPoint y: 268, endPoint x: 520, endPoint y: 253, distance: 73.1
click at [520, 253] on div "FOOD SUPPORT Name: Justice Matekohihenry Date of birth: 15.12.1994 Phone: 02247…" at bounding box center [613, 191] width 194 height 331
click at [543, 280] on p "Situation:Justice curently" at bounding box center [613, 284] width 186 height 9
drag, startPoint x: 608, startPoint y: 273, endPoint x: 609, endPoint y: 269, distance: 4.1
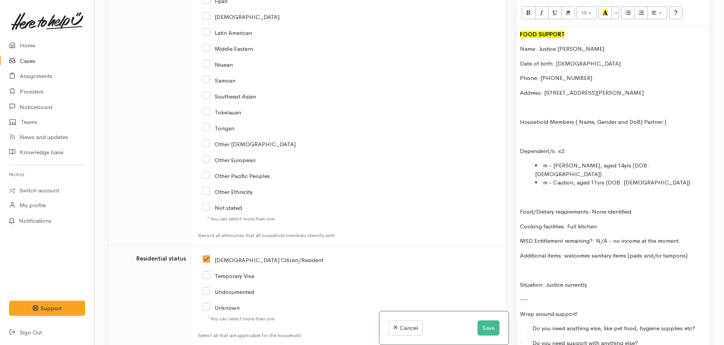
click at [608, 273] on div "FOOD SUPPORT Name: Justice Matekohihenry Date of birth: 15.12.1994 Phone: 02247…" at bounding box center [613, 191] width 194 height 331
click at [602, 280] on p "Situation: Justice currently" at bounding box center [613, 284] width 186 height 9
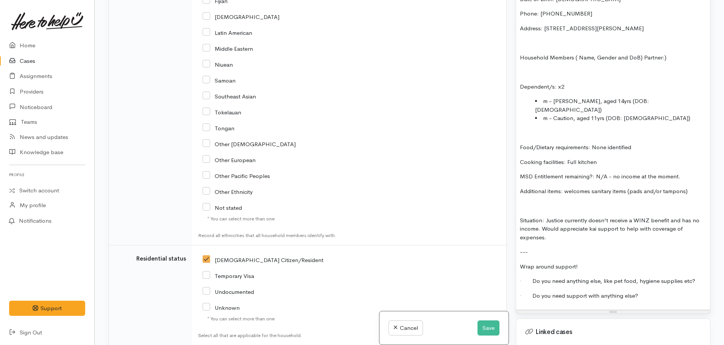
scroll to position [530, 0]
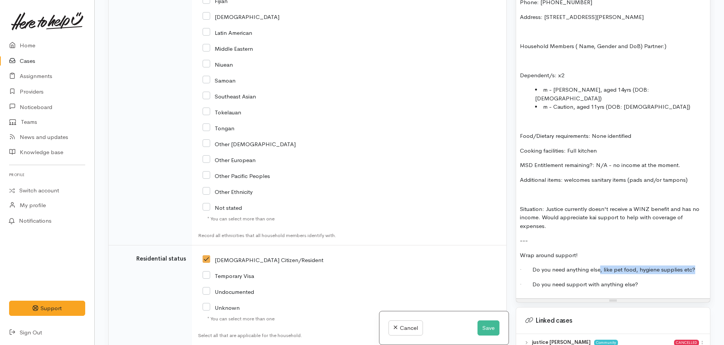
drag, startPoint x: 598, startPoint y: 253, endPoint x: 702, endPoint y: 254, distance: 104.1
click at [702, 265] on p "· Do you need anything else, like pet food, hygiene supplies etc?" at bounding box center [613, 269] width 186 height 9
click at [650, 274] on div "FOOD SUPPORT Name: Justice Matekohihenry Date of birth: 15.12.1994 Phone: 02247…" at bounding box center [613, 125] width 194 height 348
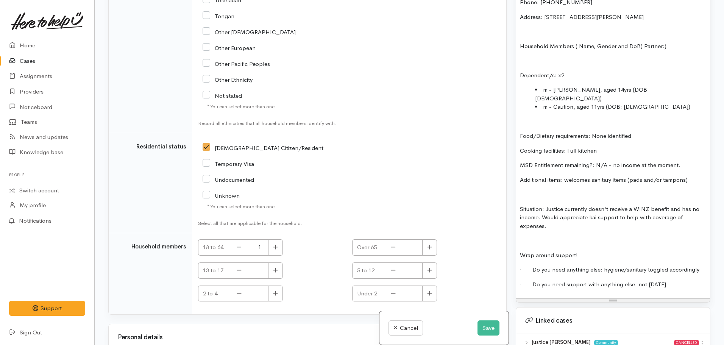
scroll to position [1518, 0]
click at [278, 266] on icon "button" at bounding box center [275, 269] width 5 height 6
type input "1"
click at [425, 261] on button "button" at bounding box center [429, 269] width 15 height 16
type input "1"
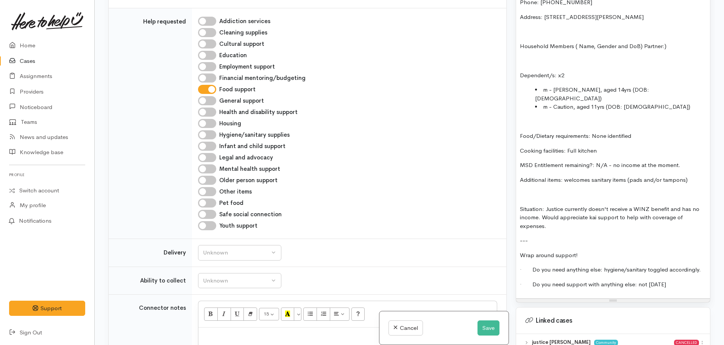
scroll to position [799, 0]
click at [228, 276] on div "Unknown" at bounding box center [236, 280] width 67 height 9
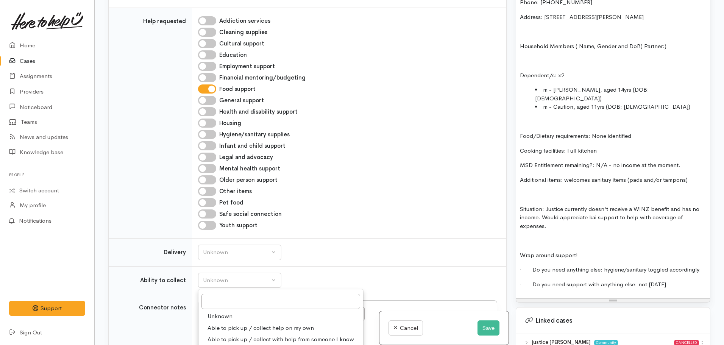
click at [235, 324] on span "Able to pick up / collect help on my own" at bounding box center [260, 328] width 106 height 9
select select "2"
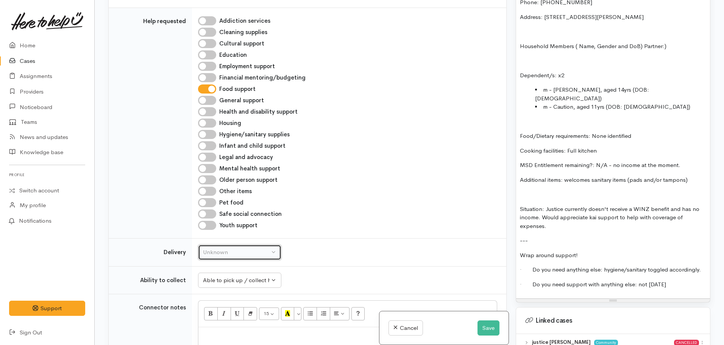
click at [233, 248] on div "Unknown" at bounding box center [236, 252] width 67 height 9
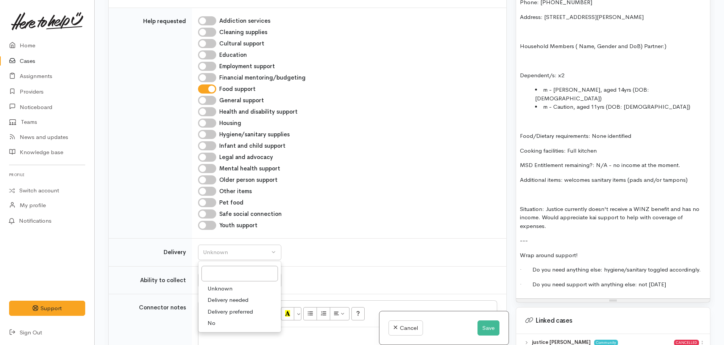
click at [216, 317] on link "No" at bounding box center [239, 323] width 82 height 12
select select "1"
click at [209, 41] on div "Addiction services Cleaning supplies Cultural support Education Employment supp…" at bounding box center [347, 123] width 308 height 218
click at [208, 130] on input "Hygiene/sanitary supplies" at bounding box center [207, 134] width 18 height 9
checkbox input "true"
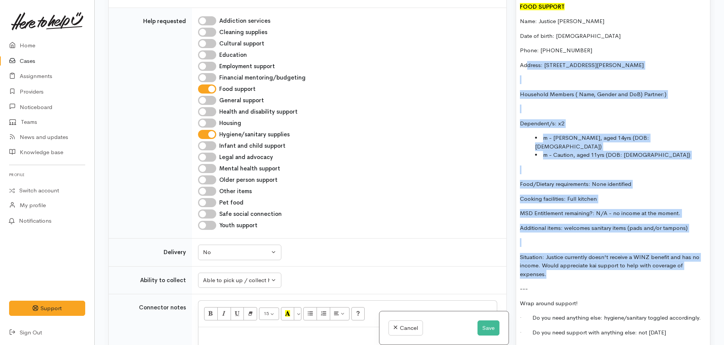
scroll to position [378, 0]
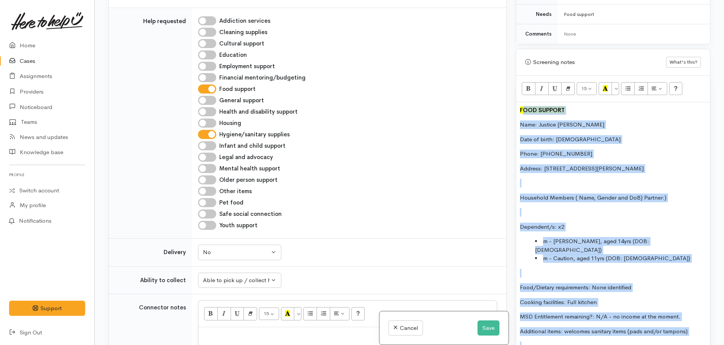
drag, startPoint x: 535, startPoint y: 171, endPoint x: 521, endPoint y: 98, distance: 73.6
click at [522, 102] on div "FOOD SUPPORT Name: Justice Matekohihenry Date of birth: 15.12.1994 Phone: 02247…" at bounding box center [613, 276] width 194 height 348
click at [558, 149] on p "Phone: 0224745012" at bounding box center [613, 153] width 186 height 9
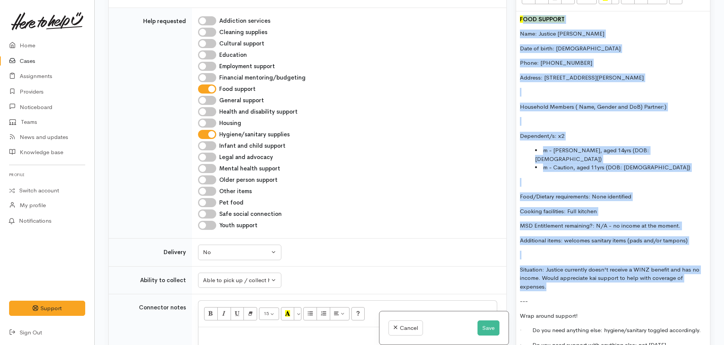
scroll to position [492, 0]
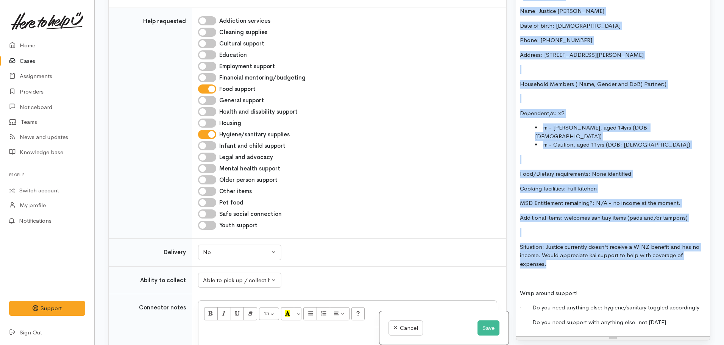
click at [587, 226] on div "FOOD SUPPORT Name: Justice Matekohihenry Date of birth: 15.12.1994 Phone: 02247…" at bounding box center [613, 163] width 194 height 348
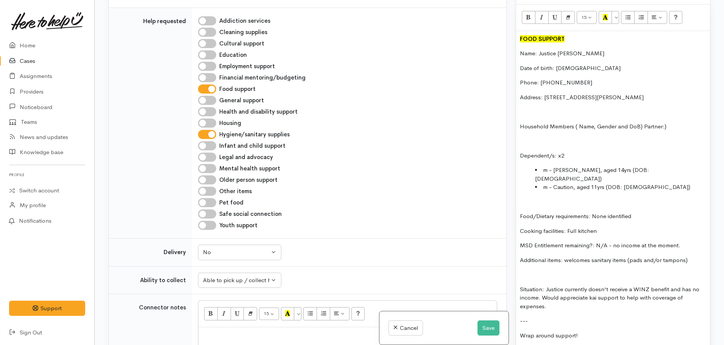
scroll to position [378, 0]
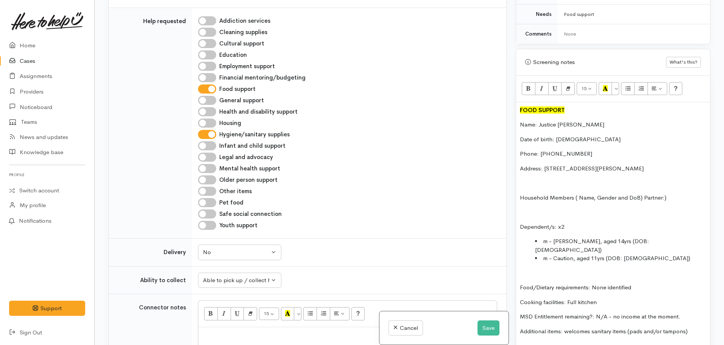
drag, startPoint x: 554, startPoint y: 246, endPoint x: 493, endPoint y: 95, distance: 162.7
click at [494, 95] on div "Related cases There are other cases potentially from the same person, address o…" at bounding box center [409, 172] width 611 height 345
copy div "FOOD SUPPORT Name: Justice Matekohihenry Date of birth: 15.12.1994 Phone: 02247…"
click at [212, 327] on div at bounding box center [347, 338] width 298 height 22
paste div
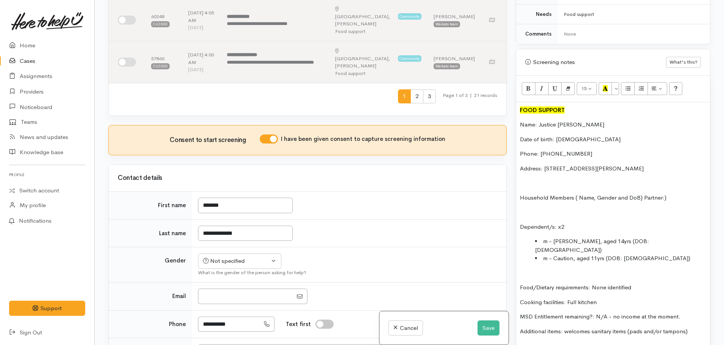
scroll to position [293, 0]
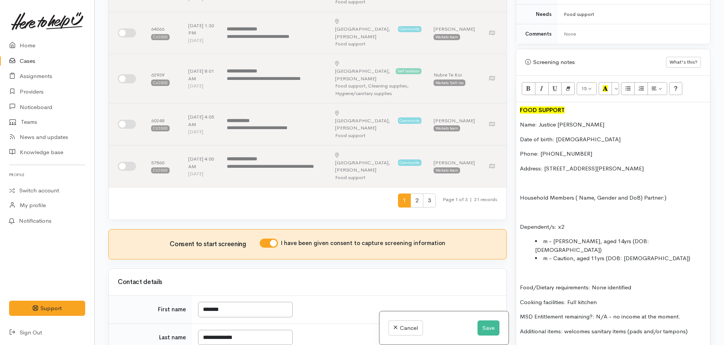
drag, startPoint x: 222, startPoint y: 317, endPoint x: 229, endPoint y: 314, distance: 8.0
select select "[DEMOGRAPHIC_DATA]"
click at [482, 327] on button "Save" at bounding box center [488, 328] width 22 height 16
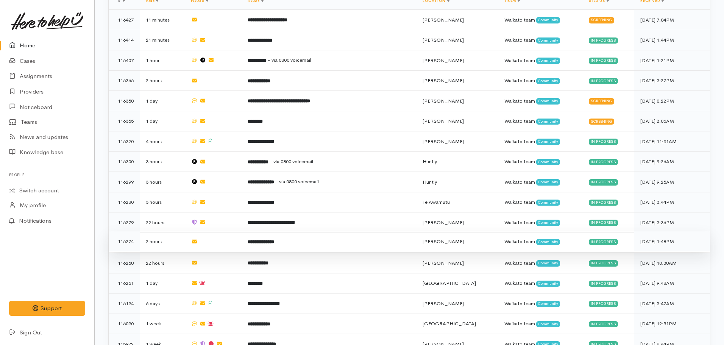
scroll to position [568, 0]
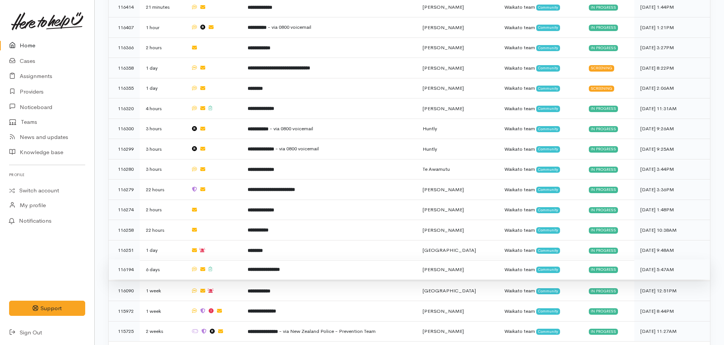
click at [263, 267] on b "**********" at bounding box center [263, 269] width 32 height 5
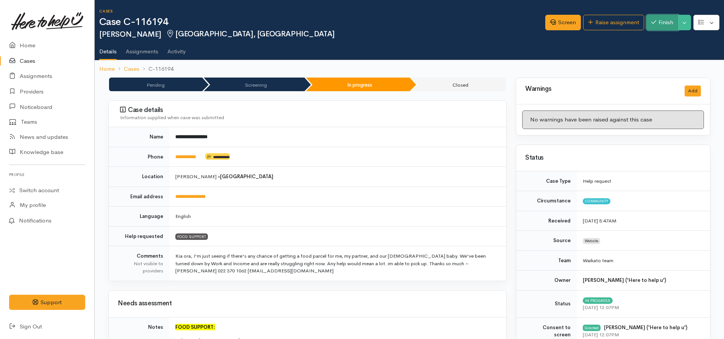
click at [659, 18] on button "Finish" at bounding box center [662, 23] width 32 height 16
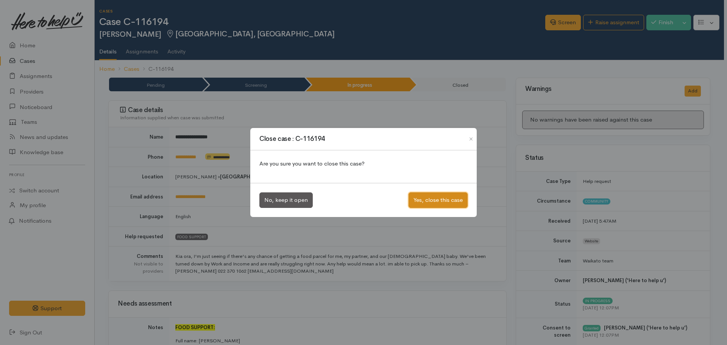
click at [434, 201] on button "Yes, close this case" at bounding box center [437, 200] width 59 height 16
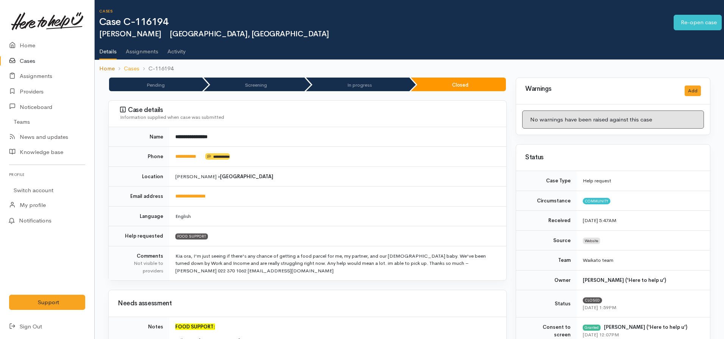
click at [103, 67] on link "Home" at bounding box center [107, 68] width 16 height 9
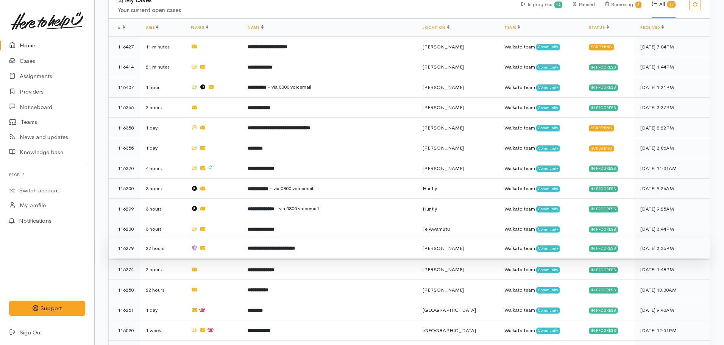
scroll to position [560, 0]
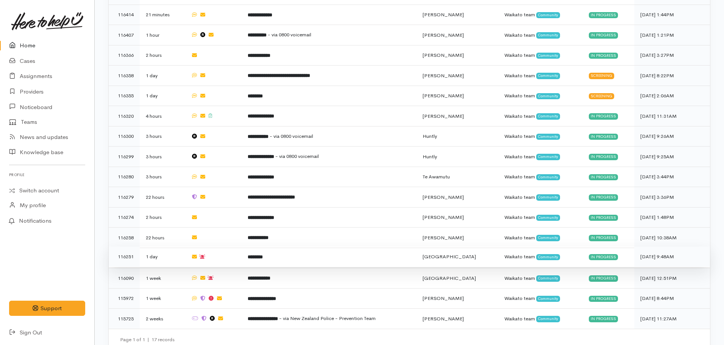
click at [274, 251] on td "********" at bounding box center [328, 256] width 175 height 20
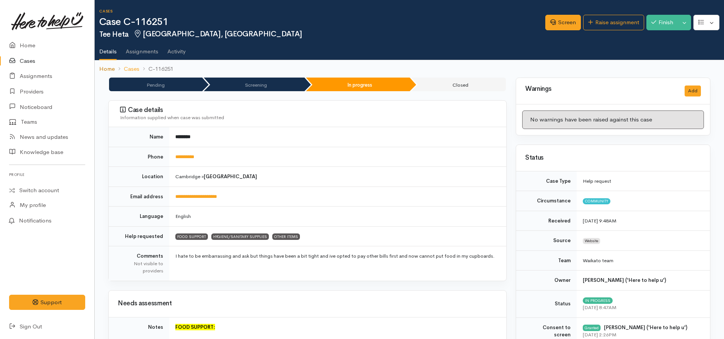
click at [107, 68] on link "Home" at bounding box center [107, 69] width 16 height 9
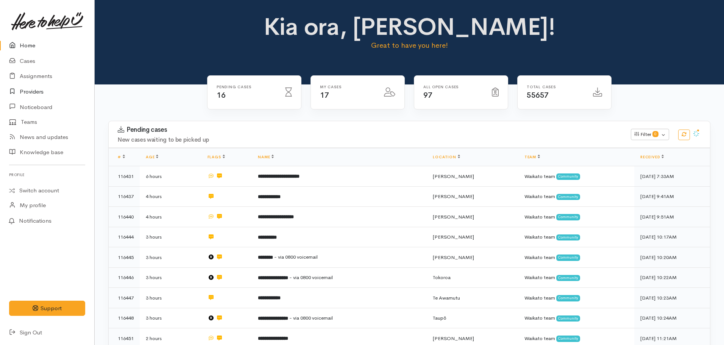
click at [32, 90] on link "Providers" at bounding box center [47, 92] width 94 height 16
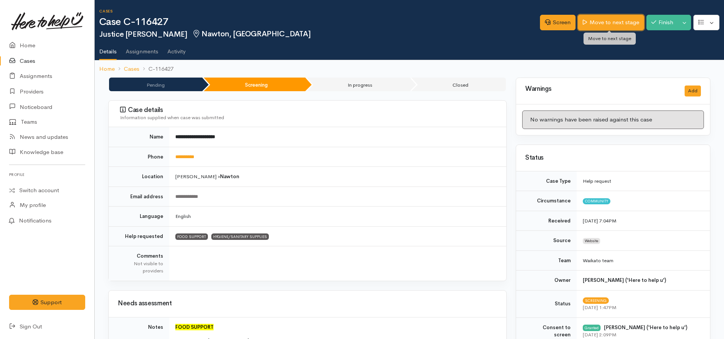
click at [603, 22] on link "Move to next stage" at bounding box center [610, 23] width 66 height 16
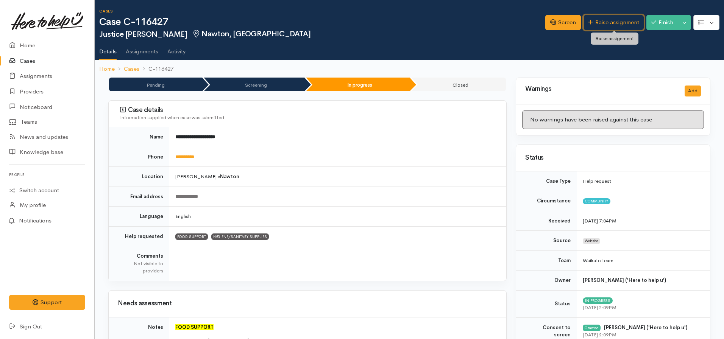
click at [601, 23] on link "Raise assignment" at bounding box center [613, 23] width 61 height 16
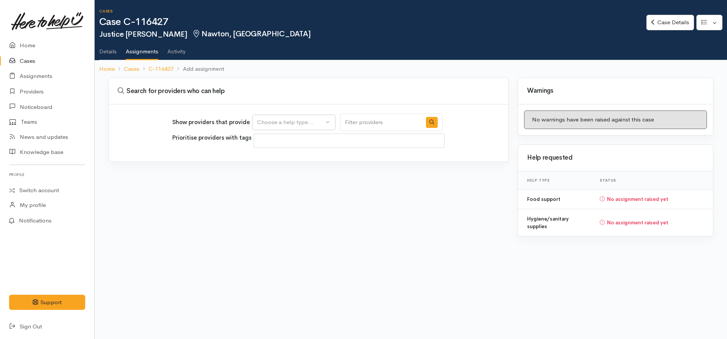
select select
click at [286, 121] on div "Choose a help type..." at bounding box center [290, 122] width 67 height 9
click at [283, 158] on span "Food support" at bounding box center [278, 158] width 35 height 9
select select "3"
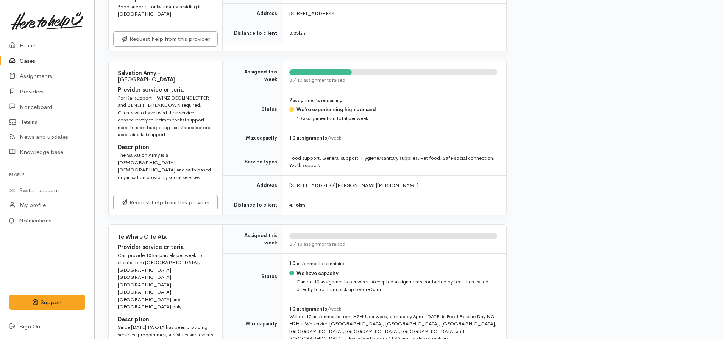
scroll to position [416, 0]
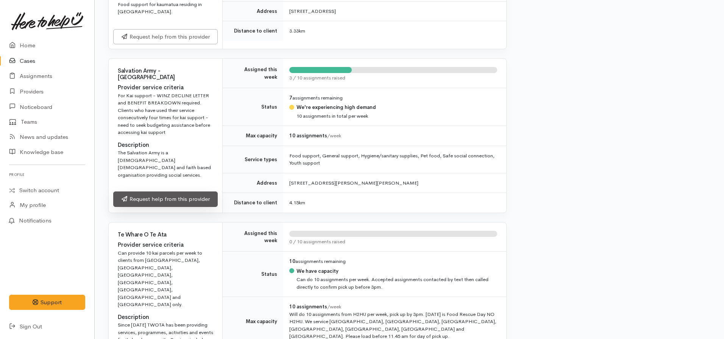
click at [185, 192] on link "Request help from this provider" at bounding box center [165, 199] width 104 height 16
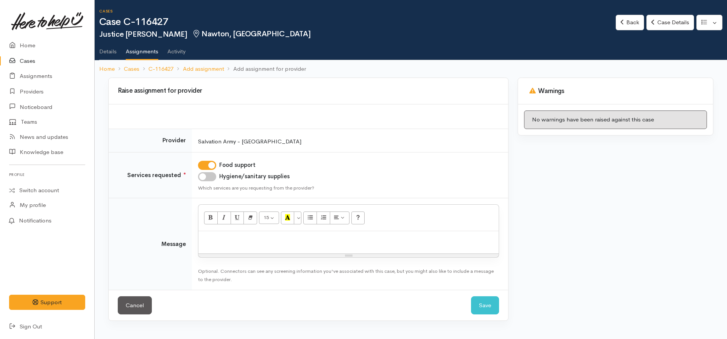
click at [207, 177] on input "Hygiene/sanitary supplies" at bounding box center [207, 176] width 18 height 9
checkbox input "true"
click at [215, 236] on p at bounding box center [348, 239] width 293 height 9
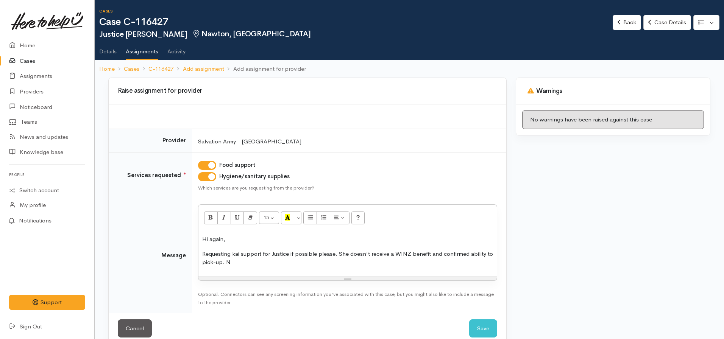
click at [291, 252] on p "Requesting kai support for Justice if possible please. She doesn't receive a WI…" at bounding box center [347, 258] width 291 height 17
click at [292, 263] on p "Requesting kai support for Justice and her two kids if possible please. She doe…" at bounding box center [347, 258] width 291 height 17
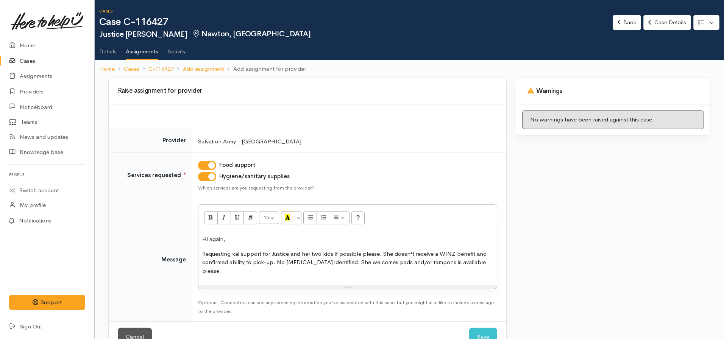
click at [450, 261] on p "Requesting kai support for Justice and her two kids if possible please. She doe…" at bounding box center [347, 263] width 291 height 26
click at [253, 277] on div "Hi again, Requesting kai support for Justice and her two kids if possible pleas…" at bounding box center [347, 258] width 298 height 54
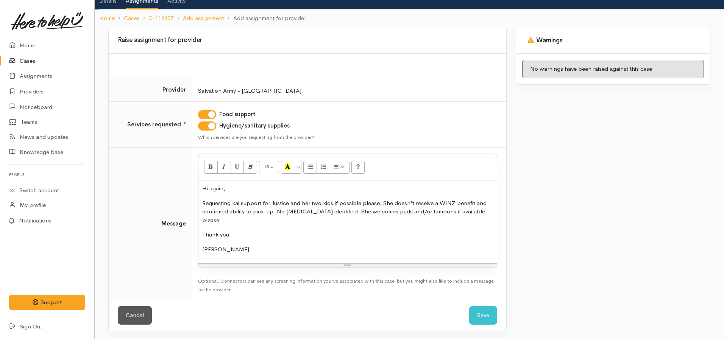
scroll to position [52, 0]
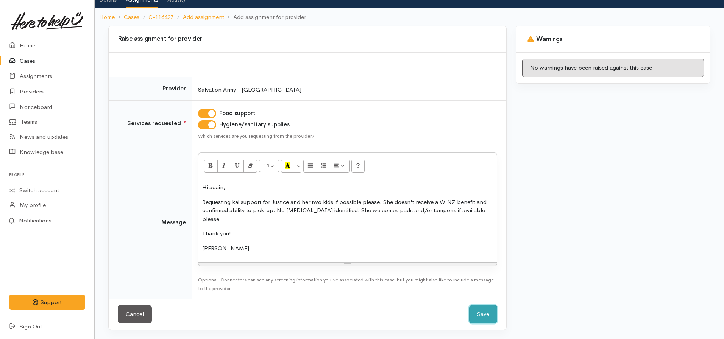
click at [476, 314] on button "Save" at bounding box center [483, 314] width 28 height 19
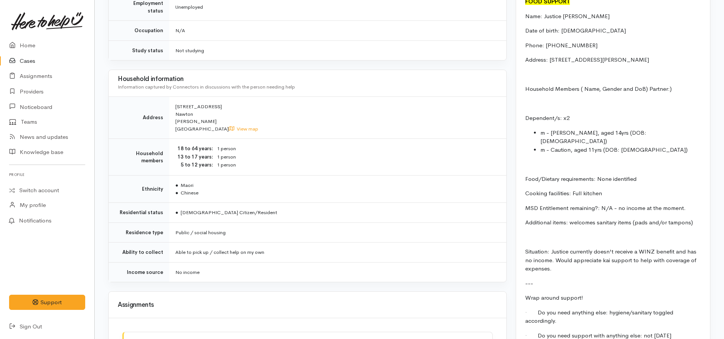
scroll to position [719, 0]
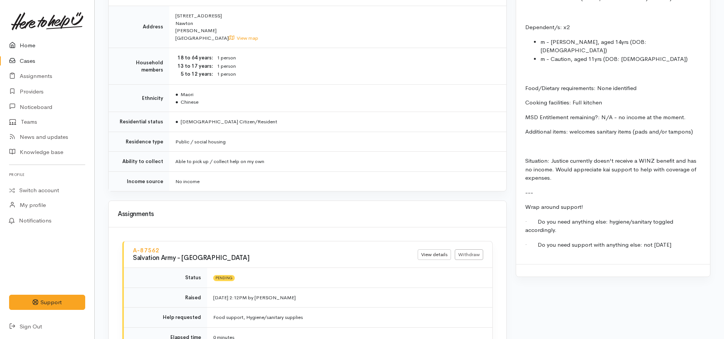
click at [34, 48] on link "Home" at bounding box center [47, 46] width 94 height 16
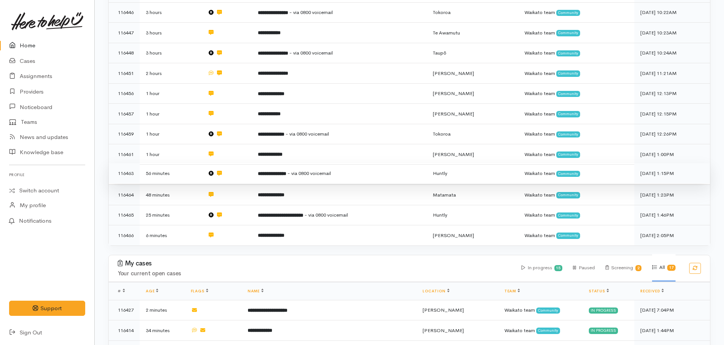
scroll to position [76, 0]
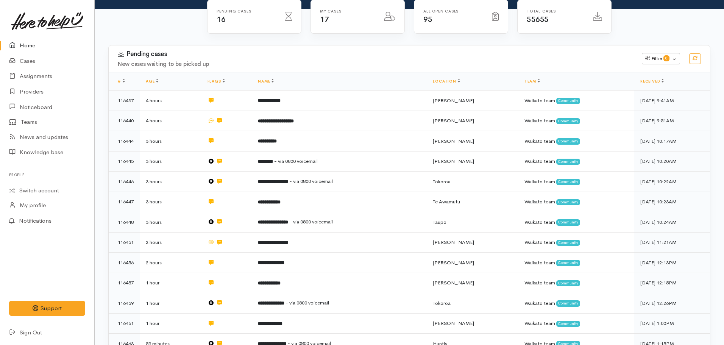
scroll to position [76, 0]
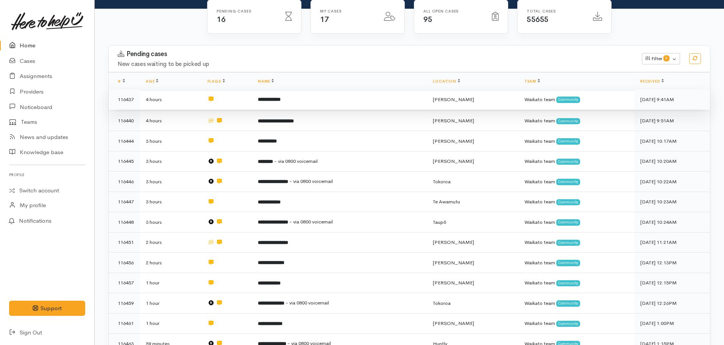
click at [292, 100] on td "**********" at bounding box center [339, 99] width 175 height 20
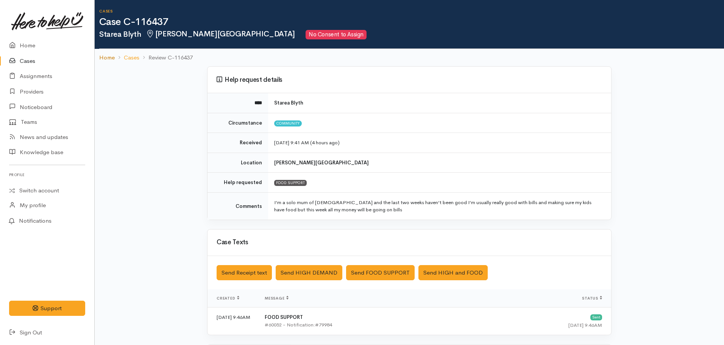
click at [108, 56] on link "Home" at bounding box center [107, 57] width 16 height 9
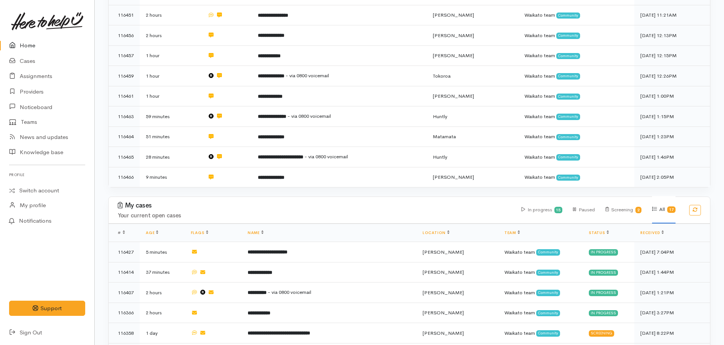
scroll to position [560, 0]
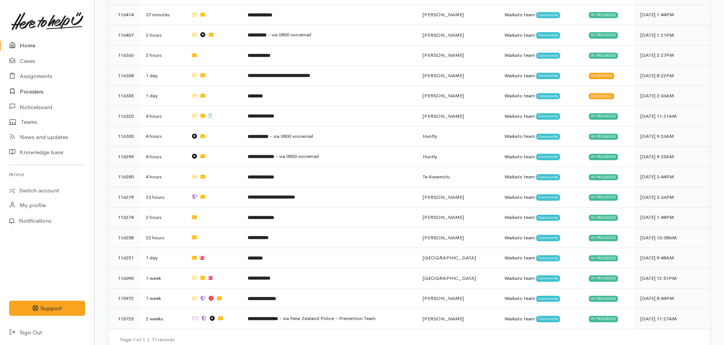
click at [35, 91] on link "Providers" at bounding box center [47, 92] width 94 height 16
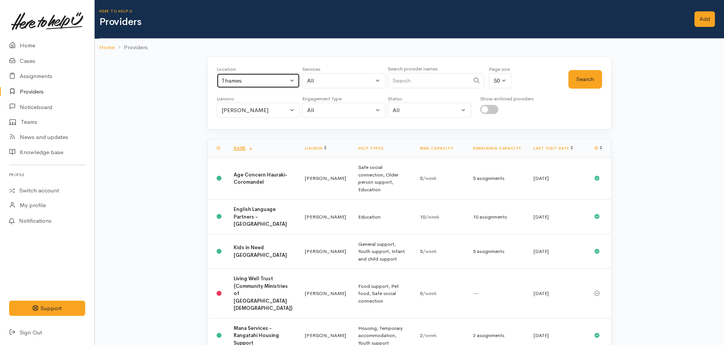
click at [251, 86] on button "Thames" at bounding box center [257, 81] width 83 height 16
type input "Hamilton"
select select "1"
drag, startPoint x: 591, startPoint y: 82, endPoint x: 581, endPoint y: 85, distance: 10.9
click at [591, 82] on button "Search" at bounding box center [585, 79] width 34 height 19
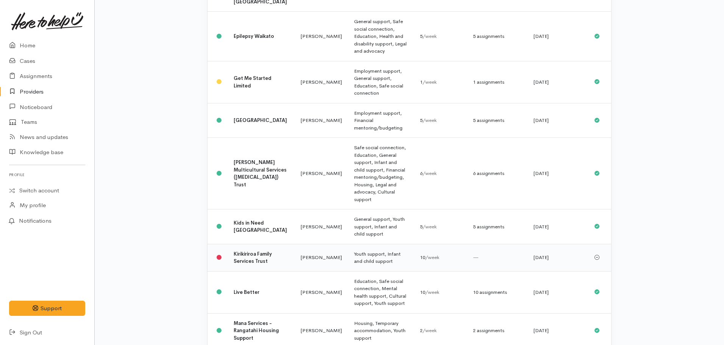
scroll to position [341, 0]
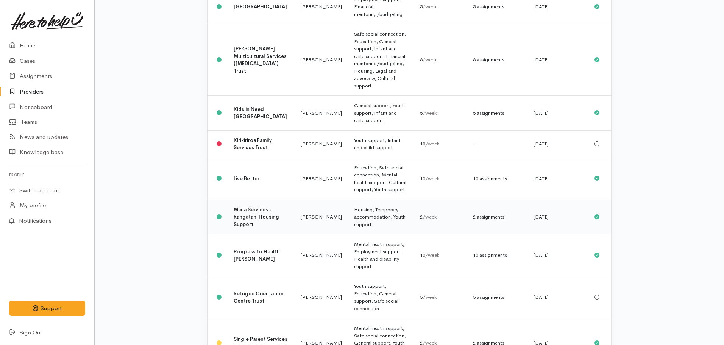
click at [232, 210] on td "Mana Services - Rangatahi Housing Support" at bounding box center [260, 216] width 67 height 35
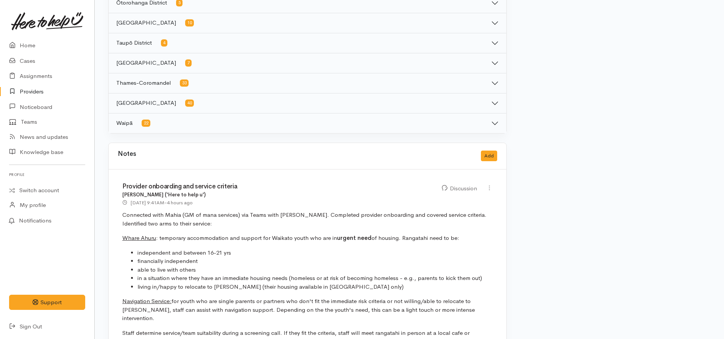
scroll to position [565, 0]
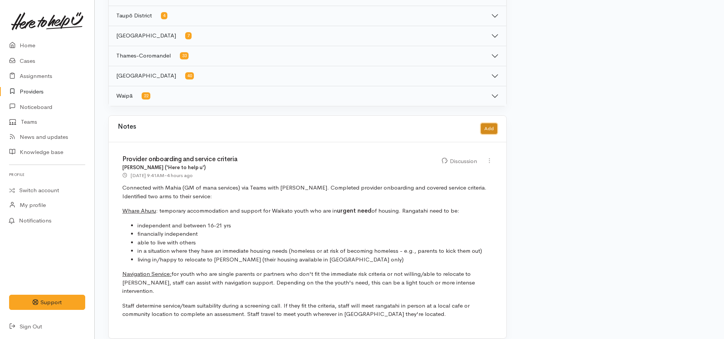
click at [485, 127] on button "Add" at bounding box center [489, 128] width 16 height 11
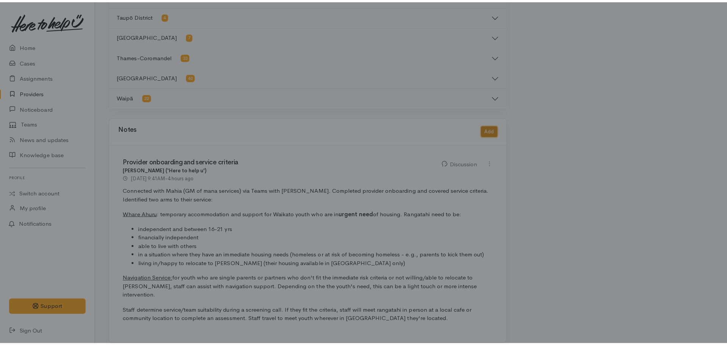
scroll to position [560, 0]
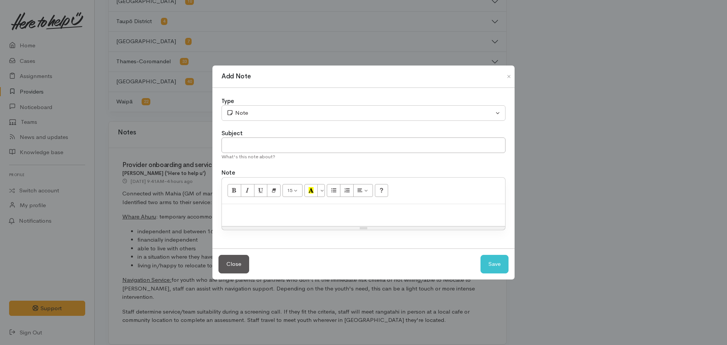
click at [287, 214] on p at bounding box center [363, 212] width 275 height 9
paste div
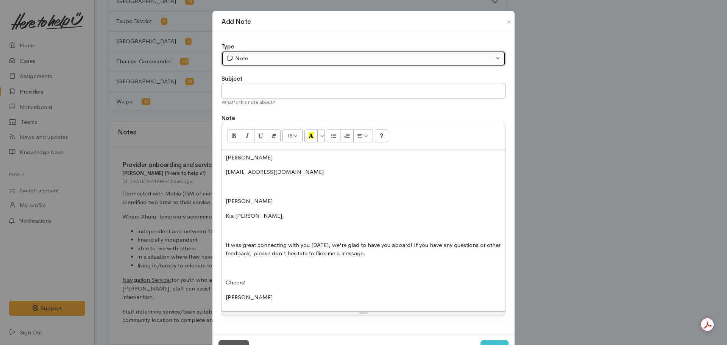
click at [243, 56] on div "Note" at bounding box center [359, 58] width 267 height 9
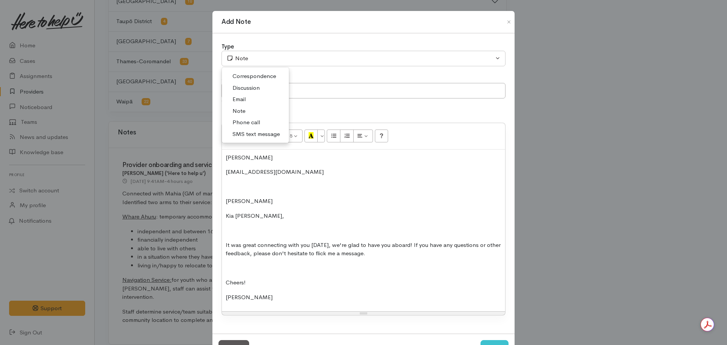
click at [237, 99] on span "Email" at bounding box center [238, 99] width 13 height 9
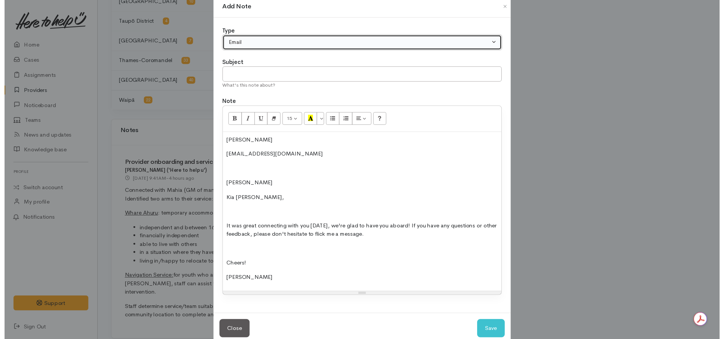
scroll to position [31, 0]
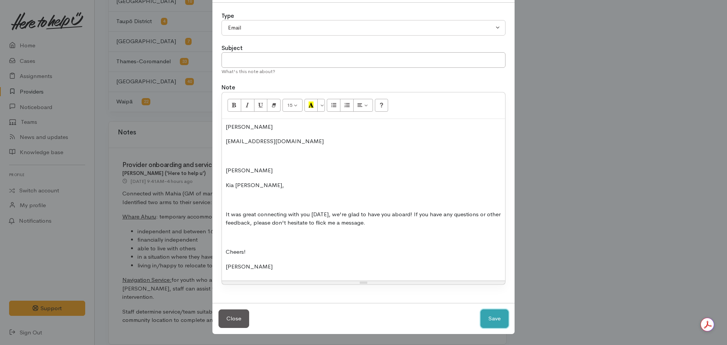
click at [494, 316] on button "Save" at bounding box center [494, 318] width 28 height 19
select select "1"
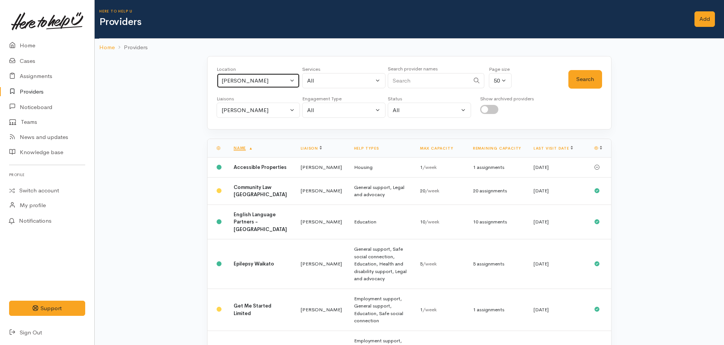
click at [244, 82] on div "[PERSON_NAME]" at bounding box center [254, 80] width 67 height 9
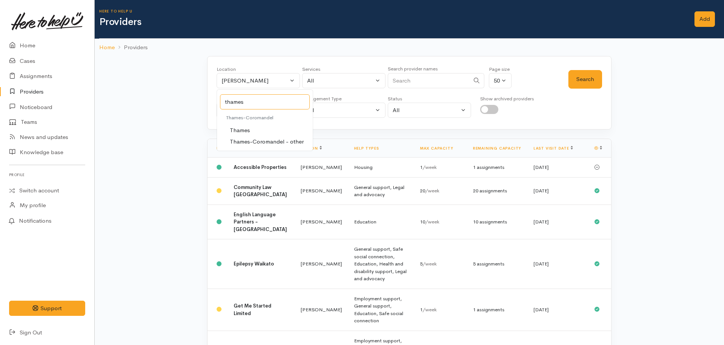
type input "thames"
drag, startPoint x: 246, startPoint y: 129, endPoint x: 300, endPoint y: 124, distance: 54.3
click at [246, 129] on span "Thames" at bounding box center [240, 130] width 20 height 9
select select "74"
click at [584, 89] on div "Search" at bounding box center [585, 78] width 34 height 27
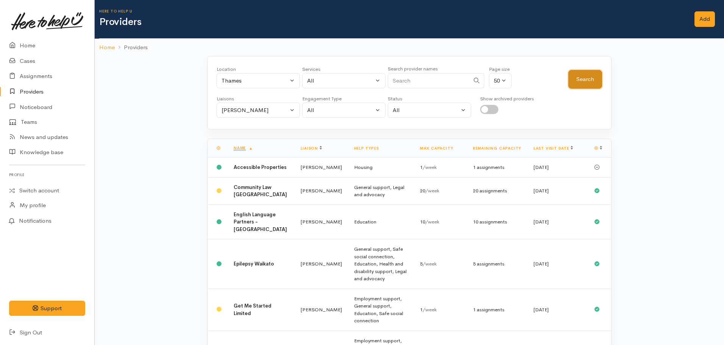
click at [584, 82] on button "Search" at bounding box center [585, 79] width 34 height 19
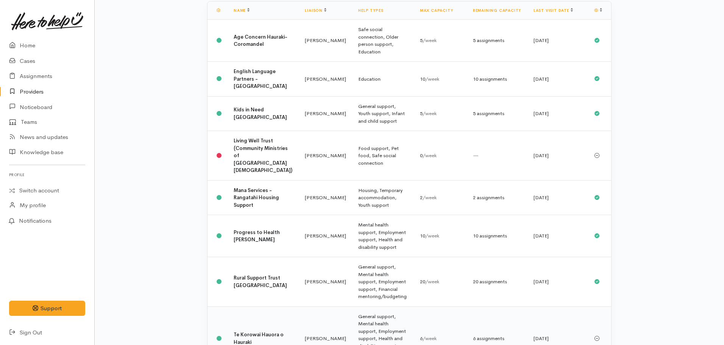
scroll to position [196, 0]
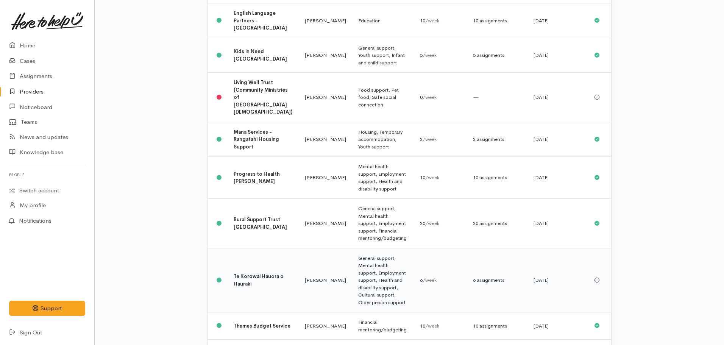
click at [244, 248] on td "Te Korowai Hauora o Hauraki" at bounding box center [262, 280] width 71 height 64
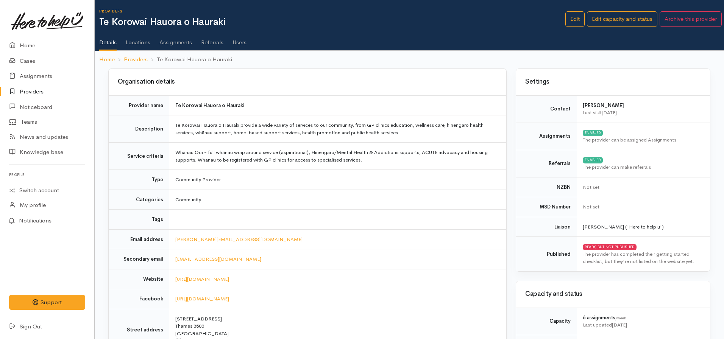
click at [171, 48] on link "Assignments" at bounding box center [175, 39] width 33 height 21
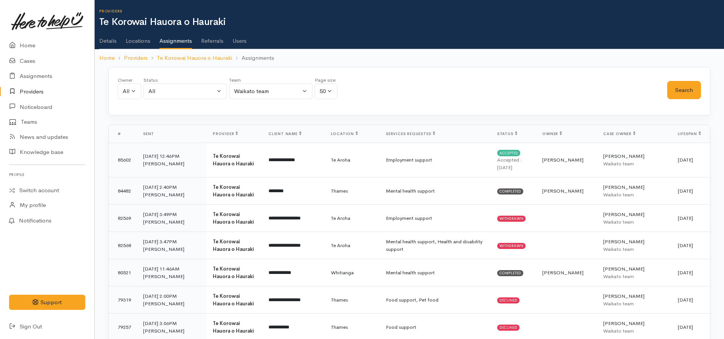
click at [117, 40] on ul "Details Locations Assignments Referrals Users" at bounding box center [411, 39] width 624 height 22
click at [113, 39] on link "Details" at bounding box center [107, 38] width 17 height 21
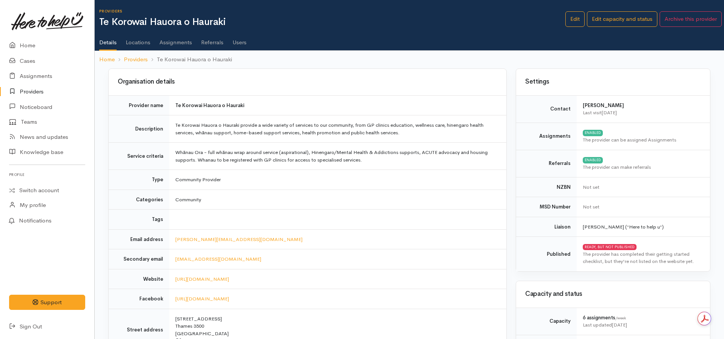
click at [114, 53] on ol "Home Providers Te Korowai Hauora o Hauraki" at bounding box center [409, 60] width 620 height 18
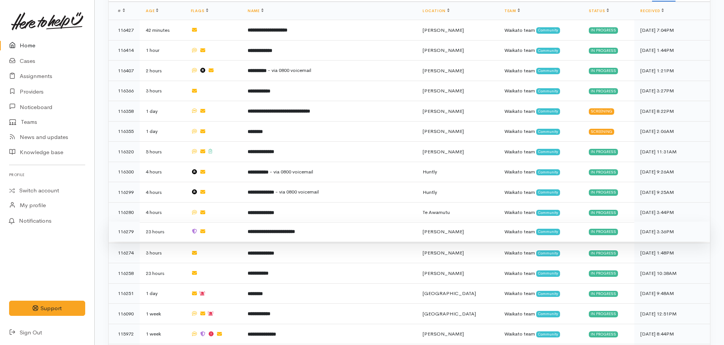
scroll to position [530, 0]
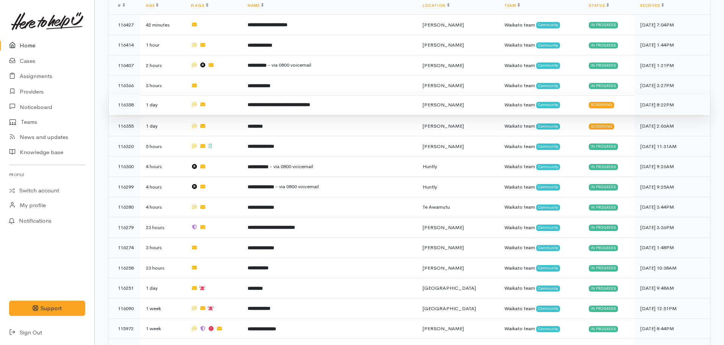
click at [318, 95] on td "**********" at bounding box center [328, 105] width 175 height 20
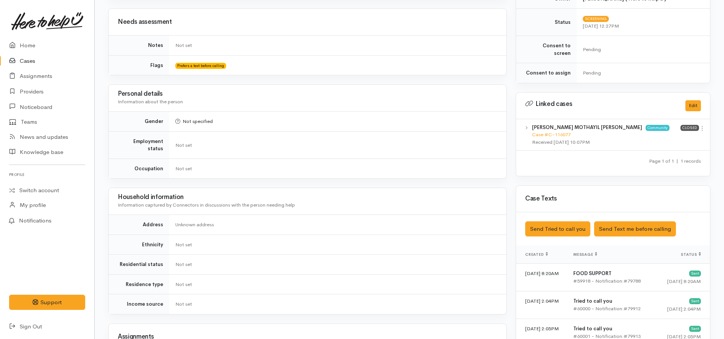
scroll to position [215, 0]
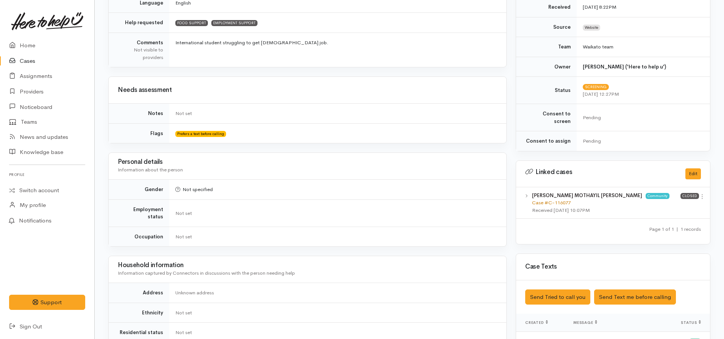
click at [546, 199] on link "Case #C-116077" at bounding box center [551, 202] width 39 height 6
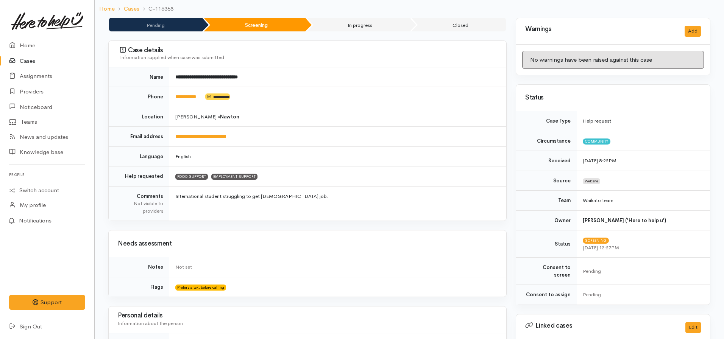
scroll to position [25, 0]
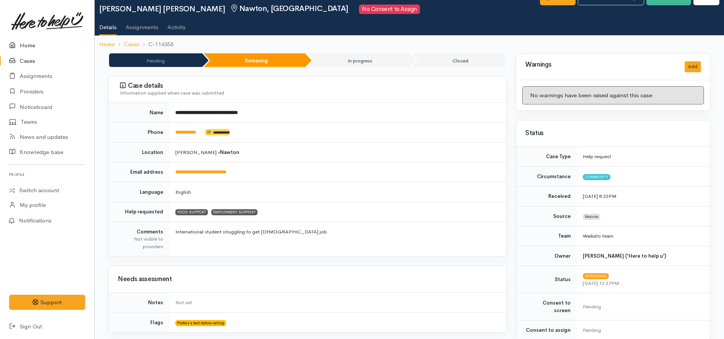
click at [29, 46] on link "Home" at bounding box center [47, 46] width 94 height 16
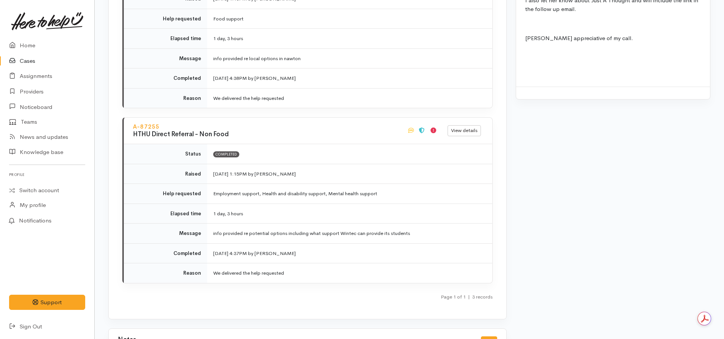
scroll to position [1437, 0]
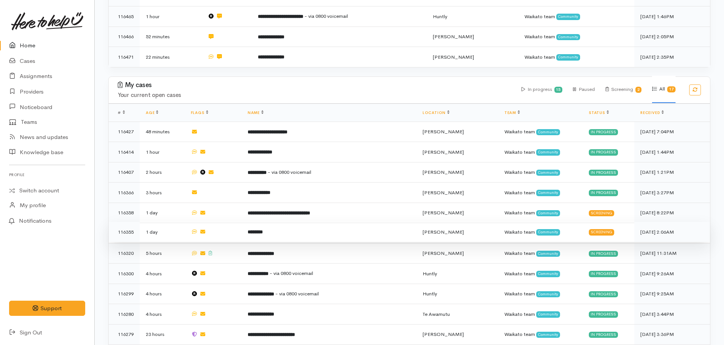
scroll to position [454, 0]
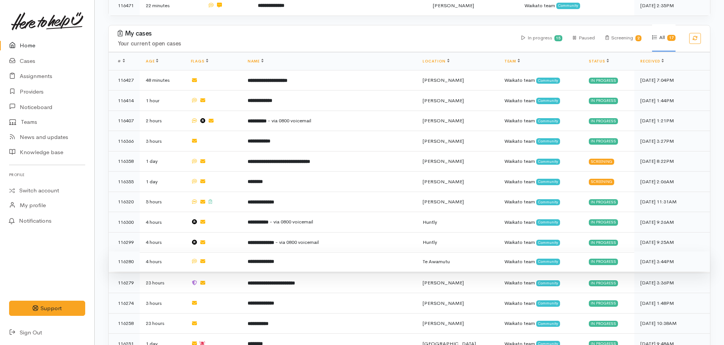
click at [274, 259] on b "**********" at bounding box center [260, 261] width 26 height 5
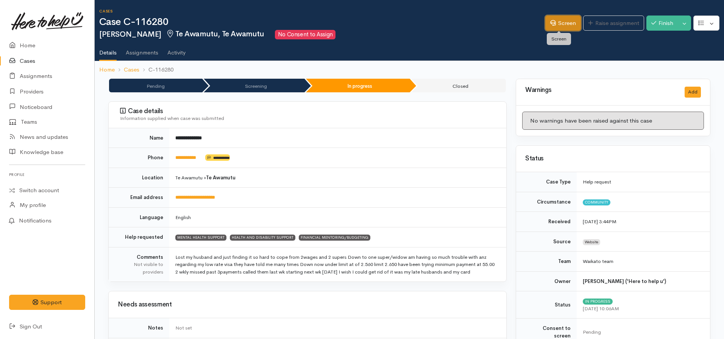
click at [551, 25] on icon at bounding box center [553, 23] width 6 height 6
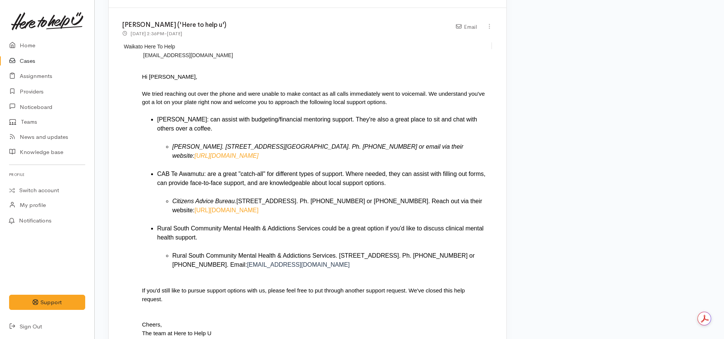
scroll to position [908, 0]
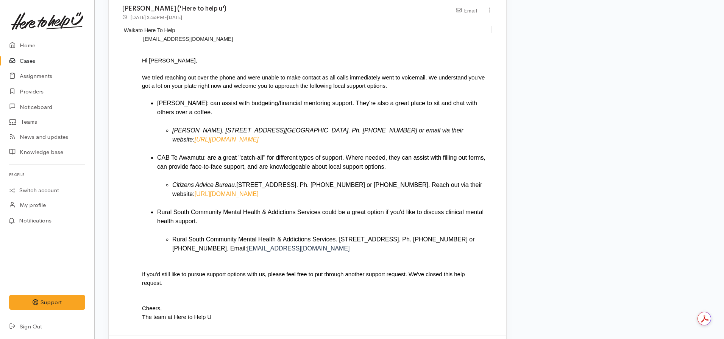
click at [36, 62] on link "Cases" at bounding box center [47, 61] width 94 height 16
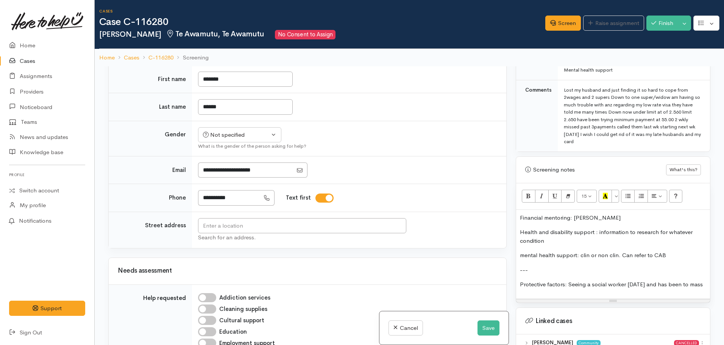
scroll to position [454, 0]
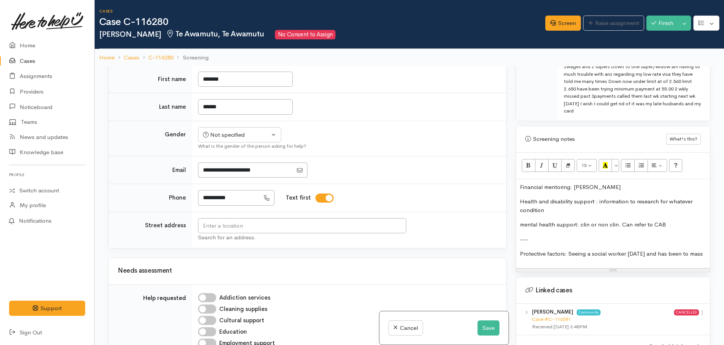
click at [700, 249] on p "Protective factors: Seeing a social worker [DATE] and has been to mass" at bounding box center [613, 253] width 186 height 9
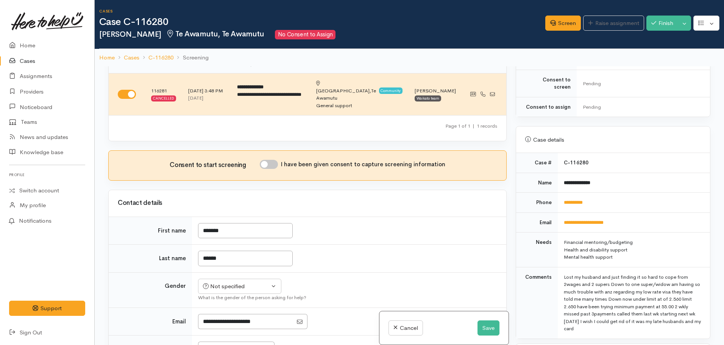
scroll to position [227, 0]
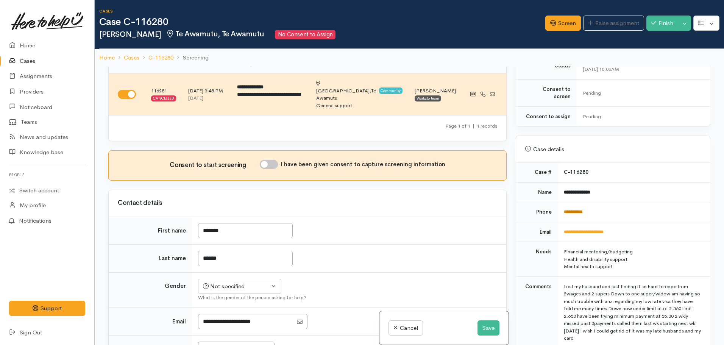
click at [574, 209] on link "**********" at bounding box center [572, 211] width 19 height 5
drag, startPoint x: 593, startPoint y: 205, endPoint x: 552, endPoint y: 207, distance: 40.9
click at [548, 208] on tr "**********" at bounding box center [613, 212] width 194 height 20
click at [598, 204] on td "**********" at bounding box center [633, 212] width 152 height 20
drag, startPoint x: 598, startPoint y: 204, endPoint x: 572, endPoint y: 204, distance: 25.7
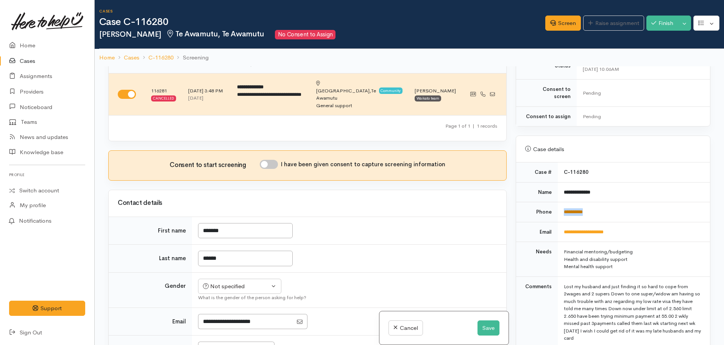
click at [572, 204] on td "**********" at bounding box center [633, 212] width 152 height 20
copy link "**********"
click at [477, 324] on button "Save" at bounding box center [488, 328] width 22 height 16
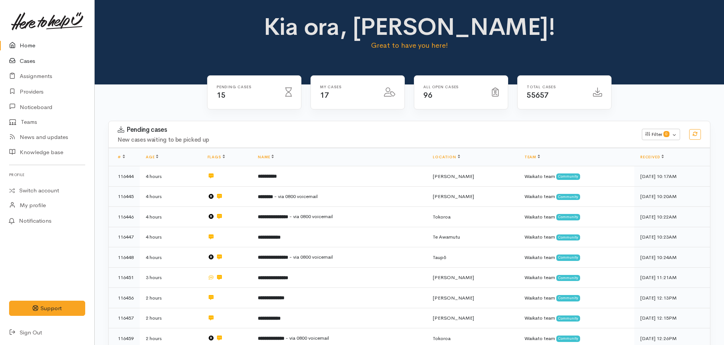
drag, startPoint x: 30, startPoint y: 61, endPoint x: 42, endPoint y: 60, distance: 12.1
click at [30, 61] on link "Cases" at bounding box center [47, 61] width 94 height 16
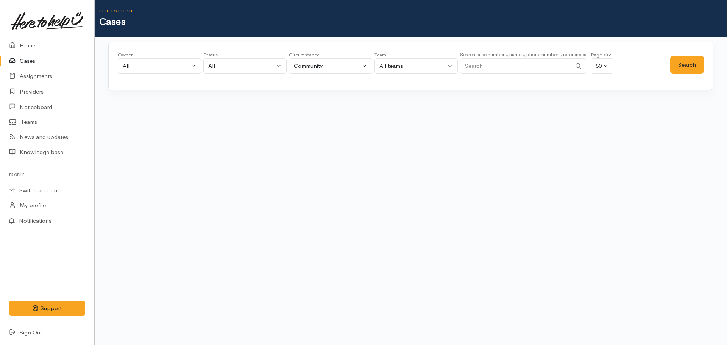
click at [504, 65] on input "Search" at bounding box center [515, 66] width 111 height 16
paste input "+64277398187"
type input "+64277398187"
click at [677, 68] on button "Search" at bounding box center [687, 65] width 34 height 19
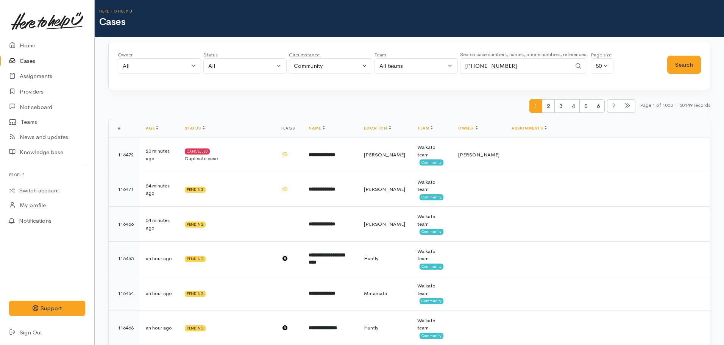
drag, startPoint x: 517, startPoint y: 65, endPoint x: 449, endPoint y: 65, distance: 67.7
click at [449, 65] on div "Owner All My cases Aandrea Murray ('Here to help u') Akash Prakash ('Here to he…" at bounding box center [392, 64] width 549 height 27
paste input "+64223815523"
type input "+64223815523"
click at [664, 54] on div "Owner All My cases Aandrea Murray ('Here to help u') Akash Prakash ('Here to he…" at bounding box center [392, 64] width 549 height 27
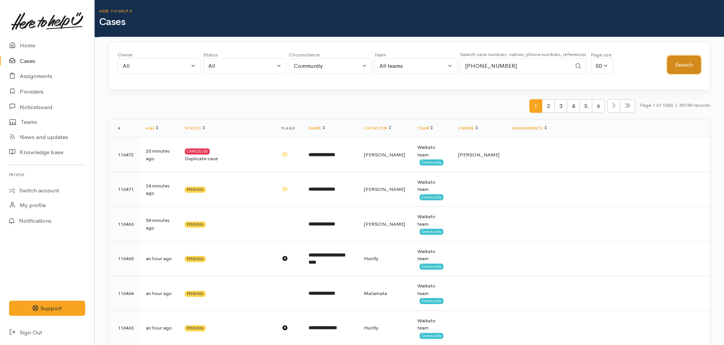
click at [669, 58] on button "Search" at bounding box center [684, 65] width 34 height 19
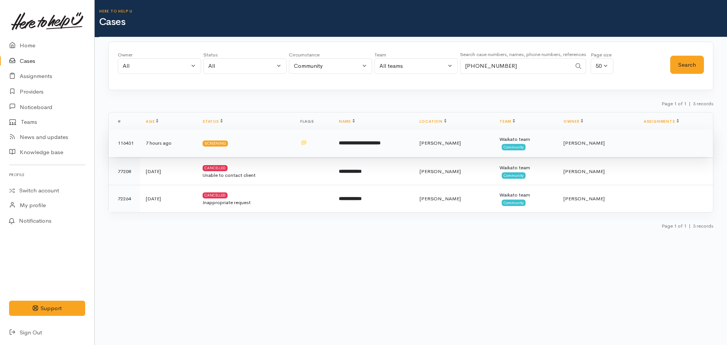
click at [373, 133] on td "**********" at bounding box center [373, 142] width 81 height 27
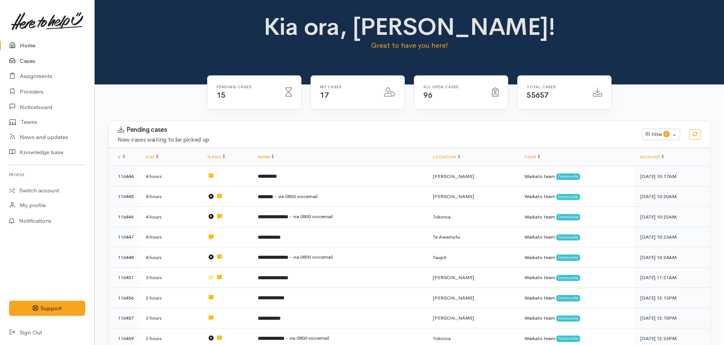
click at [21, 65] on link "Cases" at bounding box center [47, 61] width 94 height 16
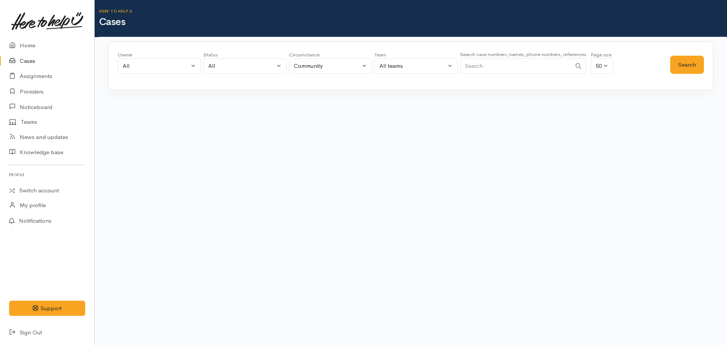
click at [487, 67] on input "Search" at bounding box center [515, 66] width 111 height 16
paste input "+64277398187"
type input "+64277398187"
click at [694, 67] on button "Search" at bounding box center [687, 65] width 34 height 19
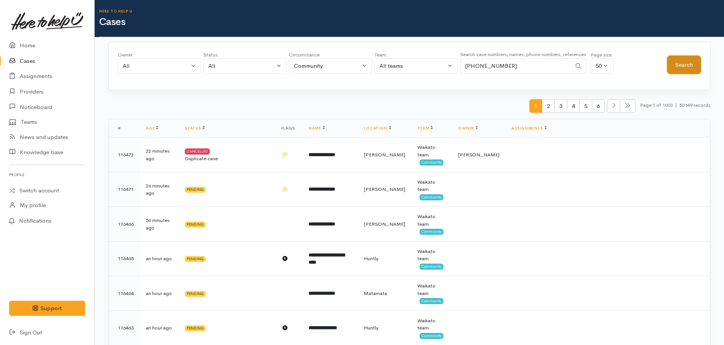
click at [686, 67] on button "Search" at bounding box center [684, 65] width 34 height 19
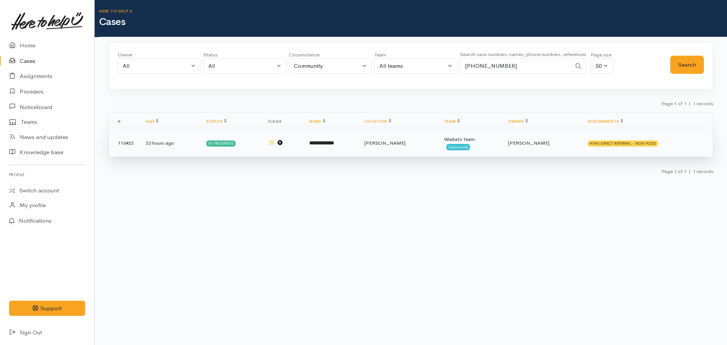
click at [330, 145] on b "**********" at bounding box center [321, 142] width 25 height 5
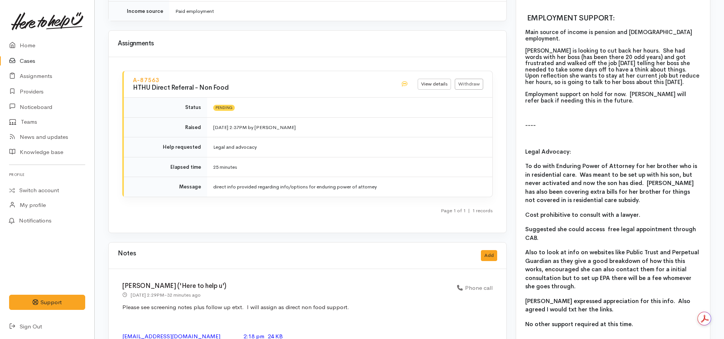
scroll to position [733, 0]
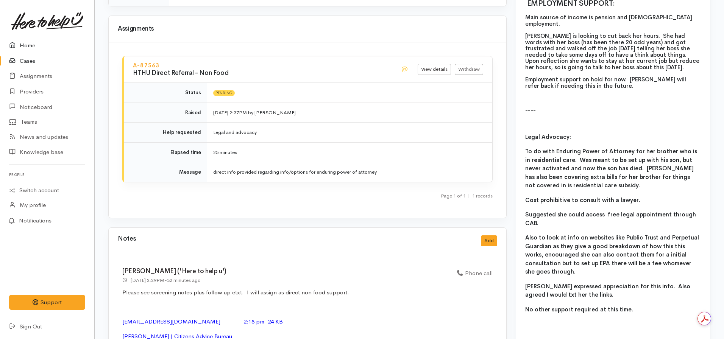
click at [34, 42] on link "Home" at bounding box center [47, 46] width 94 height 16
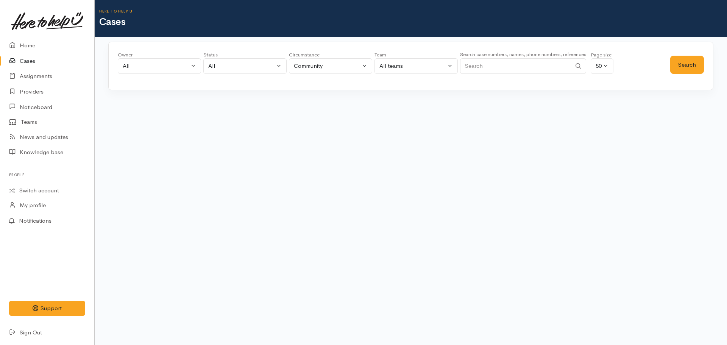
click at [492, 61] on input "Search" at bounding box center [515, 66] width 111 height 16
paste input "+642108084004"
type input "+642108084004"
click at [675, 59] on button "Search" at bounding box center [687, 65] width 34 height 19
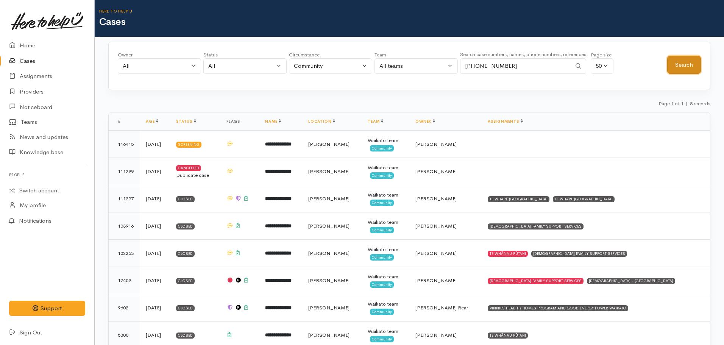
click at [685, 64] on button "Search" at bounding box center [684, 65] width 34 height 19
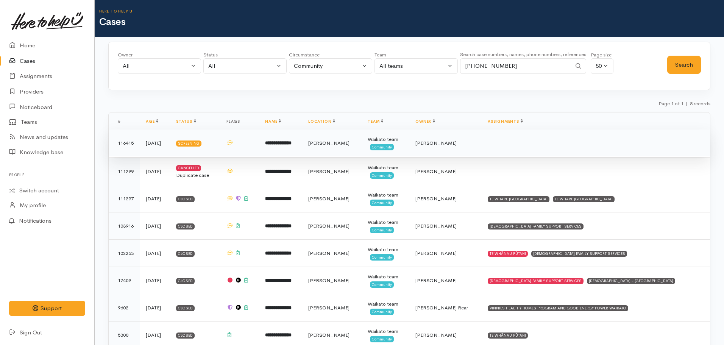
drag, startPoint x: 308, startPoint y: 138, endPoint x: 305, endPoint y: 141, distance: 4.6
click at [302, 139] on td "**********" at bounding box center [280, 142] width 43 height 27
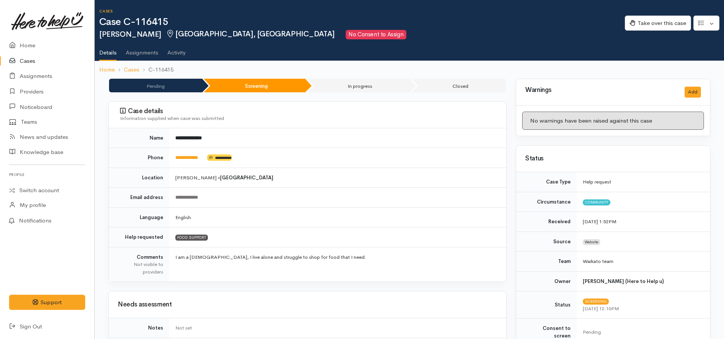
click at [37, 62] on link "Cases" at bounding box center [47, 61] width 94 height 16
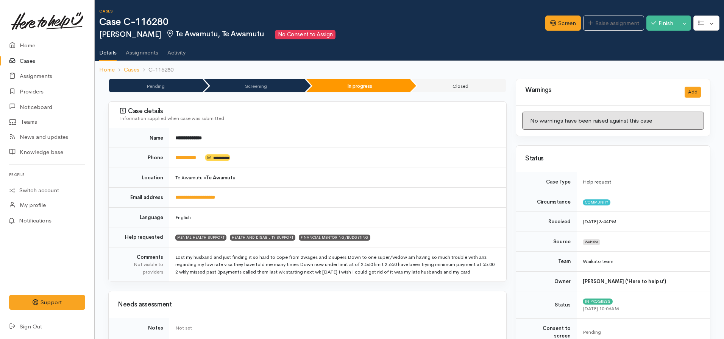
drag, startPoint x: 380, startPoint y: 221, endPoint x: 380, endPoint y: 229, distance: 8.4
click at [380, 229] on tbody "**********" at bounding box center [307, 205] width 397 height 154
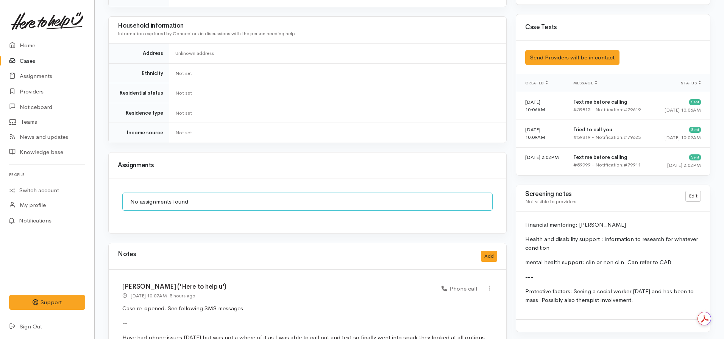
scroll to position [681, 0]
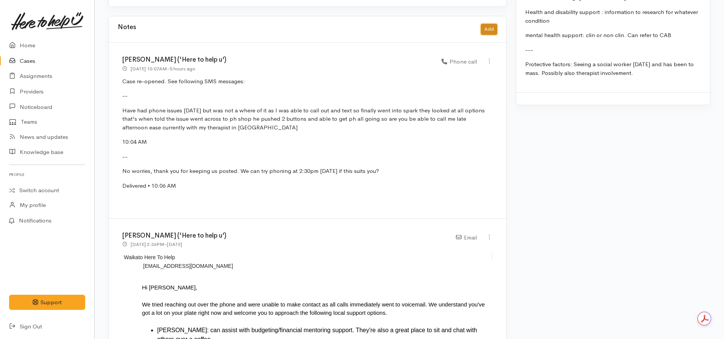
click at [495, 24] on button "Add" at bounding box center [489, 29] width 16 height 11
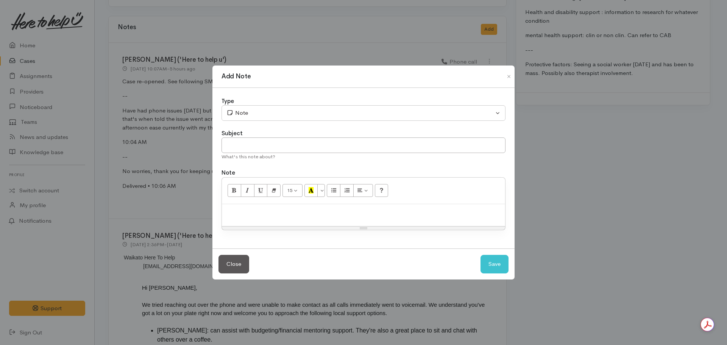
click at [322, 216] on p at bounding box center [363, 212] width 275 height 9
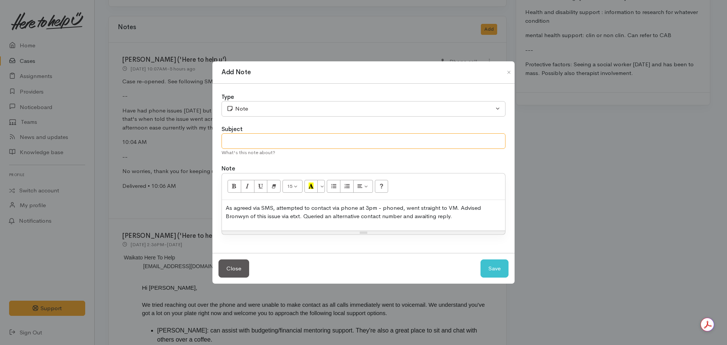
click at [255, 143] on input "text" at bounding box center [363, 141] width 284 height 16
type input "Callback - no answer"
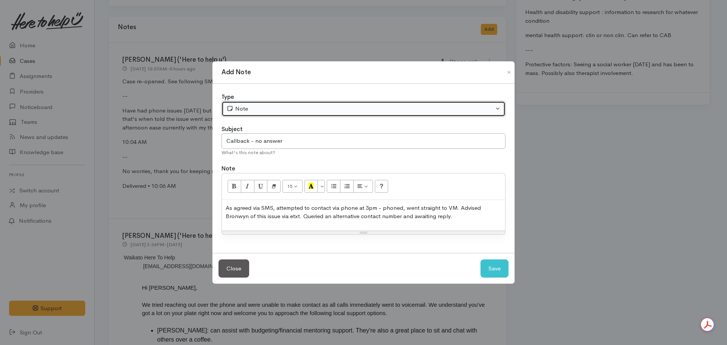
click at [266, 112] on div "Note" at bounding box center [359, 108] width 267 height 9
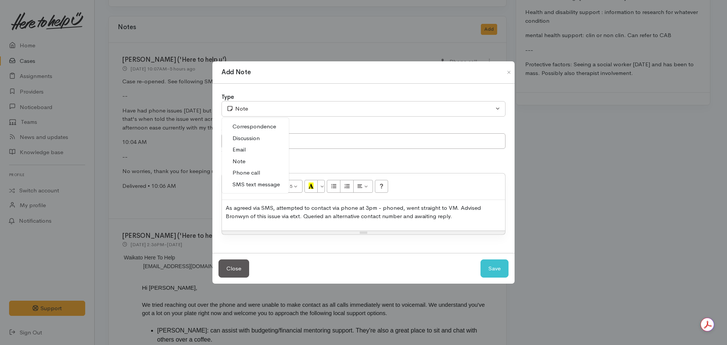
click at [260, 170] on link "Phone call" at bounding box center [255, 173] width 67 height 12
select select "3"
click at [487, 263] on button "Save" at bounding box center [494, 268] width 28 height 19
select select "1"
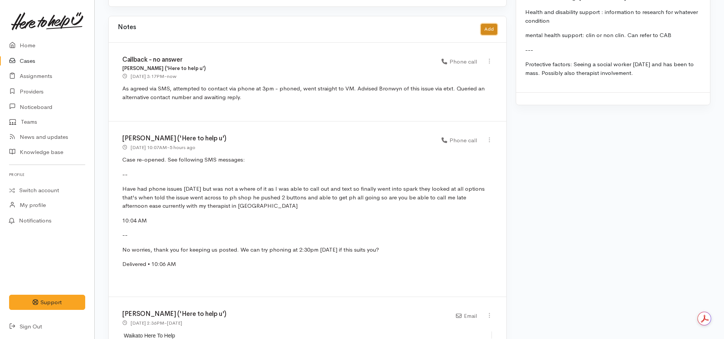
click at [484, 25] on button "Add" at bounding box center [489, 29] width 16 height 11
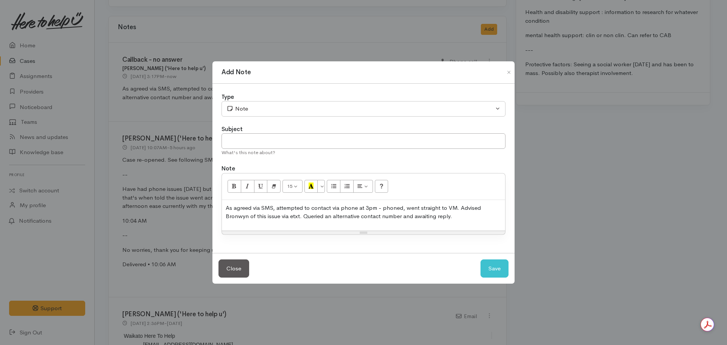
click at [380, 218] on p "As agreed via SMS, attempted to contact via phone at 3pm - phoned, went straigh…" at bounding box center [363, 212] width 275 height 17
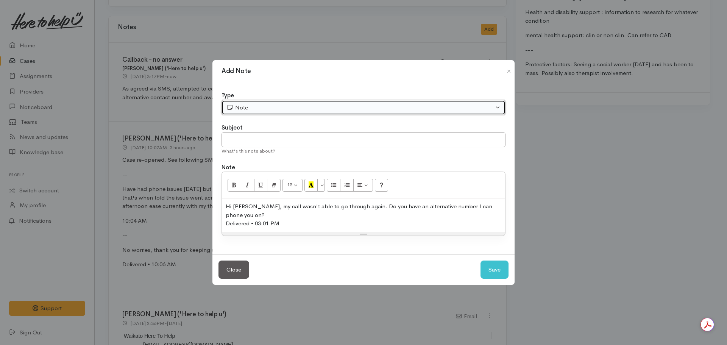
click at [301, 107] on div "Note" at bounding box center [359, 107] width 267 height 9
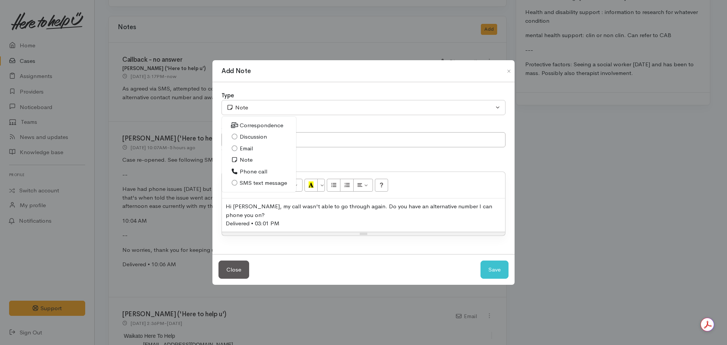
click at [261, 182] on span "SMS text message" at bounding box center [263, 183] width 47 height 9
click at [491, 271] on button "Save" at bounding box center [494, 269] width 28 height 19
select select "1"
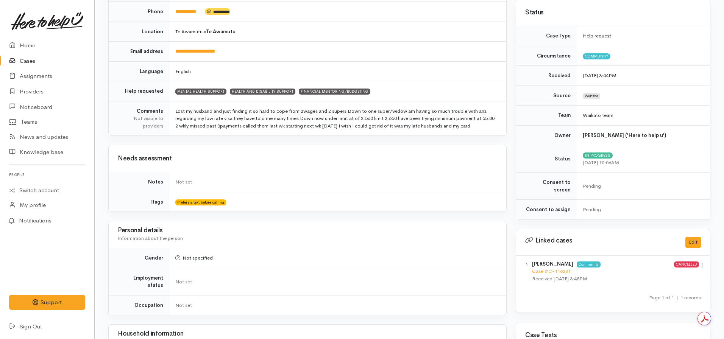
scroll to position [0, 0]
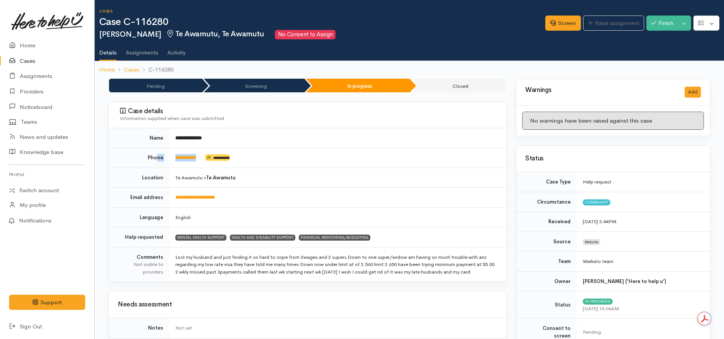
drag, startPoint x: 207, startPoint y: 157, endPoint x: 158, endPoint y: 162, distance: 49.1
click at [158, 162] on tr "**********" at bounding box center [307, 158] width 397 height 20
click at [289, 129] on td "**********" at bounding box center [337, 138] width 337 height 20
drag, startPoint x: 207, startPoint y: 158, endPoint x: 167, endPoint y: 159, distance: 39.8
click at [167, 159] on tr "**********" at bounding box center [307, 158] width 397 height 20
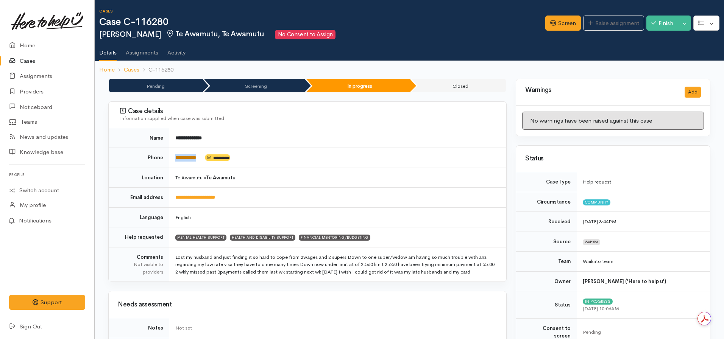
copy tr "**********"
click at [28, 188] on link "Switch account" at bounding box center [47, 190] width 94 height 15
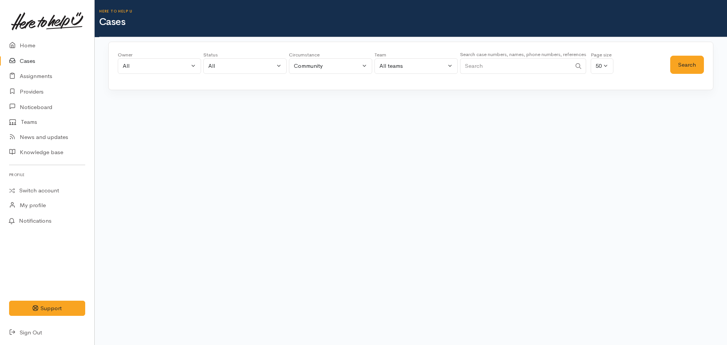
click at [513, 65] on input "Search" at bounding box center [515, 66] width 111 height 16
type input "0223556173"
click at [688, 66] on button "Search" at bounding box center [687, 65] width 34 height 19
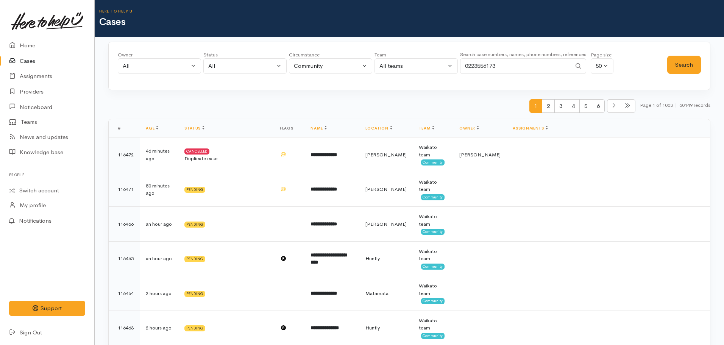
click at [515, 63] on input "0223556173" at bounding box center [515, 66] width 111 height 16
drag, startPoint x: 516, startPoint y: 66, endPoint x: 453, endPoint y: 65, distance: 62.8
click at [453, 65] on div "Owner All My cases Aandrea Murray ('Here to help u') Akash Prakash ('Here to he…" at bounding box center [392, 64] width 549 height 27
drag, startPoint x: 478, startPoint y: 66, endPoint x: 505, endPoint y: 58, distance: 27.7
click at [505, 58] on div "Search case numbers, names, phone numbers, references 0223556173" at bounding box center [523, 64] width 126 height 28
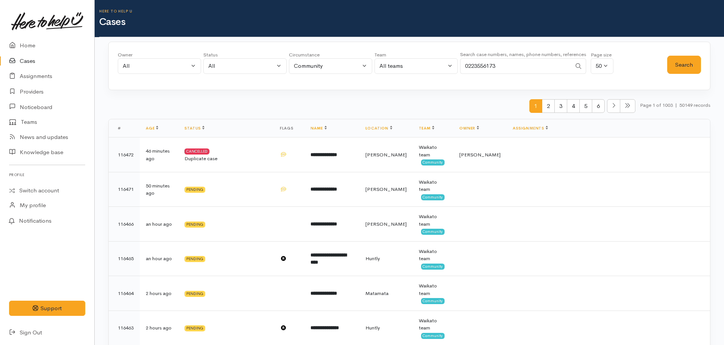
drag, startPoint x: 503, startPoint y: 67, endPoint x: 451, endPoint y: 68, distance: 52.3
click at [451, 68] on div "Owner All My cases Aandrea Murray ('Here to help u') Akash Prakash ('Here to he…" at bounding box center [392, 64] width 549 height 27
click at [482, 63] on input "Search" at bounding box center [515, 66] width 111 height 16
paste input "64223556173."
drag, startPoint x: 658, startPoint y: 64, endPoint x: 685, endPoint y: 68, distance: 26.8
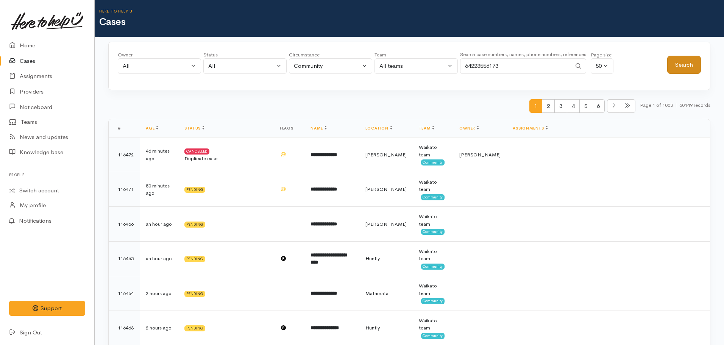
click at [669, 66] on div "Owner All My cases Aandrea Murray ('Here to help u') Akash Prakash ('Here to he…" at bounding box center [409, 64] width 583 height 27
click at [688, 68] on button "Search" at bounding box center [684, 65] width 34 height 19
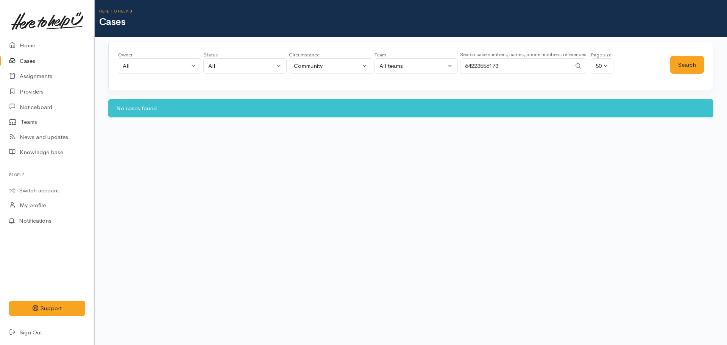
drag, startPoint x: 519, startPoint y: 66, endPoint x: 446, endPoint y: 68, distance: 73.1
click at [446, 68] on div "Owner All My cases Aandrea Murray ('Here to help u') Akash Prakash ('Here to he…" at bounding box center [394, 64] width 552 height 27
click at [514, 68] on input "64223556173" at bounding box center [515, 66] width 111 height 16
type input "Ngaianoto"
click at [683, 65] on button "Search" at bounding box center [687, 65] width 34 height 19
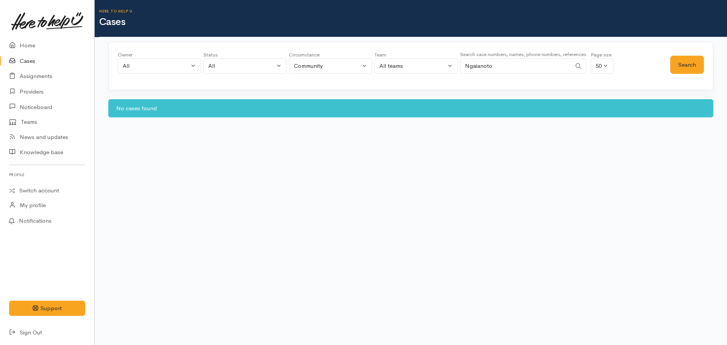
drag, startPoint x: 502, startPoint y: 65, endPoint x: 430, endPoint y: 58, distance: 72.6
click at [430, 58] on div "Owner All My cases Aandrea Murray ('Here to help u') Akash Prakash ('Here to he…" at bounding box center [394, 64] width 552 height 27
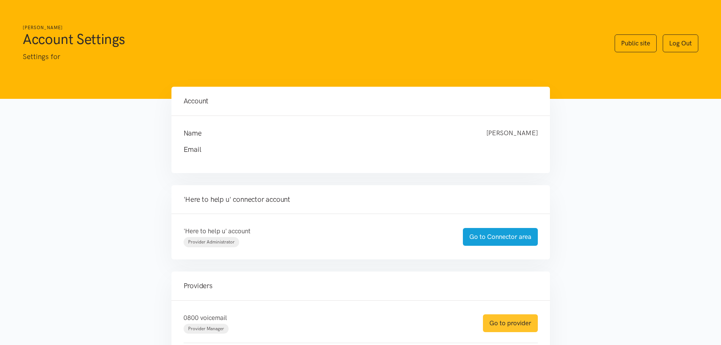
click at [524, 322] on link "Go to provider" at bounding box center [510, 323] width 55 height 18
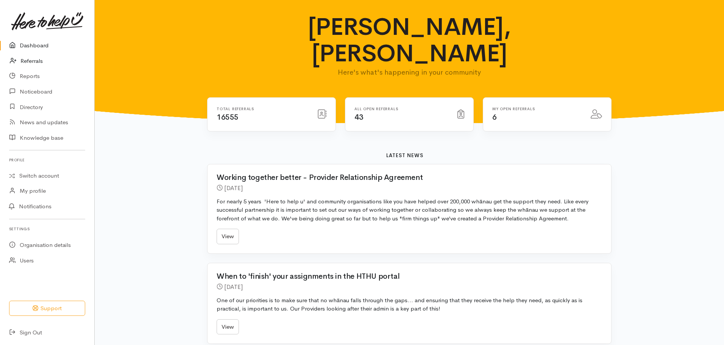
click at [37, 61] on link "Referrals" at bounding box center [47, 61] width 94 height 16
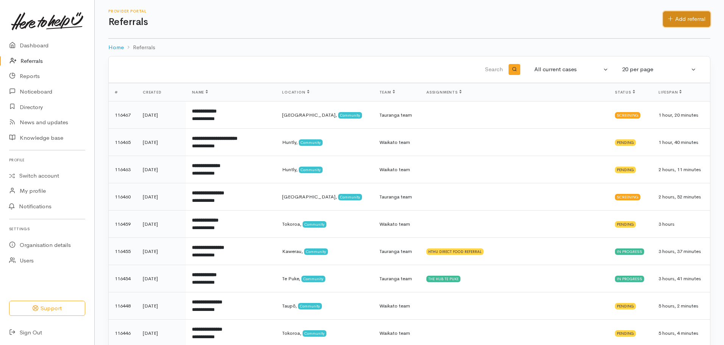
click at [675, 23] on link "Add referral" at bounding box center [686, 19] width 47 height 16
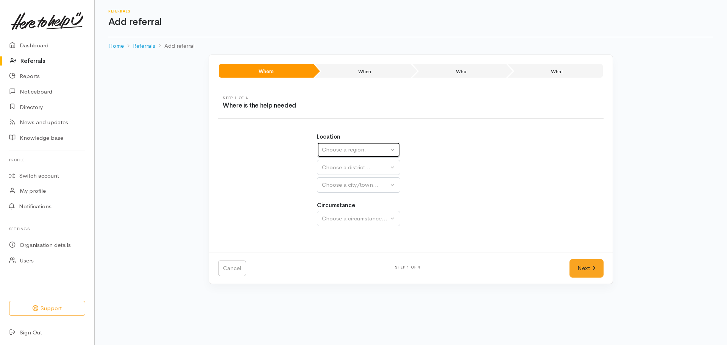
click at [377, 148] on div "Choose a region..." at bounding box center [355, 149] width 67 height 9
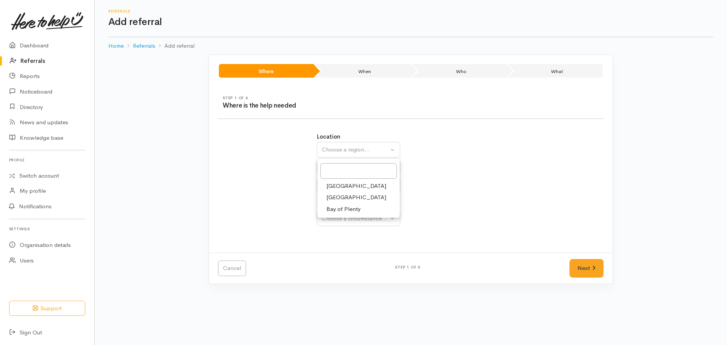
drag, startPoint x: 342, startPoint y: 198, endPoint x: 343, endPoint y: 165, distance: 32.9
click at [342, 197] on span "[GEOGRAPHIC_DATA]" at bounding box center [356, 197] width 60 height 9
select select "3"
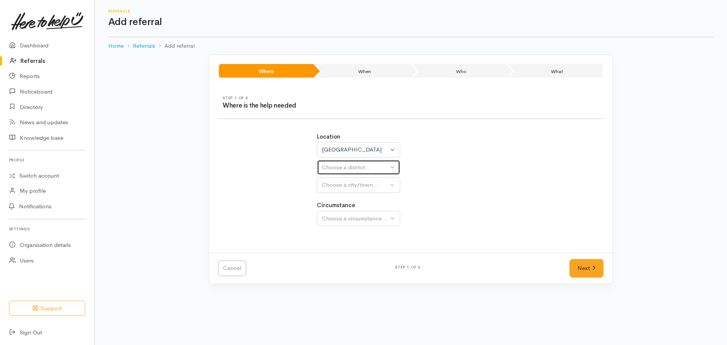
click at [345, 167] on div "Choose a district..." at bounding box center [355, 167] width 67 height 9
select select
click at [344, 167] on div "Choose a district..." at bounding box center [375, 167] width 106 height 9
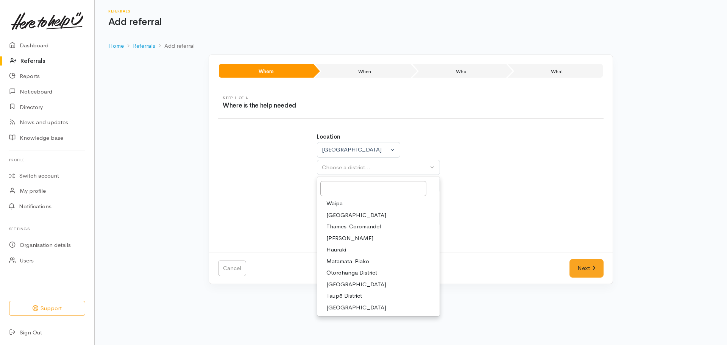
click at [349, 214] on span "[GEOGRAPHIC_DATA]" at bounding box center [356, 215] width 60 height 9
select select "2"
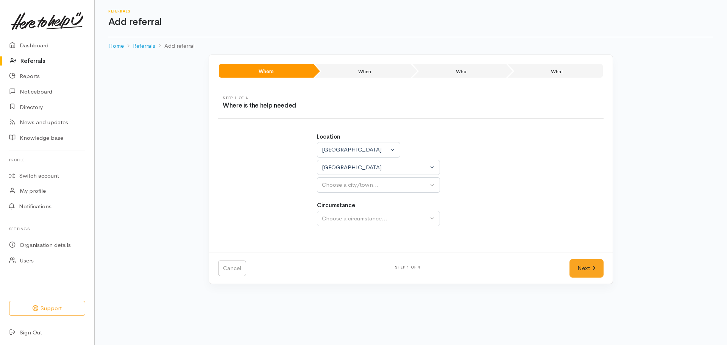
select select
click at [352, 190] on button "Choose a city/town..." at bounding box center [378, 185] width 123 height 16
type input "huntly"
click at [329, 223] on span "Huntly" at bounding box center [334, 221] width 17 height 9
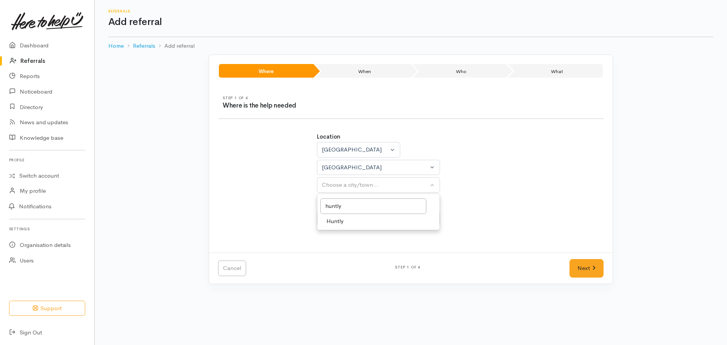
select select "110"
click at [356, 229] on div "Location [GEOGRAPHIC_DATA] [GEOGRAPHIC_DATA] [GEOGRAPHIC_DATA] [GEOGRAPHIC_DATA…" at bounding box center [410, 183] width 197 height 120
click at [346, 214] on div "Choose a circumstance..." at bounding box center [375, 218] width 106 height 9
click at [340, 255] on span "Community" at bounding box center [340, 254] width 29 height 9
select select "2"
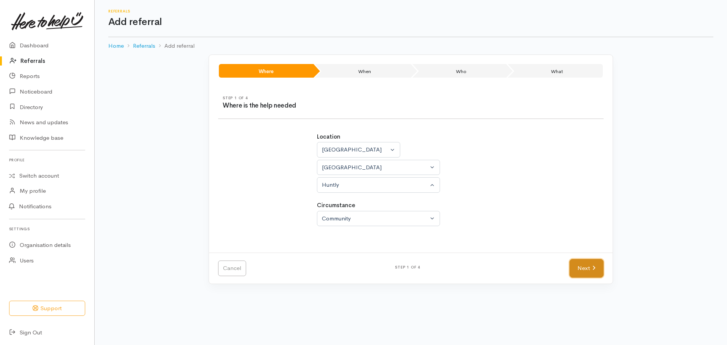
click at [586, 269] on link "Next" at bounding box center [586, 268] width 34 height 19
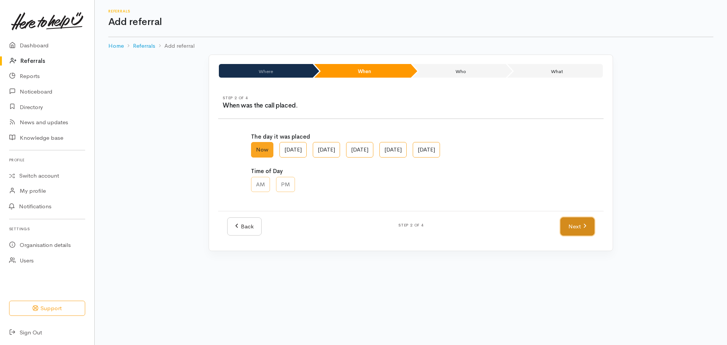
click at [581, 229] on link "Next" at bounding box center [577, 226] width 34 height 19
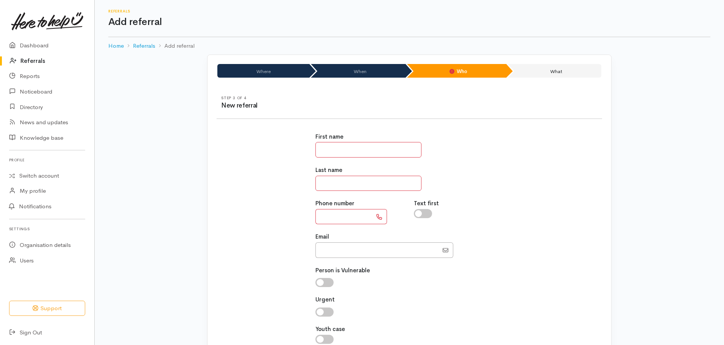
click at [342, 216] on input "text" at bounding box center [343, 217] width 57 height 16
paste input "**********"
type input "**********"
click at [333, 147] on input "text" at bounding box center [368, 150] width 106 height 16
type input "***"
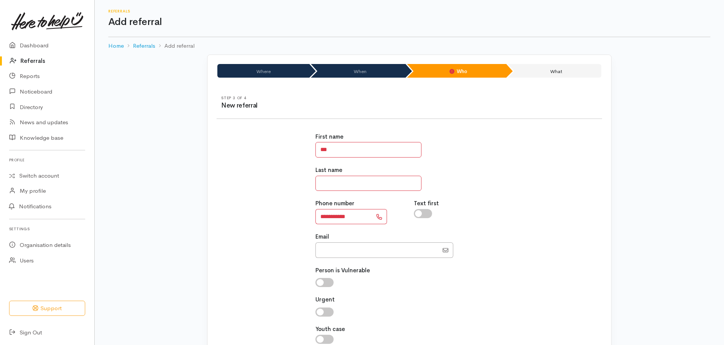
click at [351, 181] on input "text" at bounding box center [368, 184] width 106 height 16
type input "****"
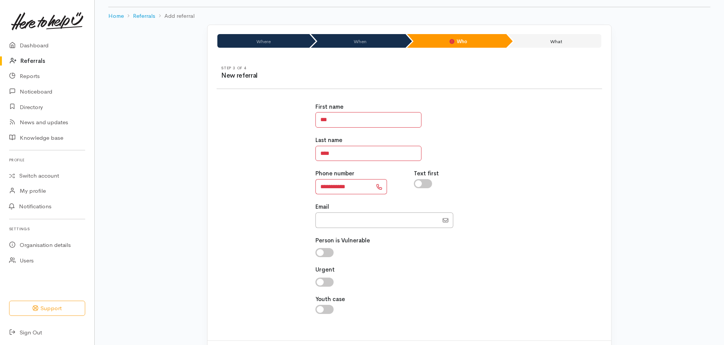
scroll to position [65, 0]
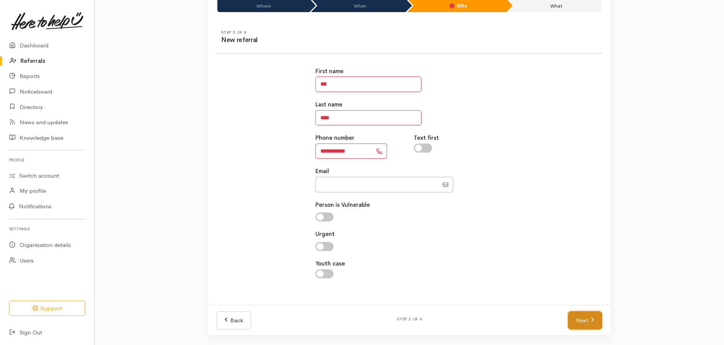
click at [570, 325] on link "Next" at bounding box center [585, 320] width 34 height 19
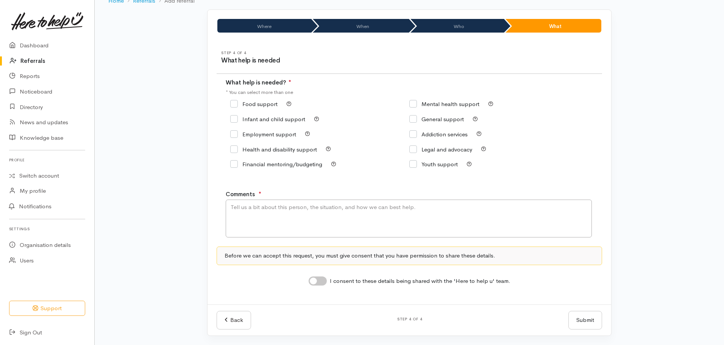
scroll to position [45, 0]
click at [236, 103] on input "Food support" at bounding box center [253, 104] width 47 height 6
checkbox input "true"
click at [260, 225] on textarea "Comments" at bounding box center [409, 218] width 366 height 38
type textarea "F"
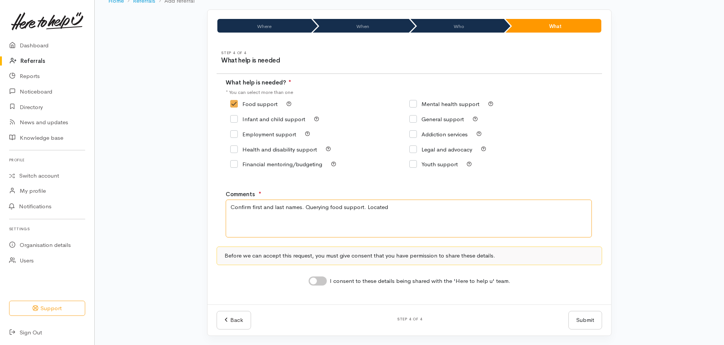
click at [403, 209] on textarea "Confirm first and last names. Querying food support. Located" at bounding box center [409, 218] width 366 height 38
type textarea "Confirm first and last names. Querying food support. Located at [STREET_ADDRESS…"
click at [312, 285] on input "I consent to these details being shared with the 'Here to help u' team." at bounding box center [317, 280] width 18 height 9
checkbox input "true"
click at [593, 325] on button "Submit" at bounding box center [585, 320] width 34 height 19
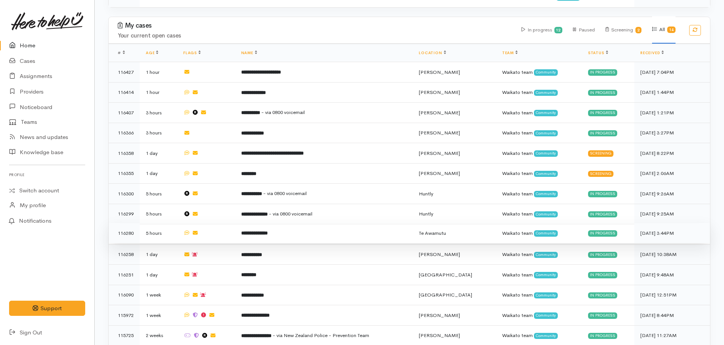
scroll to position [492, 0]
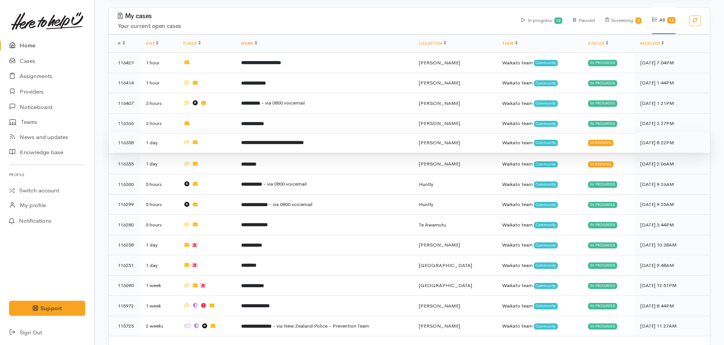
click at [267, 140] on b "**********" at bounding box center [272, 142] width 62 height 5
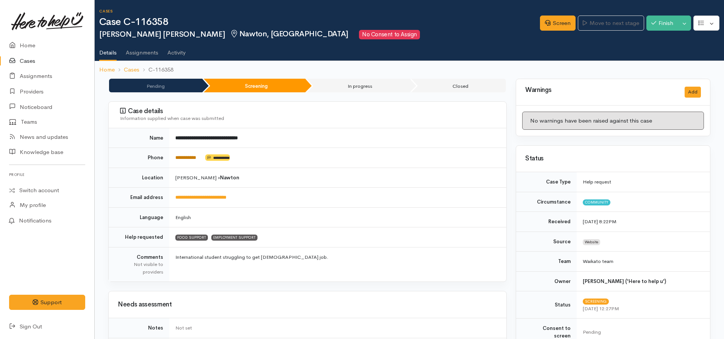
click at [196, 157] on link "**********" at bounding box center [185, 157] width 21 height 5
drag, startPoint x: 545, startPoint y: 22, endPoint x: 646, endPoint y: 20, distance: 101.0
click at [545, 22] on icon at bounding box center [548, 23] width 6 height 6
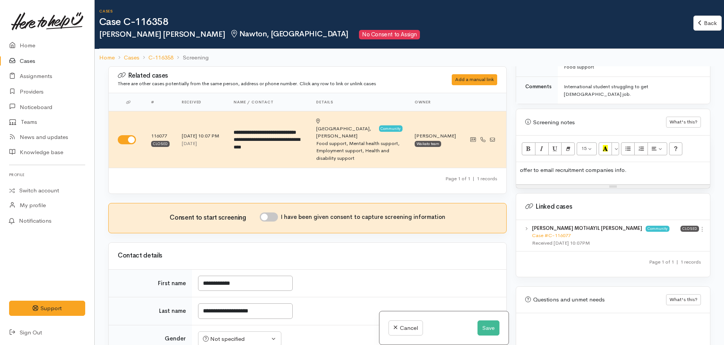
scroll to position [420, 0]
click at [481, 328] on button "Save" at bounding box center [488, 328] width 22 height 16
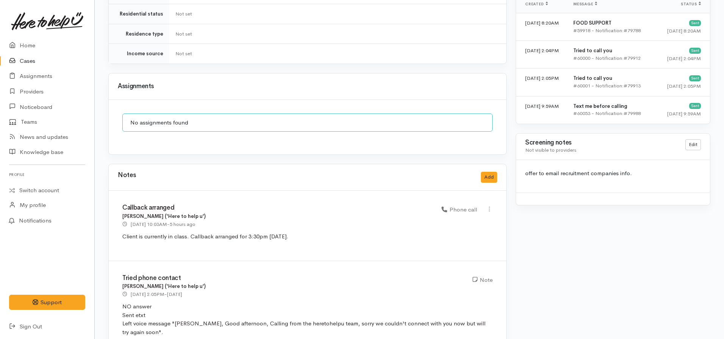
scroll to position [404, 0]
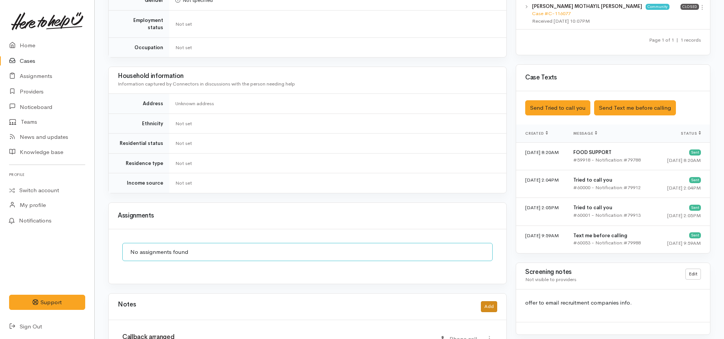
drag, startPoint x: 498, startPoint y: 298, endPoint x: 494, endPoint y: 298, distance: 4.6
click at [497, 298] on div "Notes Add" at bounding box center [307, 307] width 397 height 26
click at [491, 301] on button "Add" at bounding box center [489, 306] width 16 height 11
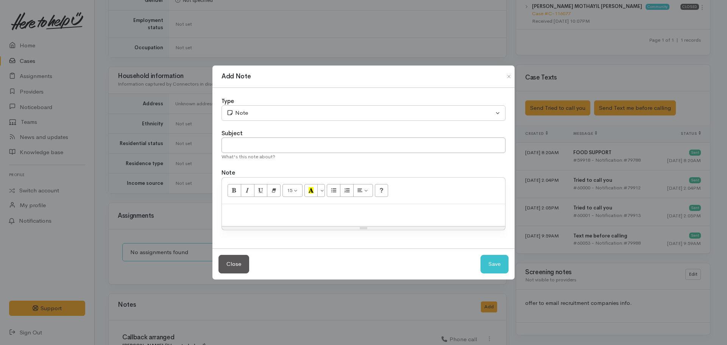
drag, startPoint x: 299, startPoint y: 223, endPoint x: 300, endPoint y: 219, distance: 4.0
click at [300, 219] on div at bounding box center [363, 215] width 283 height 22
click at [299, 152] on input "text" at bounding box center [363, 145] width 284 height 16
type input "N"
type input "No answer for arranged callback time"
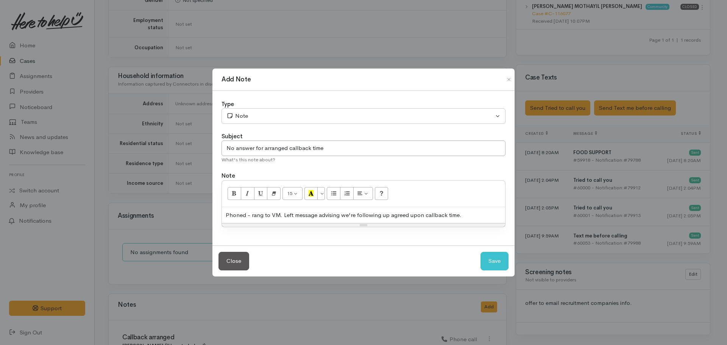
click at [468, 211] on div "Phoned - rang to VM. Left message advising we're following up agreed upon callb…" at bounding box center [363, 215] width 283 height 16
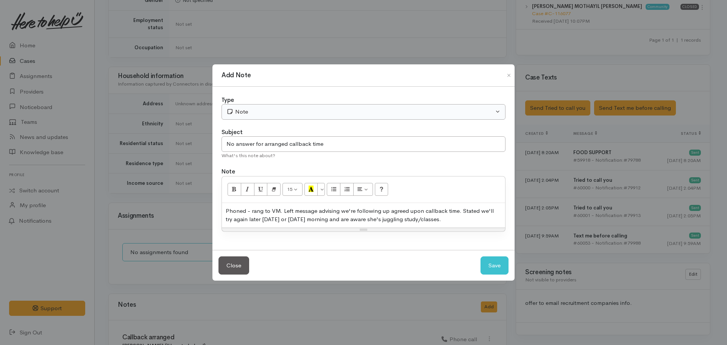
drag, startPoint x: 257, startPoint y: 100, endPoint x: 258, endPoint y: 109, distance: 9.1
click at [258, 102] on div "Type" at bounding box center [363, 100] width 284 height 9
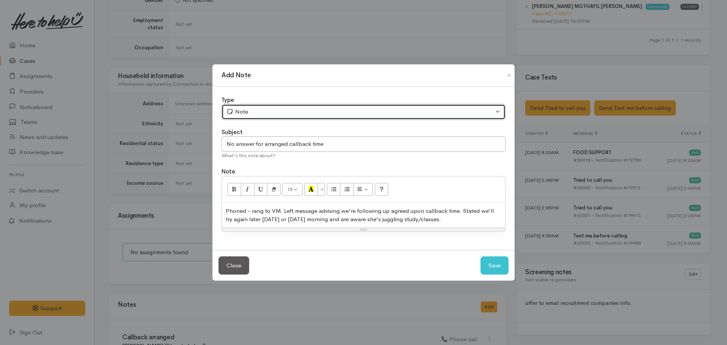
click at [258, 110] on div "Note" at bounding box center [359, 111] width 267 height 9
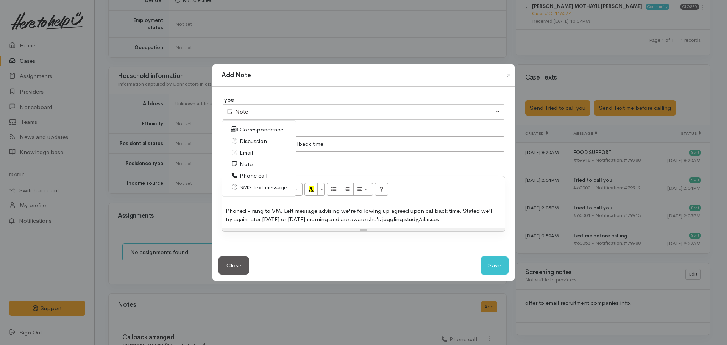
click at [255, 175] on span "Phone call" at bounding box center [254, 175] width 28 height 9
select select "3"
click at [497, 265] on button "Save" at bounding box center [494, 265] width 28 height 19
select select "1"
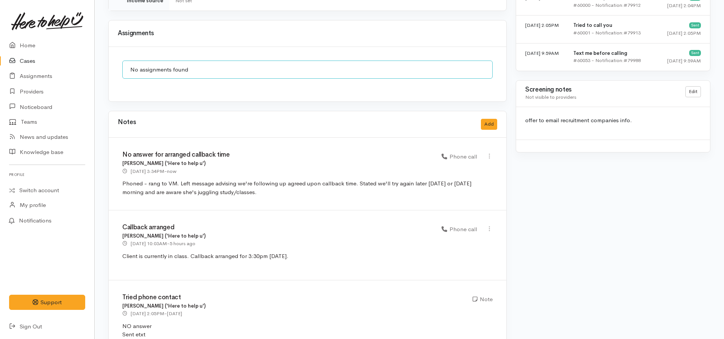
scroll to position [476, 0]
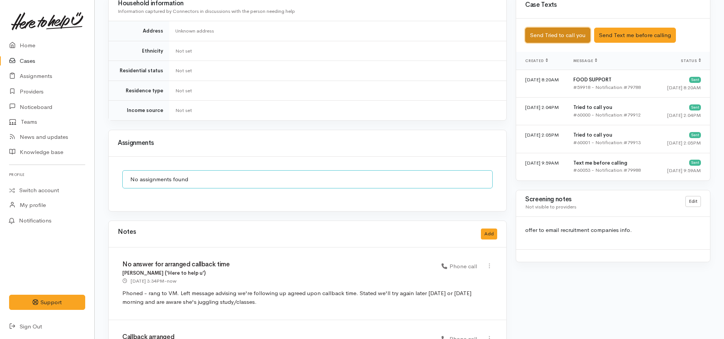
click at [554, 31] on button "Send Tried to call you" at bounding box center [557, 36] width 65 height 16
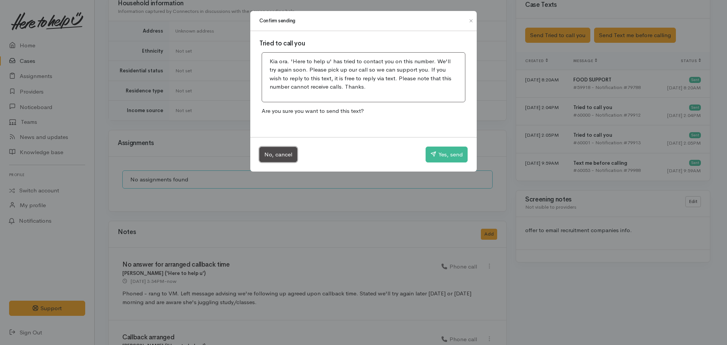
drag, startPoint x: 281, startPoint y: 158, endPoint x: 249, endPoint y: 141, distance: 36.6
click at [279, 157] on button "No, cancel" at bounding box center [278, 155] width 38 height 16
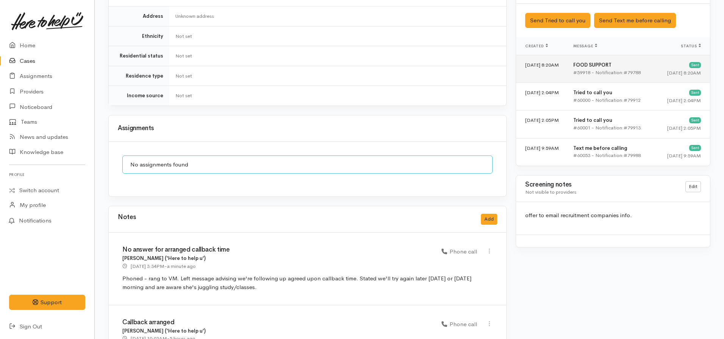
scroll to position [476, 0]
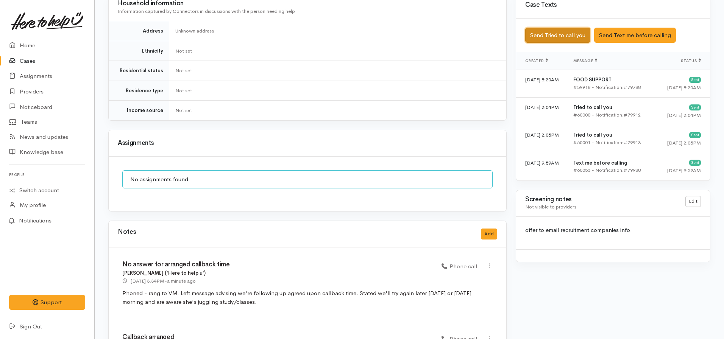
click at [556, 29] on button "Send Tried to call you" at bounding box center [557, 36] width 65 height 16
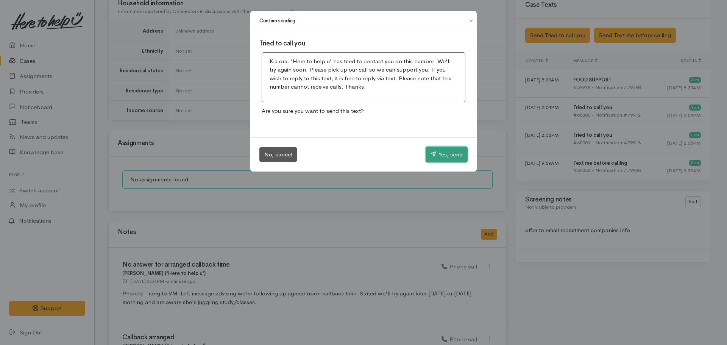
click at [443, 147] on button "Yes, send" at bounding box center [446, 154] width 42 height 16
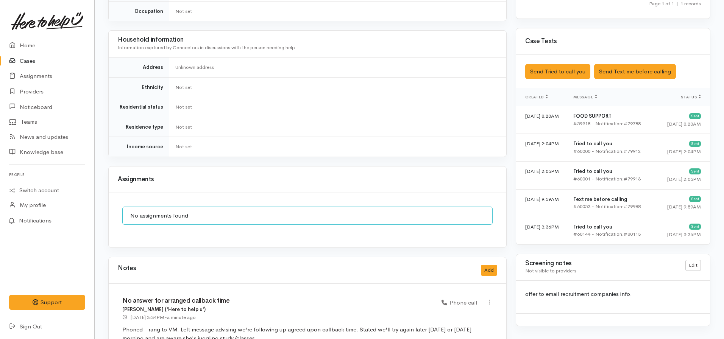
scroll to position [530, 0]
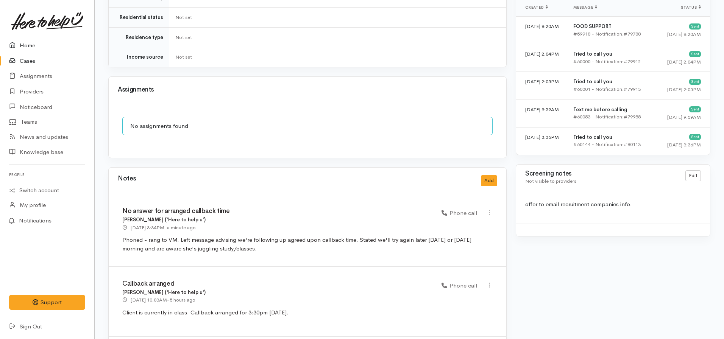
click at [36, 44] on link "Home" at bounding box center [47, 46] width 94 height 16
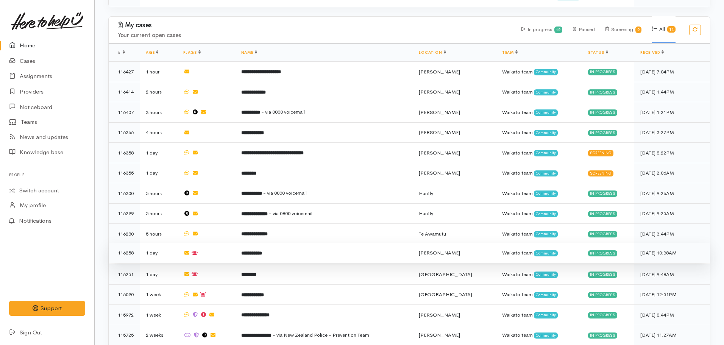
scroll to position [501, 0]
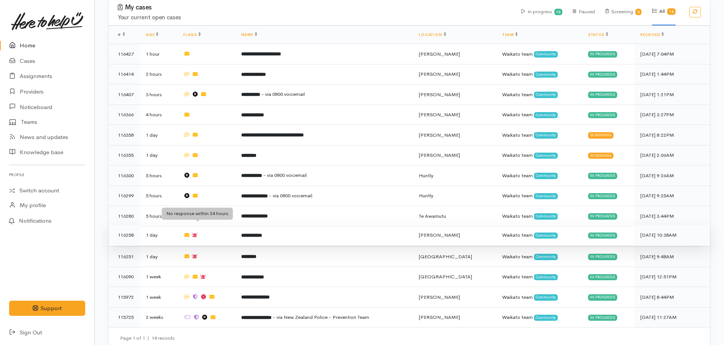
click at [198, 232] on span at bounding box center [194, 235] width 6 height 6
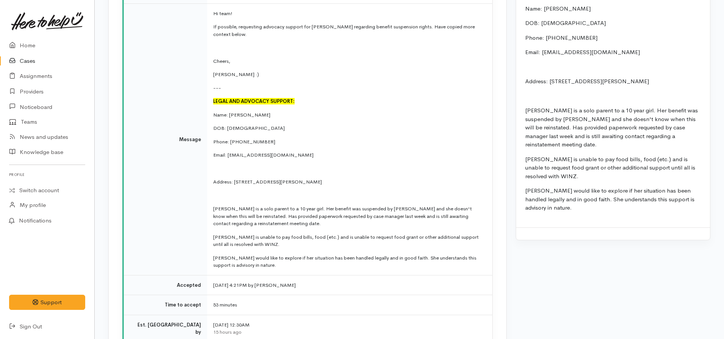
scroll to position [1287, 0]
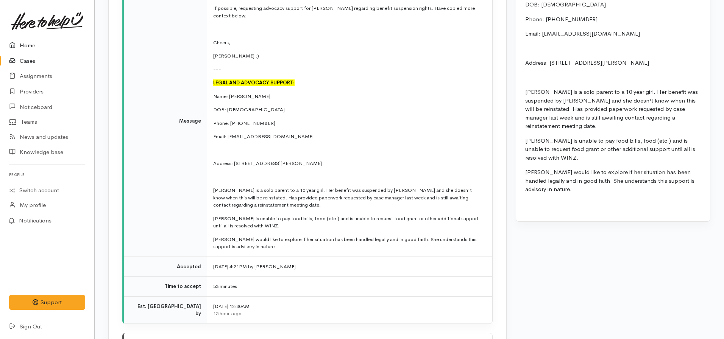
click at [22, 47] on link "Home" at bounding box center [47, 46] width 94 height 16
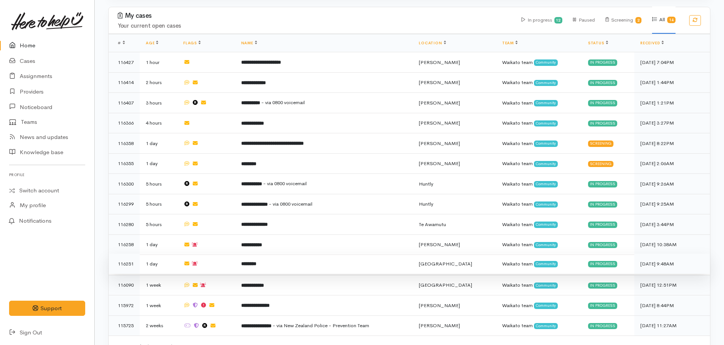
scroll to position [501, 0]
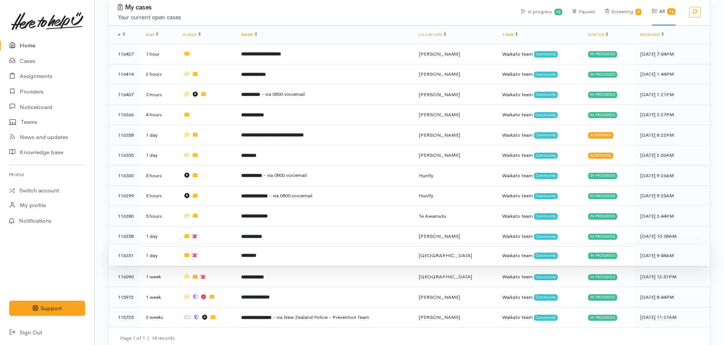
click at [289, 245] on td "********" at bounding box center [324, 255] width 178 height 20
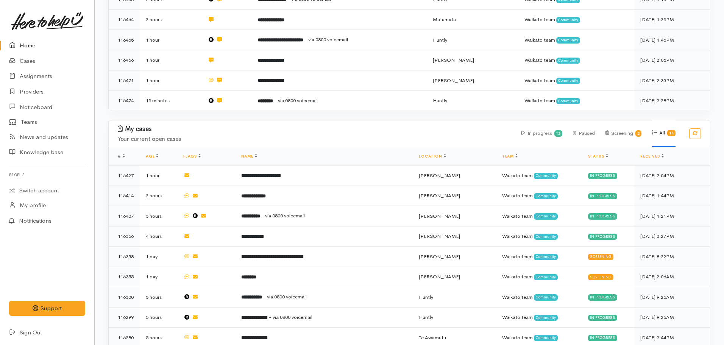
scroll to position [454, 0]
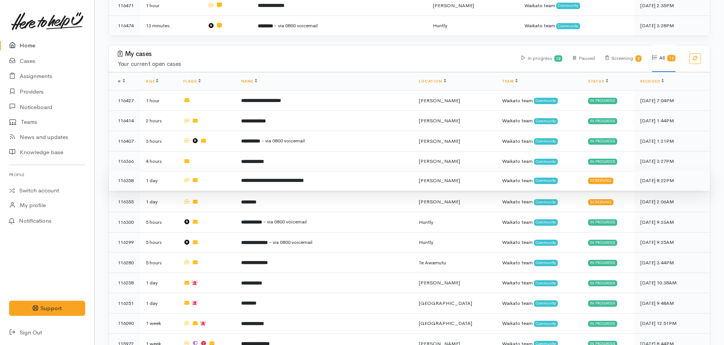
click at [265, 170] on td "**********" at bounding box center [324, 180] width 178 height 20
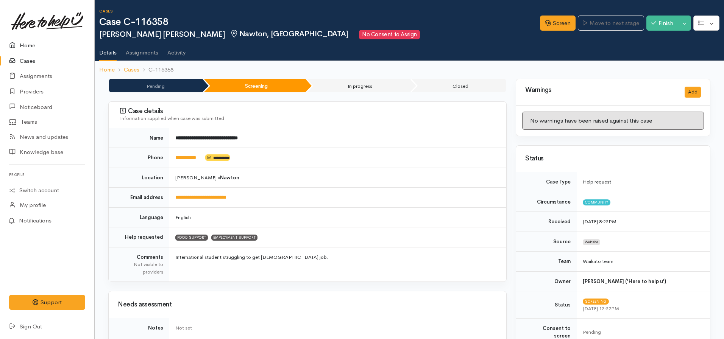
click at [26, 47] on link "Home" at bounding box center [47, 46] width 94 height 16
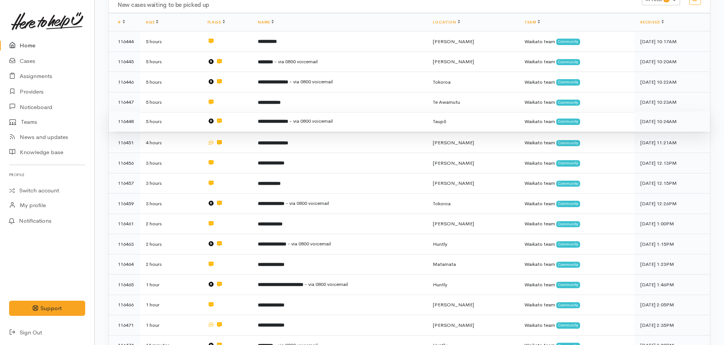
scroll to position [84, 0]
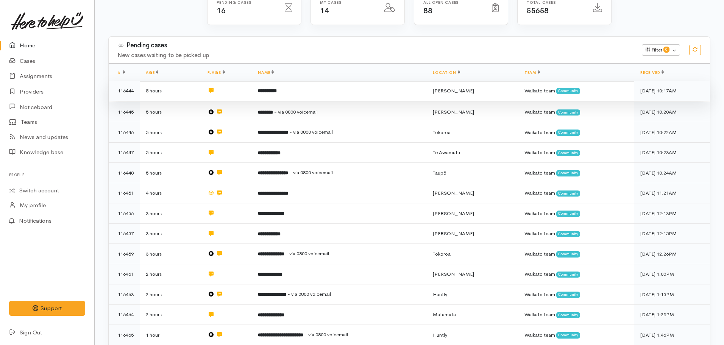
click at [268, 95] on td "**********" at bounding box center [339, 91] width 175 height 20
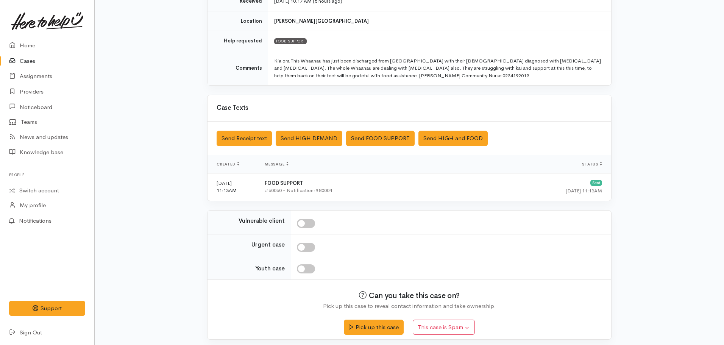
scroll to position [145, 0]
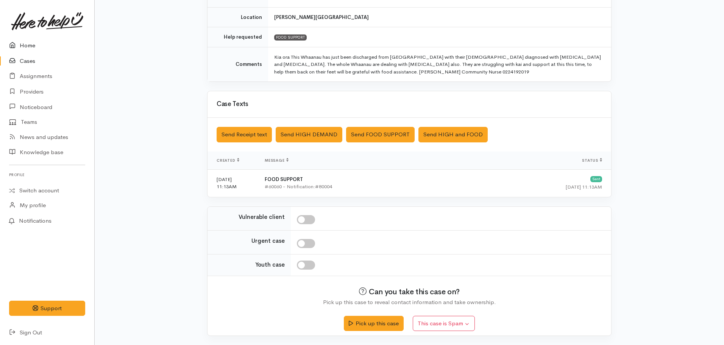
click at [42, 42] on link "Home" at bounding box center [47, 46] width 94 height 16
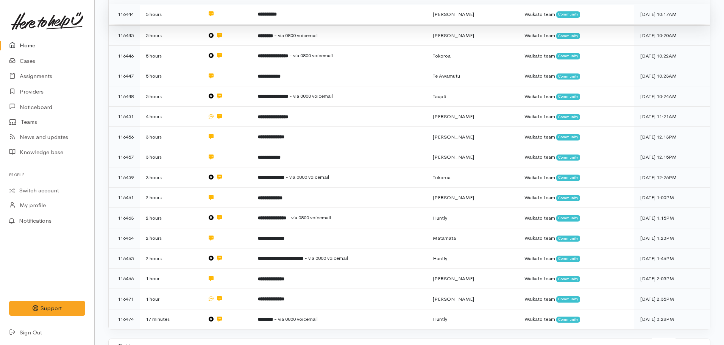
scroll to position [38, 0]
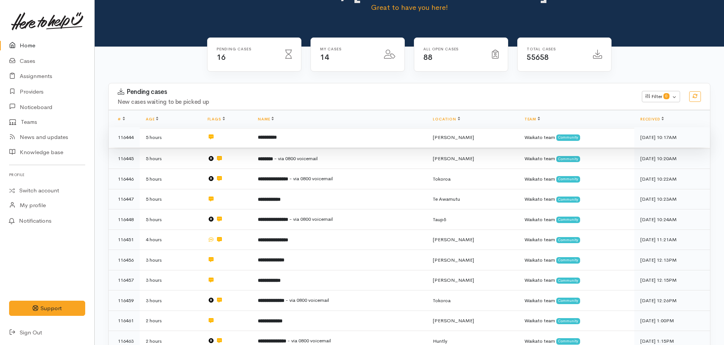
click at [274, 132] on td "**********" at bounding box center [339, 137] width 175 height 20
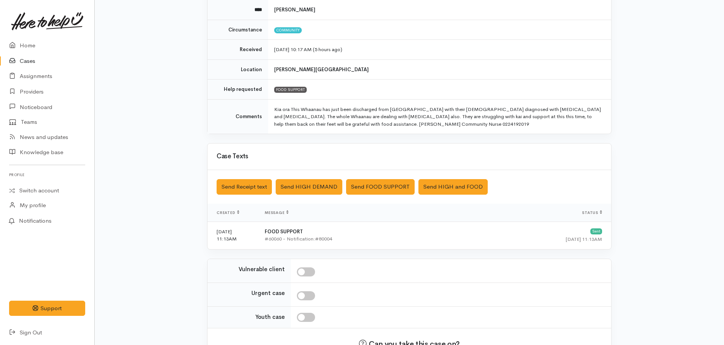
scroll to position [145, 0]
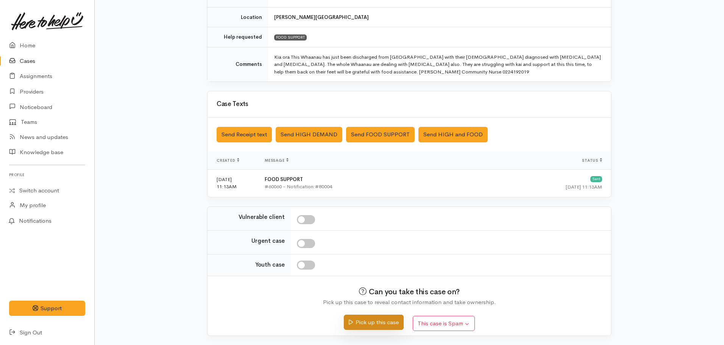
click at [375, 322] on button "Pick up this case" at bounding box center [373, 322] width 59 height 16
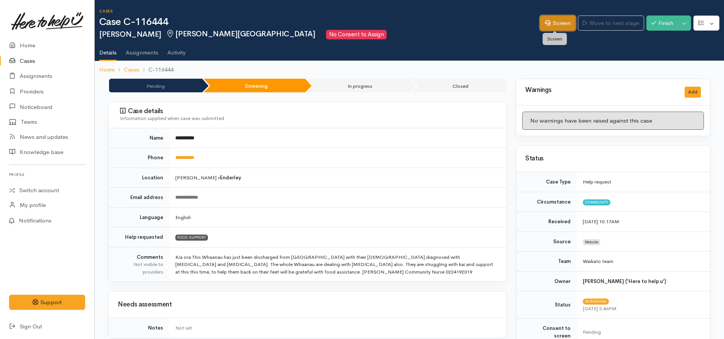
click at [546, 24] on icon at bounding box center [548, 23] width 6 height 6
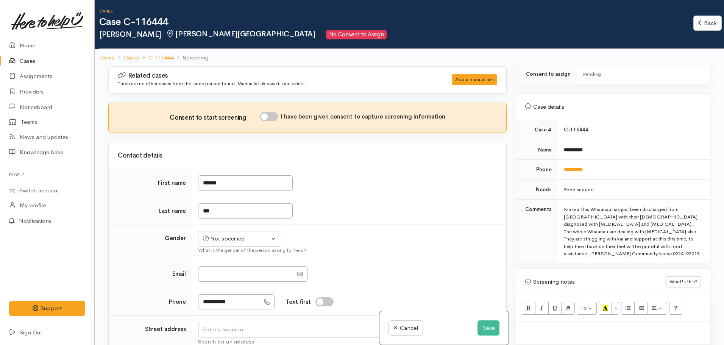
scroll to position [341, 0]
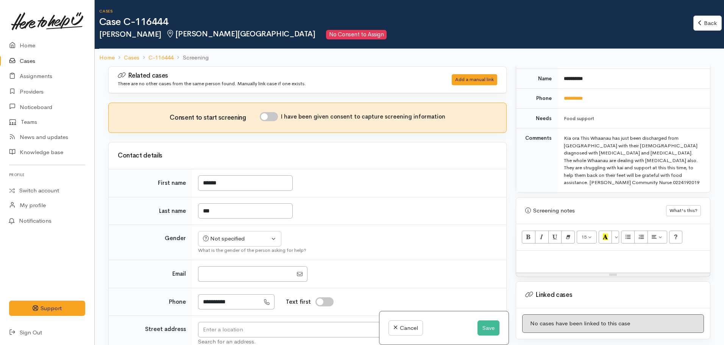
click at [544, 254] on p at bounding box center [613, 258] width 186 height 9
paste div
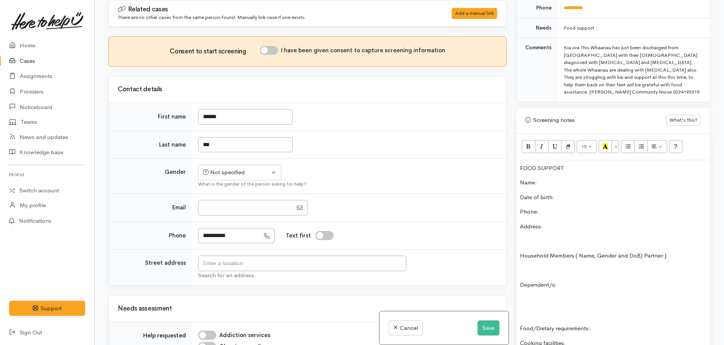
scroll to position [361, 0]
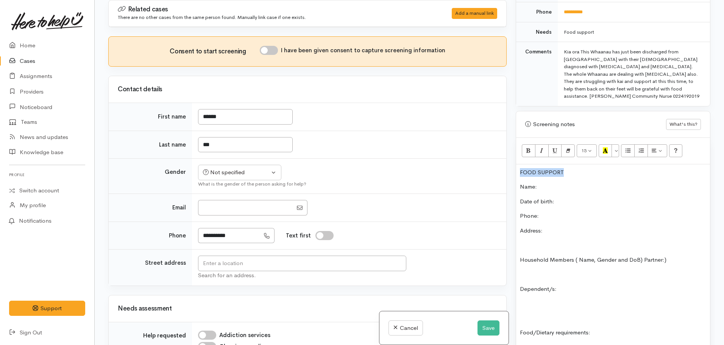
drag, startPoint x: 573, startPoint y: 156, endPoint x: 514, endPoint y: 154, distance: 58.7
click at [514, 154] on div "Warnings Add No warnings have been raised against this case Add Warning Title ●…" at bounding box center [613, 172] width 204 height 345
click at [621, 144] on button "Unordered list (CTRL+SHIFT+NUM7)" at bounding box center [628, 150] width 14 height 13
click at [617, 144] on button "More Color" at bounding box center [615, 150] width 8 height 13
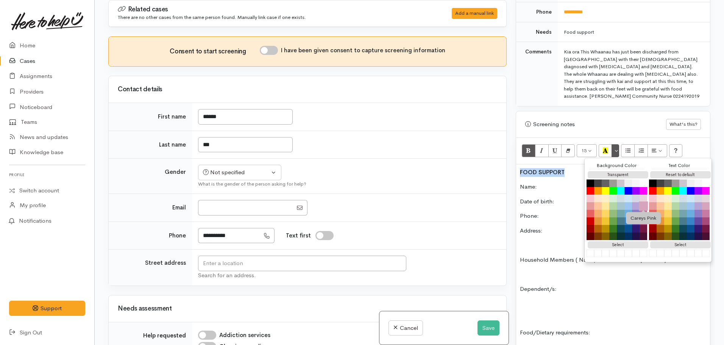
click at [643, 201] on button "Careys Pink" at bounding box center [642, 205] width 9 height 9
click at [560, 182] on p "Name:" at bounding box center [613, 186] width 186 height 9
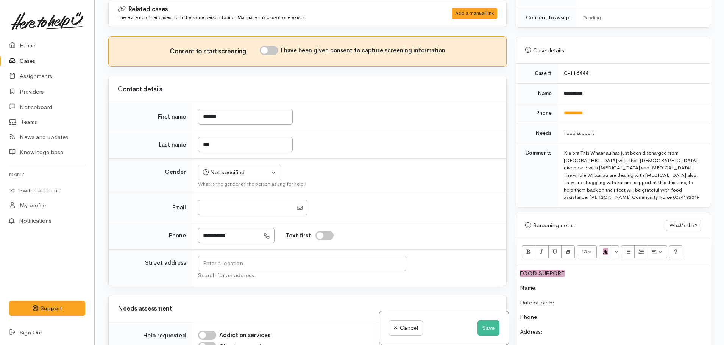
scroll to position [247, 0]
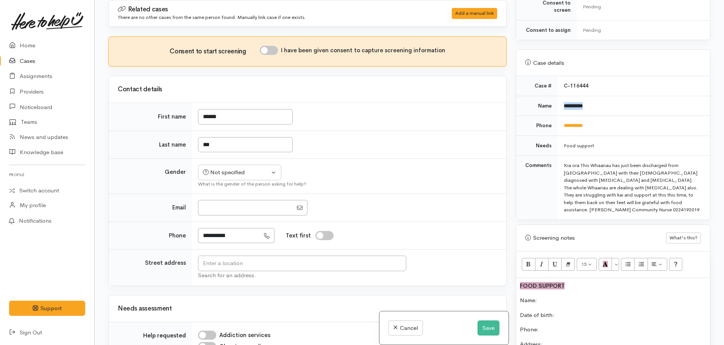
drag, startPoint x: 590, startPoint y: 98, endPoint x: 563, endPoint y: 101, distance: 27.0
click at [563, 101] on td "**********" at bounding box center [633, 106] width 152 height 20
copy b "**********"
click at [550, 296] on p "Name:" at bounding box center [613, 300] width 186 height 9
drag, startPoint x: 597, startPoint y: 115, endPoint x: 555, endPoint y: 117, distance: 42.1
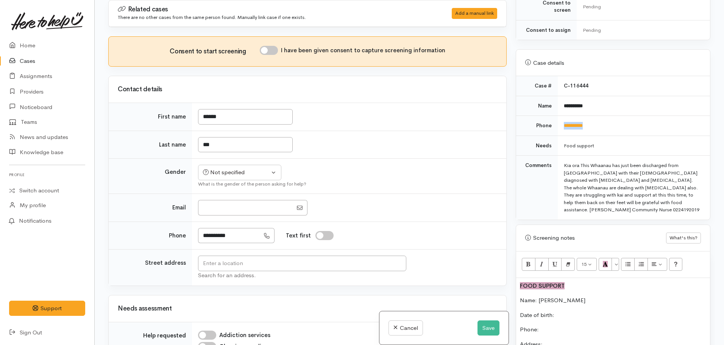
click at [555, 117] on tr "**********" at bounding box center [613, 126] width 194 height 20
copy tr "**********"
click at [555, 325] on p "Phone:" at bounding box center [613, 329] width 186 height 9
click at [570, 123] on link "**********" at bounding box center [572, 125] width 19 height 5
click at [487, 327] on button "Save" at bounding box center [488, 328] width 22 height 16
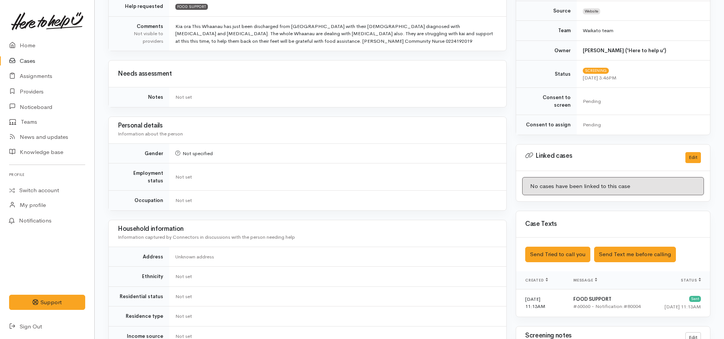
scroll to position [341, 0]
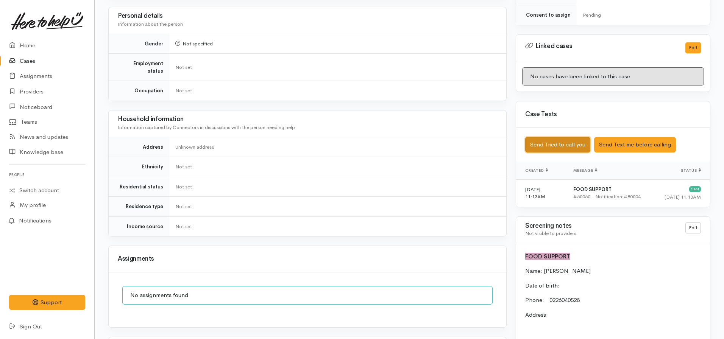
click at [565, 138] on button "Send Tried to call you" at bounding box center [557, 145] width 65 height 16
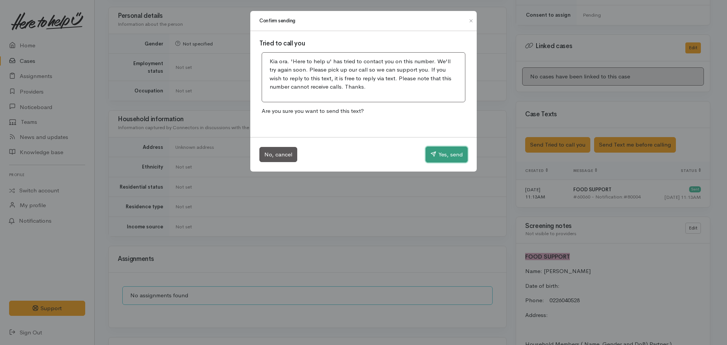
click at [448, 157] on button "Yes, send" at bounding box center [446, 154] width 42 height 16
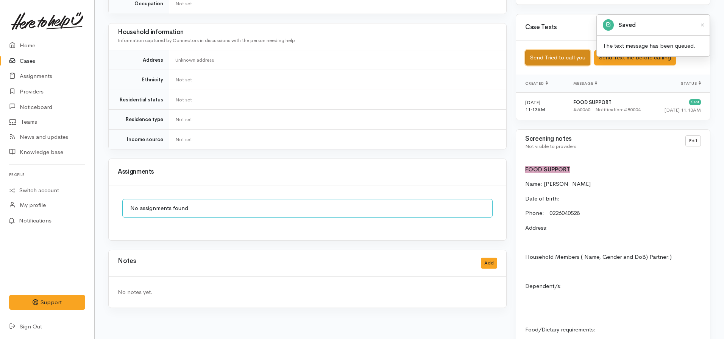
scroll to position [492, 0]
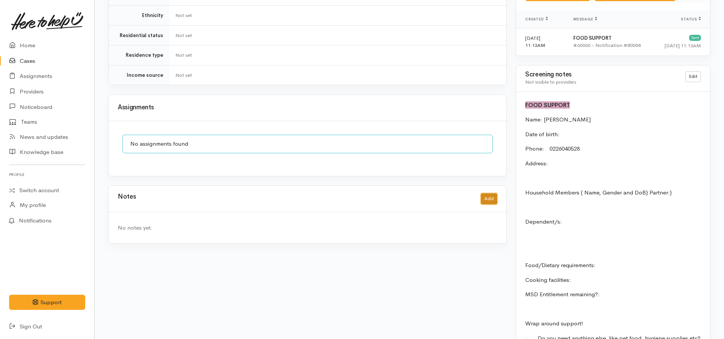
click at [493, 193] on button "Add" at bounding box center [489, 198] width 16 height 11
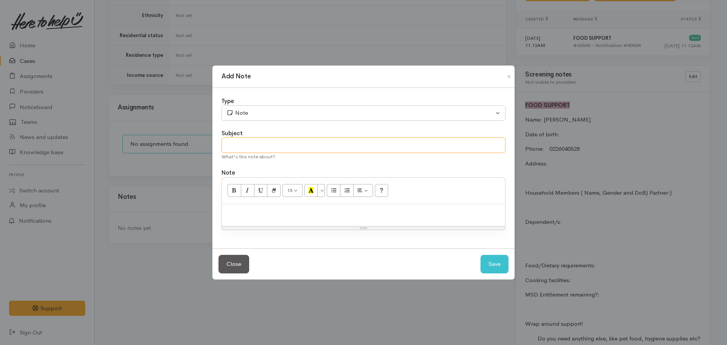
click at [328, 149] on input "text" at bounding box center [363, 145] width 284 height 16
type input "Attempt to contact #1"
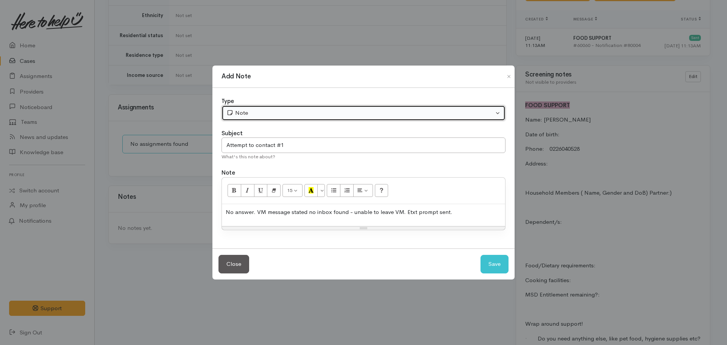
click at [310, 111] on div "Note" at bounding box center [359, 113] width 267 height 9
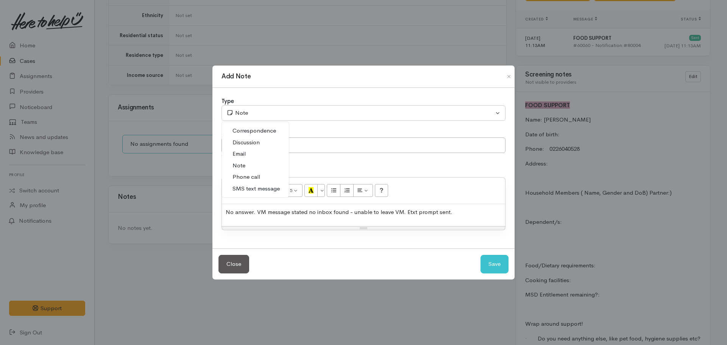
click at [241, 179] on span "Phone call" at bounding box center [246, 177] width 28 height 9
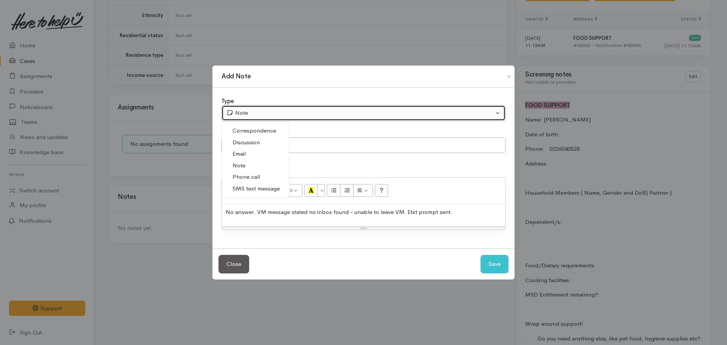
select select "3"
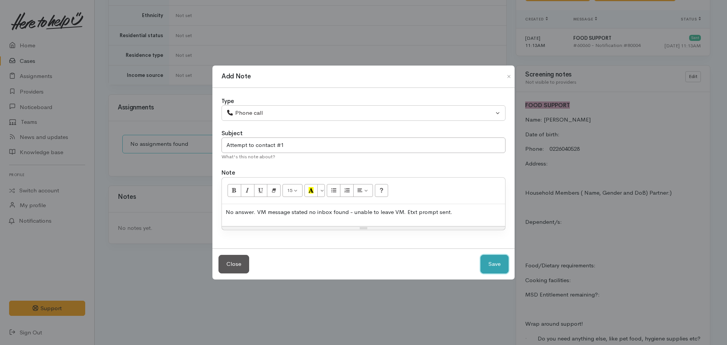
click at [500, 266] on button "Save" at bounding box center [494, 264] width 28 height 19
select select "1"
